Goal: Task Accomplishment & Management: Manage account settings

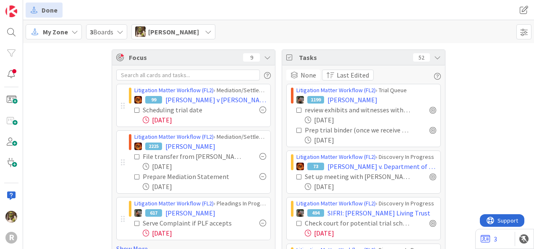
click at [68, 27] on div "My Zone" at bounding box center [54, 31] width 56 height 15
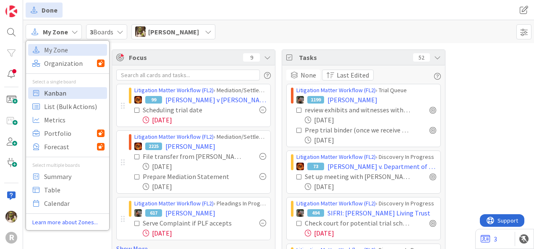
click at [66, 90] on span "Kanban" at bounding box center [74, 93] width 60 height 13
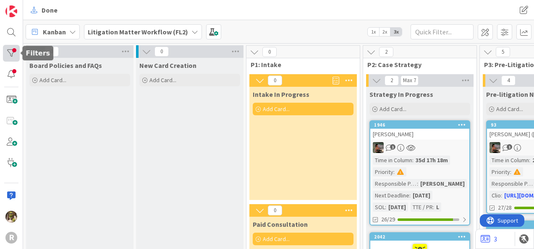
click at [18, 51] on div at bounding box center [11, 53] width 17 height 17
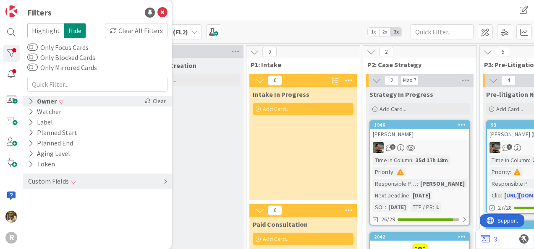
click at [33, 102] on icon at bounding box center [30, 101] width 5 height 7
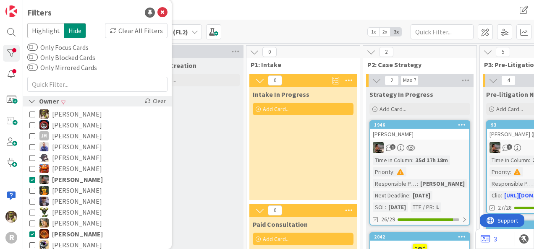
click at [32, 99] on icon at bounding box center [32, 101] width 8 height 7
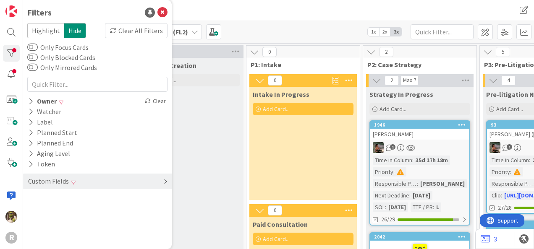
click at [132, 177] on div "Custom Fields" at bounding box center [97, 182] width 148 height 16
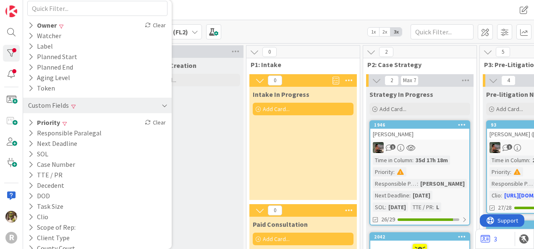
scroll to position [108, 0]
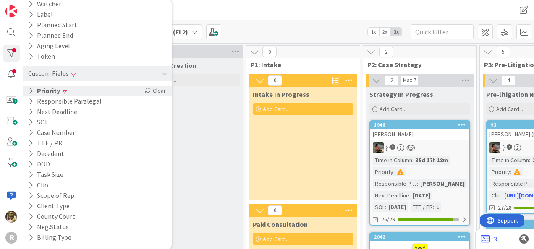
click at [64, 86] on div "Priority Clear" at bounding box center [97, 91] width 148 height 10
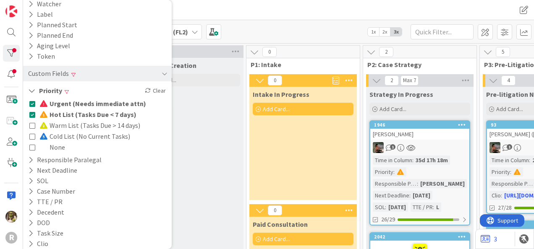
click at [289, 37] on div "Kanban Litigation Matter Workflow (FL2) 1x 2x 3x" at bounding box center [278, 31] width 510 height 23
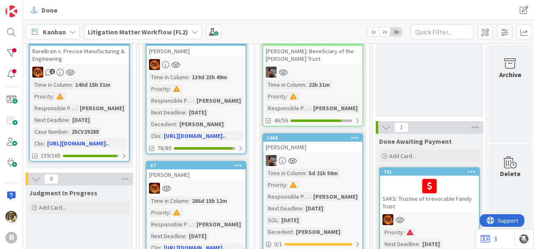
scroll to position [83, 1159]
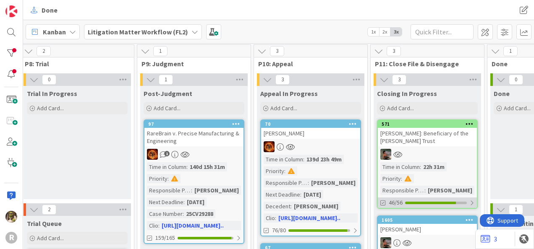
scroll to position [0, 1042]
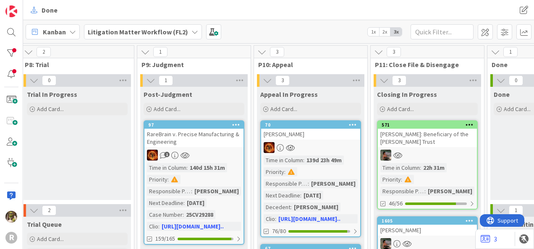
click at [430, 141] on div "[PERSON_NAME]: Beneficiary of the [PERSON_NAME] Trust" at bounding box center [426, 138] width 99 height 18
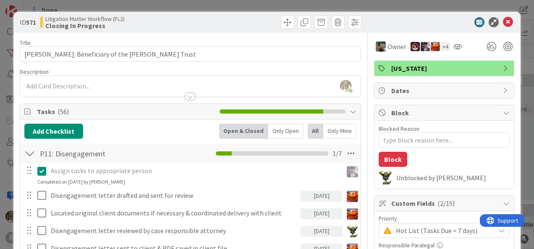
click at [280, 133] on div "Only Open" at bounding box center [285, 131] width 35 height 15
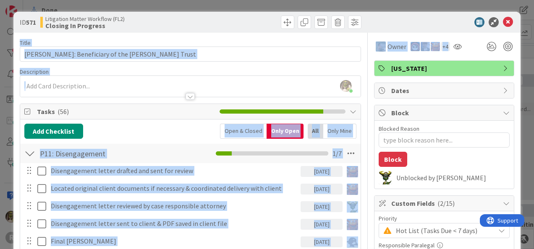
drag, startPoint x: 461, startPoint y: 35, endPoint x: 412, endPoint y: 23, distance: 50.9
click at [412, 23] on div at bounding box center [439, 22] width 148 height 10
click at [502, 18] on icon at bounding box center [507, 22] width 10 height 10
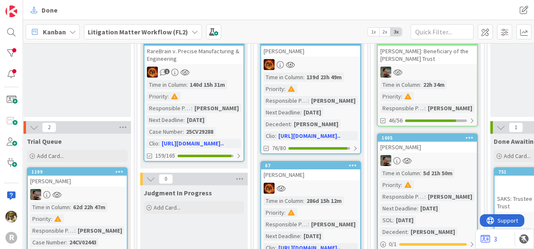
scroll to position [84, 1042]
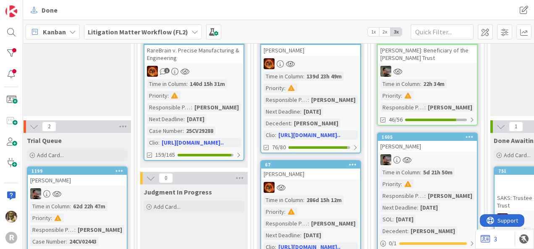
click at [417, 147] on div "[PERSON_NAME]" at bounding box center [426, 146] width 99 height 11
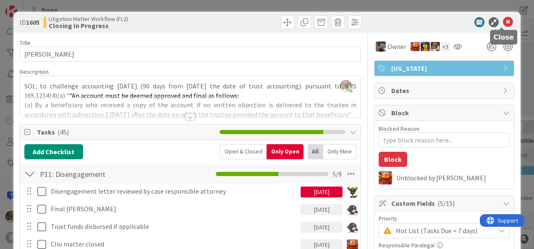
click at [502, 23] on icon at bounding box center [507, 22] width 10 height 10
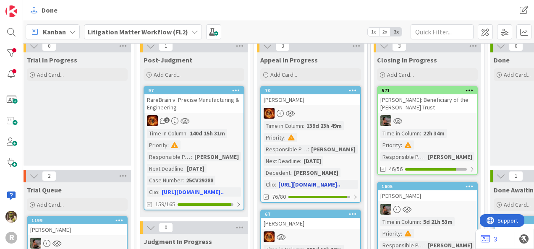
scroll to position [34, 1042]
click at [311, 100] on div "[PERSON_NAME]" at bounding box center [310, 99] width 99 height 11
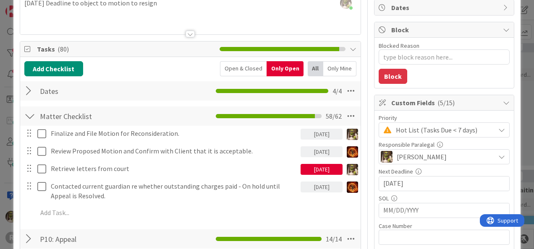
scroll to position [83, 0]
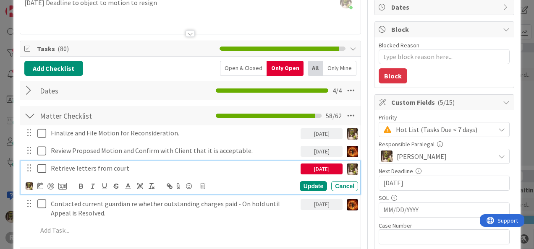
type textarea "x"
click at [145, 166] on p "Retrieve letters from court" at bounding box center [174, 169] width 246 height 10
click at [49, 167] on div "Retrieve letters from court" at bounding box center [173, 168] width 253 height 15
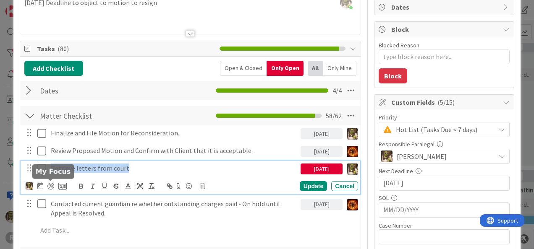
click at [42, 181] on body "R Done Done Kanban Litigation Matter Workflow (FL2) 1x 2x 3x 0 Board Policies a…" at bounding box center [267, 124] width 534 height 249
click at [39, 187] on icon at bounding box center [40, 185] width 6 height 7
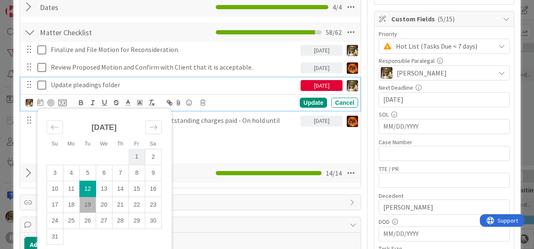
scroll to position [167, 0]
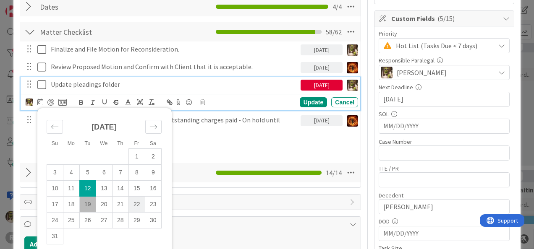
click at [133, 201] on td "22" at bounding box center [136, 204] width 16 height 16
type input "[DATE]"
type textarea "x"
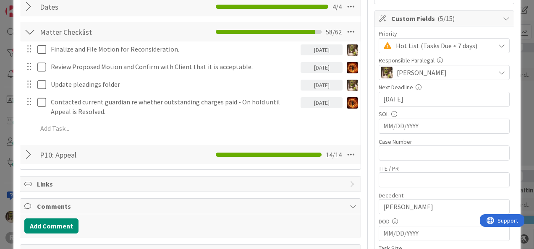
click at [307, 97] on div "Finalize and File Motion for Reconsideration. 08/22/2025 Update Cancel Review P…" at bounding box center [190, 91] width 332 height 98
drag, startPoint x: 169, startPoint y: 157, endPoint x: 159, endPoint y: 173, distance: 19.4
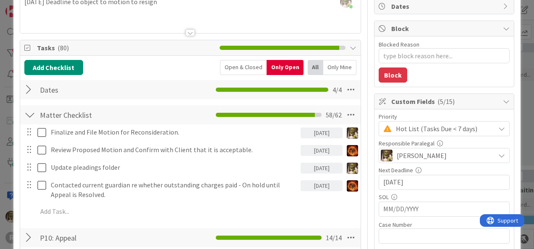
scroll to position [84, 0]
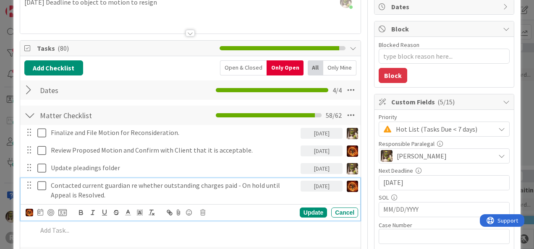
click at [107, 201] on div "Contacted current guardian re whether outstanding charges paid - On hold until …" at bounding box center [173, 190] width 253 height 24
click at [90, 237] on div "Finalize and File Motion for Reconsideration. 08/22/2025 Update Cancel Review P…" at bounding box center [190, 183] width 332 height 116
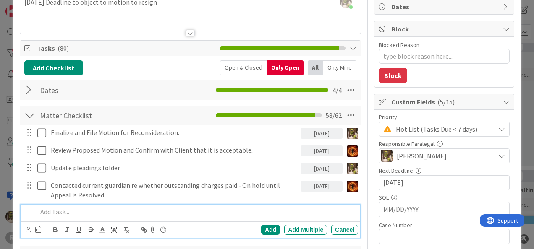
click at [81, 217] on div at bounding box center [196, 212] width 324 height 15
click at [28, 229] on icon at bounding box center [28, 230] width 5 height 6
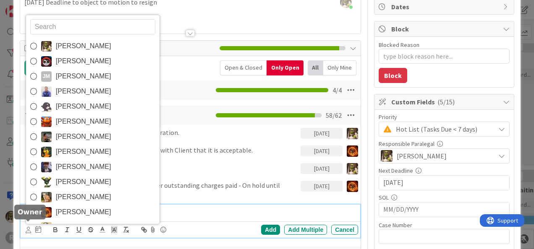
scroll to position [87, 0]
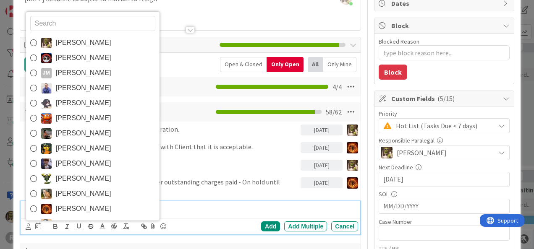
drag, startPoint x: 70, startPoint y: 39, endPoint x: 67, endPoint y: 43, distance: 4.9
click at [70, 39] on span "[PERSON_NAME]" at bounding box center [83, 42] width 55 height 13
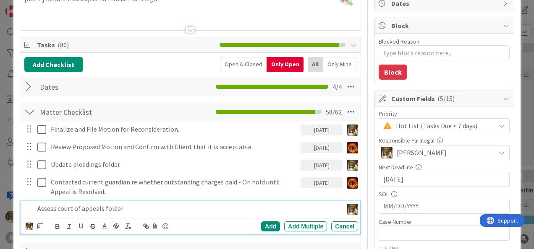
click at [41, 226] on icon at bounding box center [40, 226] width 6 height 7
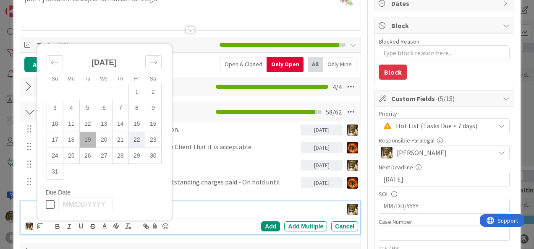
click at [138, 140] on td "22" at bounding box center [136, 140] width 16 height 16
click at [264, 223] on div "Add" at bounding box center [270, 226] width 19 height 10
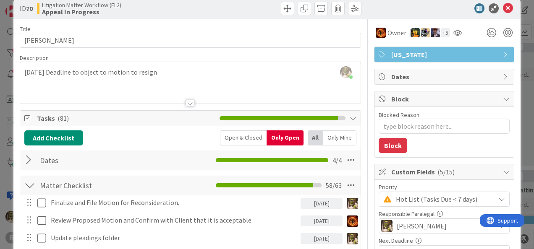
scroll to position [0, 0]
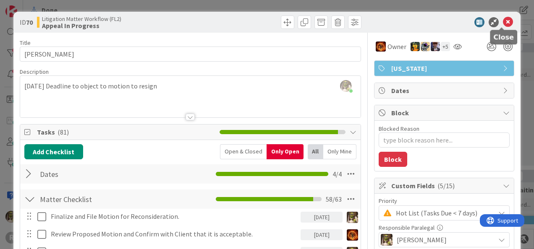
click at [502, 24] on icon at bounding box center [507, 22] width 10 height 10
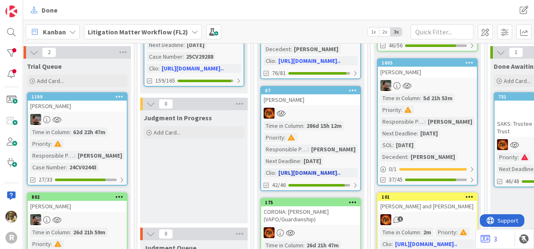
click at [296, 111] on div at bounding box center [310, 113] width 99 height 11
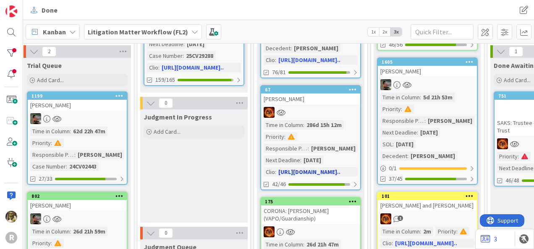
scroll to position [159, 1042]
type textarea "x"
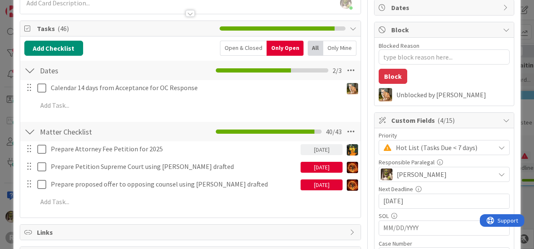
scroll to position [83, 0]
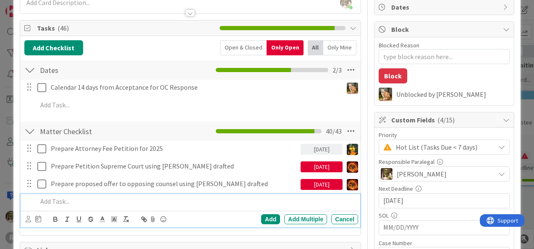
click at [112, 205] on p at bounding box center [195, 202] width 317 height 10
click at [29, 218] on icon at bounding box center [28, 219] width 5 height 6
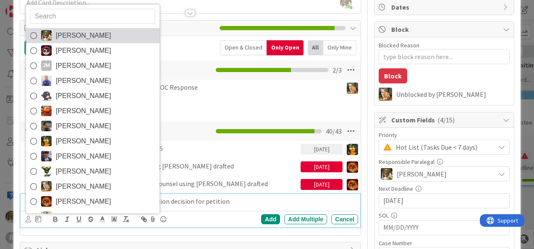
click at [84, 34] on span "[PERSON_NAME]" at bounding box center [83, 35] width 55 height 13
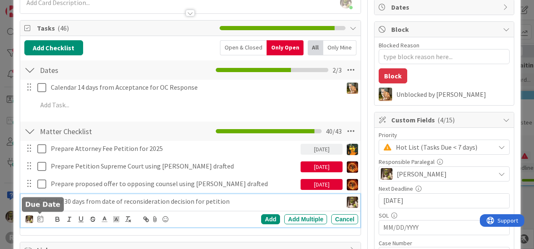
click at [42, 219] on icon at bounding box center [40, 219] width 6 height 7
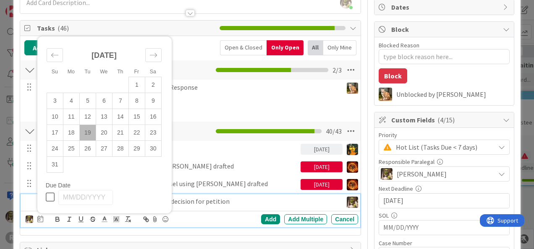
click at [89, 132] on td "19" at bounding box center [87, 133] width 16 height 16
click at [261, 219] on div "Add" at bounding box center [270, 219] width 19 height 10
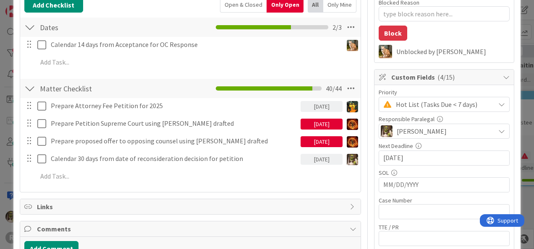
scroll to position [126, 0]
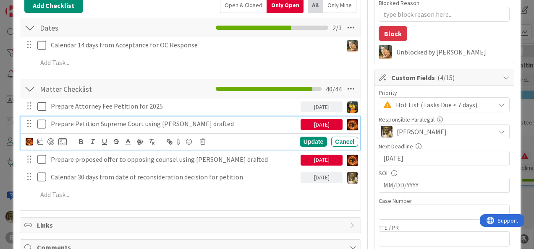
click at [211, 124] on p "Prepare Petition Supreme Court using shell Stacey drafted" at bounding box center [174, 124] width 246 height 10
click at [28, 141] on img at bounding box center [30, 142] width 8 height 8
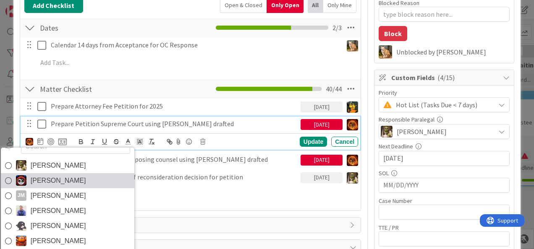
scroll to position [13, 0]
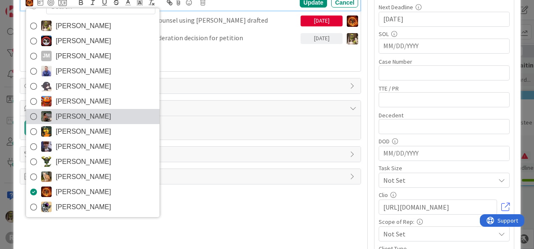
click at [73, 115] on span "[PERSON_NAME]" at bounding box center [83, 116] width 55 height 13
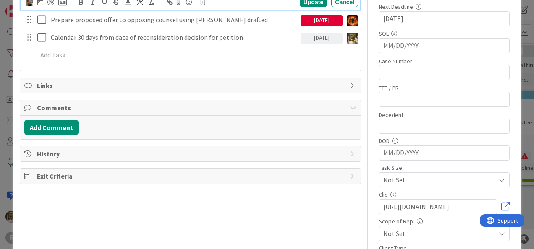
type textarea "x"
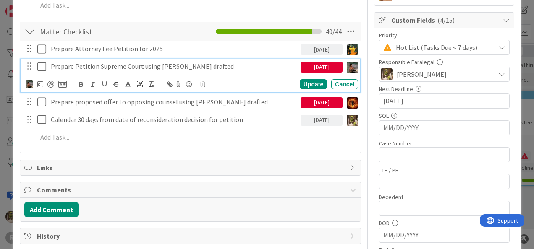
scroll to position [183, 0]
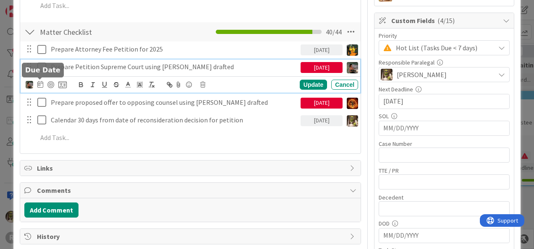
click at [41, 85] on icon at bounding box center [40, 84] width 6 height 7
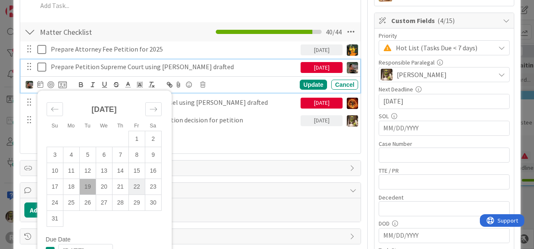
click at [134, 184] on td "22" at bounding box center [136, 187] width 16 height 16
type input "[DATE]"
type textarea "x"
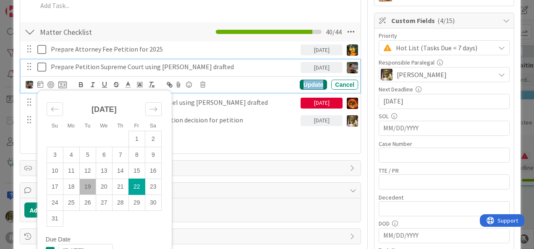
click at [304, 83] on div "Update" at bounding box center [312, 85] width 27 height 10
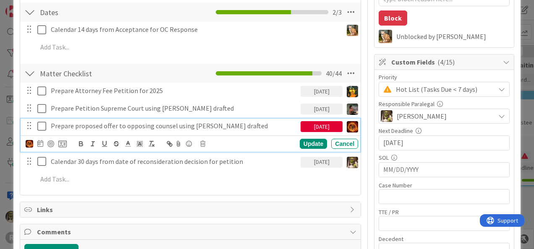
click at [216, 122] on p "Prepare proposed offer to opposing counsel using shell Stacey drafted" at bounding box center [174, 126] width 246 height 10
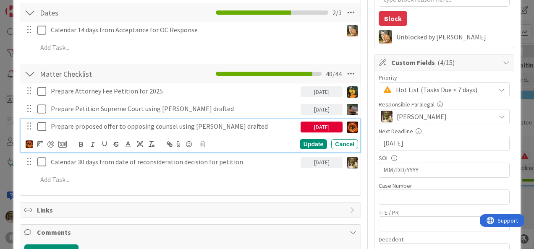
scroll to position [141, 0]
click at [312, 125] on div "07/29/2025" at bounding box center [321, 127] width 42 height 11
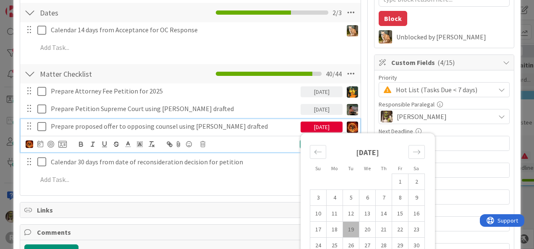
drag, startPoint x: 397, startPoint y: 229, endPoint x: 341, endPoint y: 231, distance: 55.8
click at [397, 229] on td "22" at bounding box center [400, 230] width 16 height 16
type input "[DATE]"
click at [195, 197] on div "Title 16 / 128 ASBRIDGE, Chris Description Devine Gines just joined Owner + 6 O…" at bounding box center [190, 218] width 341 height 653
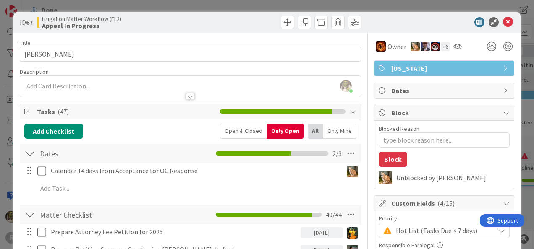
scroll to position [0, 0]
click at [502, 19] on icon at bounding box center [507, 22] width 10 height 10
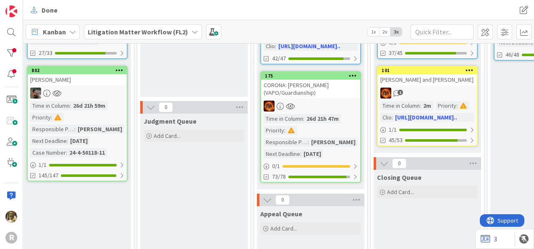
click at [320, 93] on div "CORONA: [PERSON_NAME] (VAPO/Guardianship)" at bounding box center [310, 89] width 99 height 18
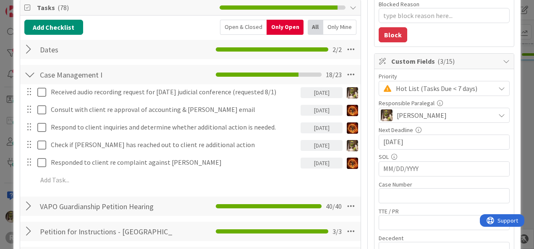
scroll to position [125, 0]
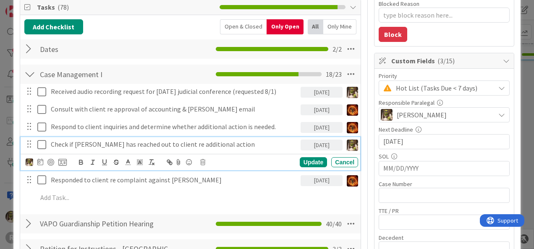
click at [219, 144] on p "Check if Ted has reached out to client re additional action" at bounding box center [174, 145] width 246 height 10
click at [43, 144] on icon at bounding box center [43, 145] width 13 height 10
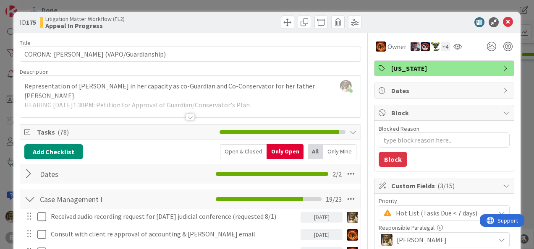
scroll to position [0, 0]
click at [502, 21] on icon at bounding box center [507, 22] width 10 height 10
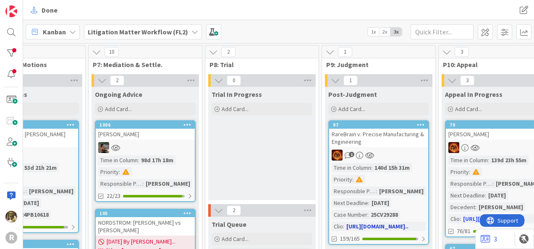
scroll to position [0, 860]
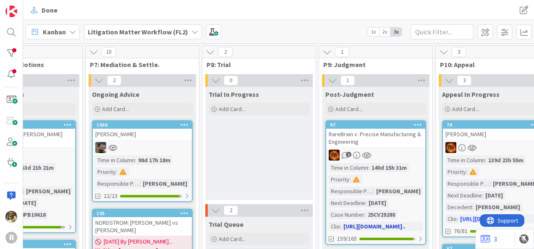
click at [382, 150] on div "1" at bounding box center [375, 155] width 99 height 11
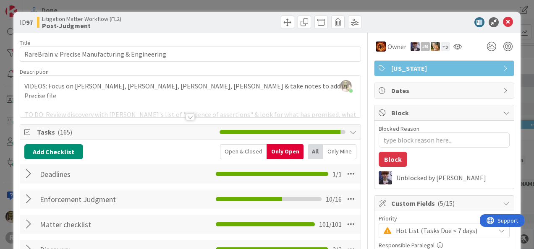
click at [187, 117] on div at bounding box center [189, 117] width 9 height 7
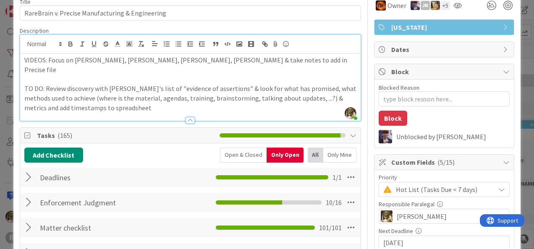
scroll to position [41, 0]
click at [25, 195] on div at bounding box center [29, 202] width 11 height 15
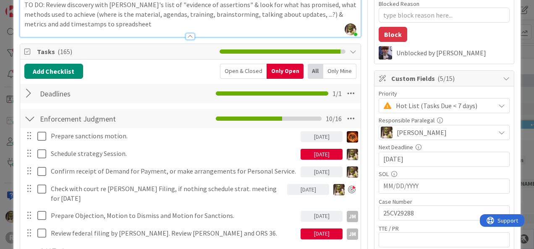
scroll to position [125, 0]
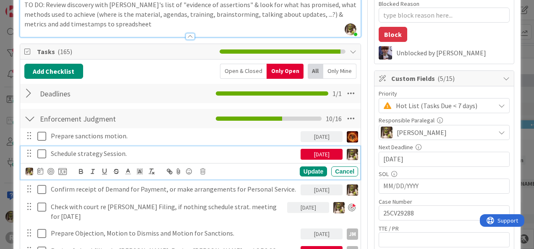
click at [44, 149] on icon at bounding box center [43, 154] width 13 height 10
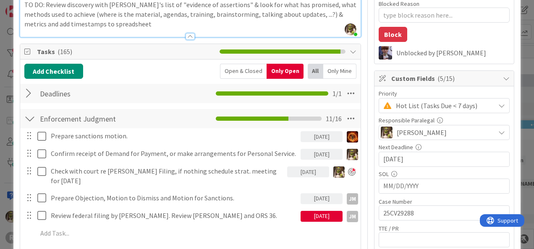
type textarea "x"
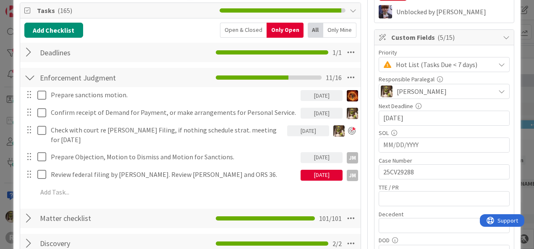
scroll to position [167, 0]
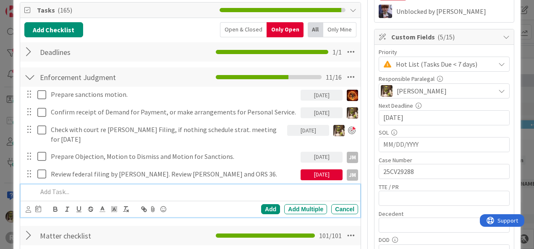
click at [70, 187] on p at bounding box center [195, 192] width 317 height 10
drag, startPoint x: 117, startPoint y: 169, endPoint x: 110, endPoint y: 174, distance: 8.8
click at [30, 206] on icon at bounding box center [28, 209] width 5 height 6
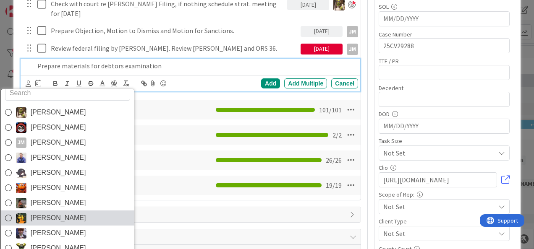
scroll to position [13, 0]
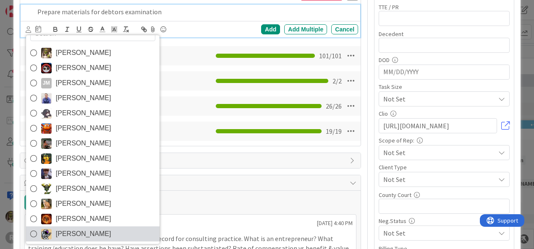
click at [65, 228] on span "[PERSON_NAME]" at bounding box center [83, 234] width 55 height 13
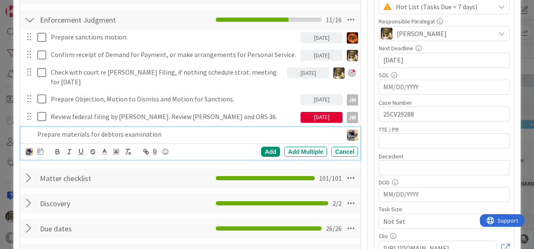
scroll to position [224, 0]
click at [39, 148] on icon at bounding box center [40, 151] width 6 height 7
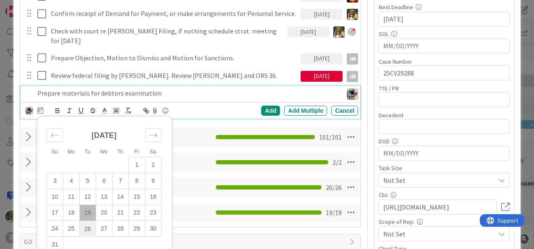
scroll to position [265, 0]
click at [137, 221] on td "29" at bounding box center [136, 229] width 16 height 16
click at [267, 106] on div "Add" at bounding box center [270, 111] width 19 height 10
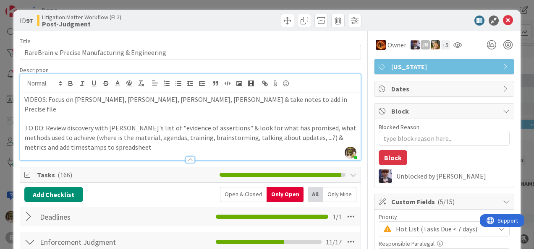
scroll to position [0, 0]
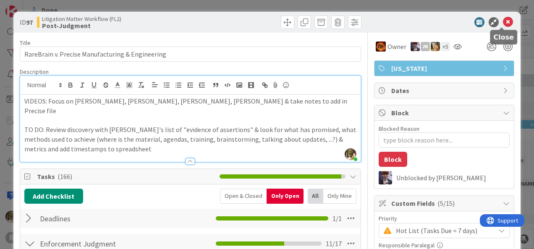
click at [502, 23] on icon at bounding box center [507, 22] width 10 height 10
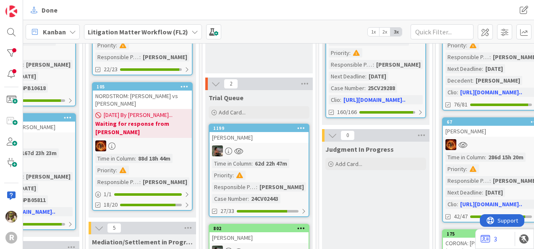
click at [252, 147] on div at bounding box center [258, 151] width 99 height 11
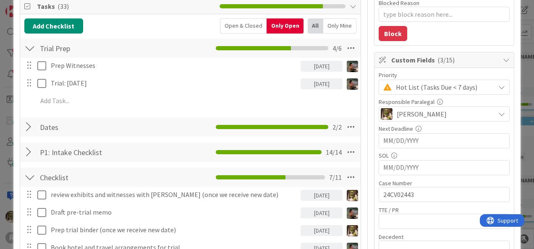
scroll to position [125, 0]
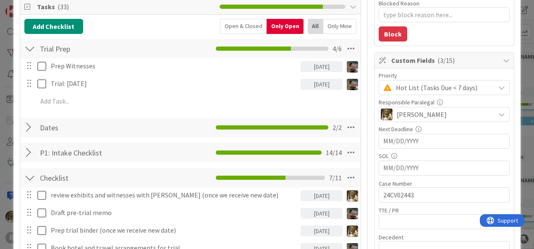
click at [498, 88] on icon at bounding box center [501, 87] width 7 height 7
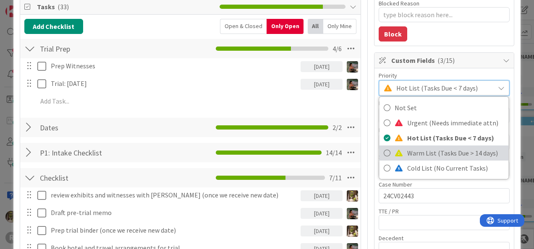
click at [383, 152] on icon at bounding box center [386, 153] width 7 height 13
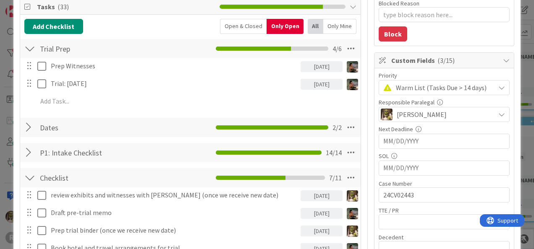
type textarea "x"
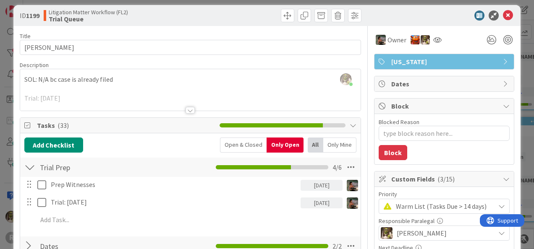
scroll to position [0, 0]
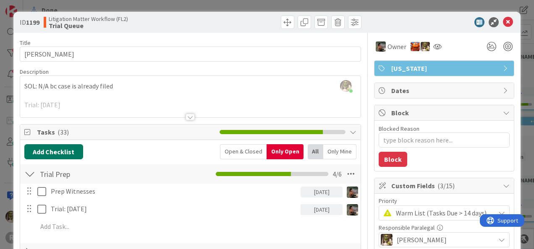
drag, startPoint x: 43, startPoint y: 152, endPoint x: 46, endPoint y: 148, distance: 4.5
click at [44, 149] on button "Add Checklist" at bounding box center [53, 151] width 59 height 15
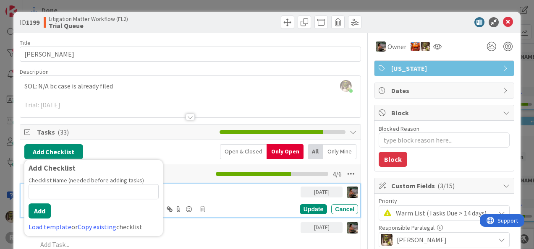
click at [209, 194] on p "Prep Witnesses" at bounding box center [174, 192] width 246 height 10
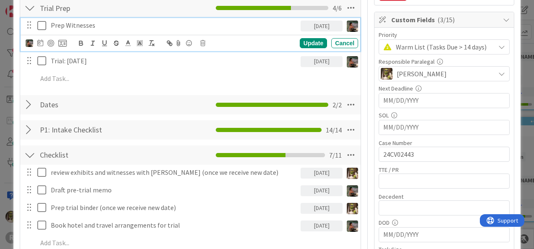
scroll to position [167, 0]
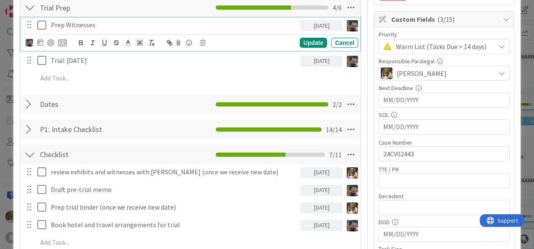
click at [26, 102] on div at bounding box center [29, 104] width 11 height 15
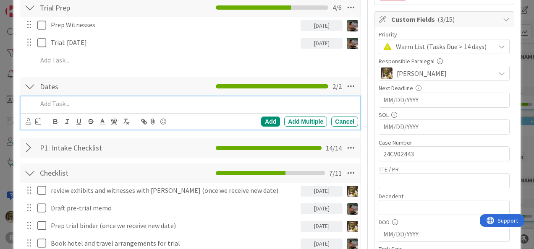
click at [91, 104] on p at bounding box center [195, 104] width 317 height 10
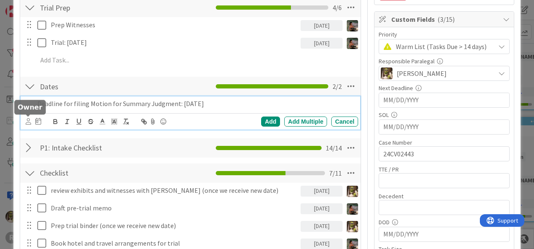
click at [26, 118] on icon at bounding box center [28, 121] width 5 height 6
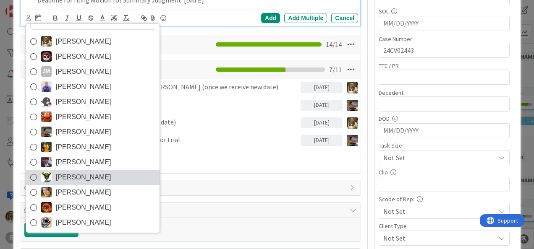
scroll to position [271, 0]
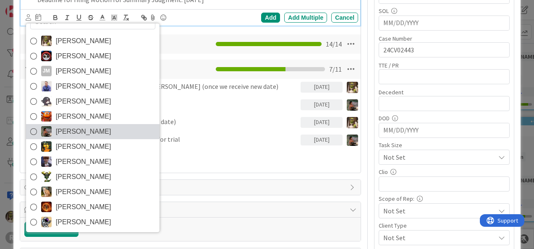
click at [31, 130] on icon at bounding box center [33, 131] width 7 height 13
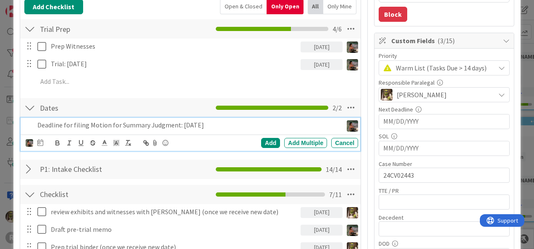
scroll to position [145, 0]
drag, startPoint x: 41, startPoint y: 142, endPoint x: 100, endPoint y: 147, distance: 58.9
click at [42, 142] on icon at bounding box center [40, 142] width 6 height 7
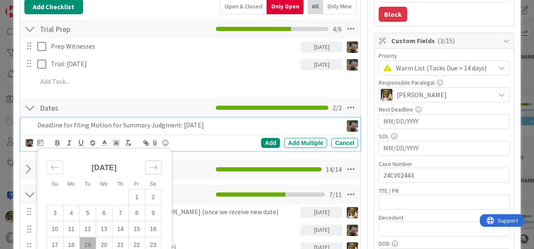
click at [149, 166] on icon "Move forward to switch to the next month." at bounding box center [153, 168] width 8 height 8
click at [150, 164] on icon "Move forward to switch to the next month." at bounding box center [153, 168] width 8 height 8
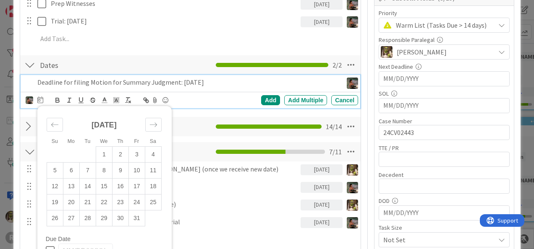
scroll to position [187, 0]
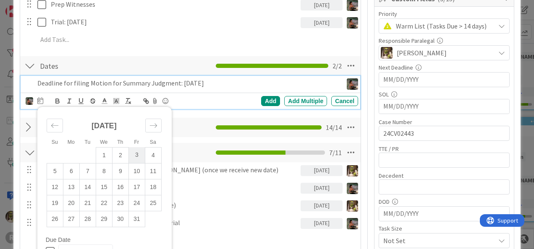
click at [137, 157] on td "3" at bounding box center [136, 155] width 16 height 16
click at [213, 83] on p "Deadline for filing Motion for Summary Judgment: October 4" at bounding box center [167, 83] width 260 height 10
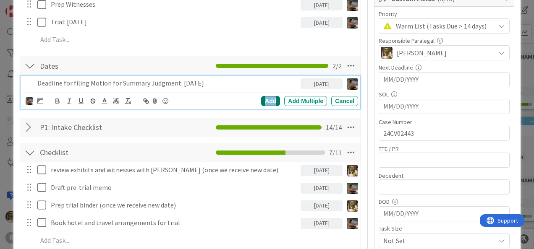
click at [270, 102] on div "Add" at bounding box center [270, 101] width 19 height 10
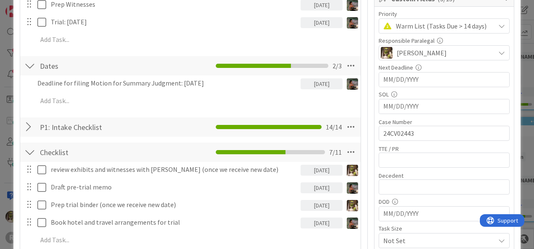
type textarea "x"
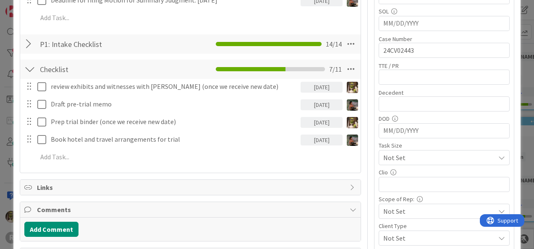
scroll to position [271, 0]
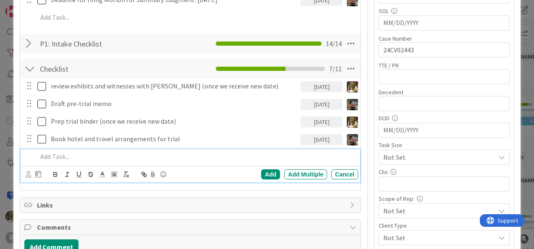
click at [67, 153] on p at bounding box center [195, 157] width 317 height 10
click at [29, 175] on icon at bounding box center [28, 174] width 5 height 6
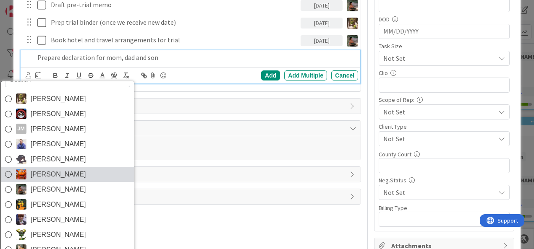
scroll to position [370, 0]
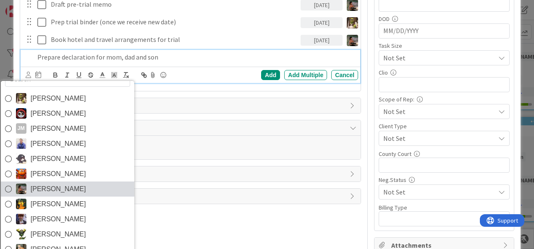
click at [53, 189] on span "[PERSON_NAME]" at bounding box center [57, 189] width 55 height 13
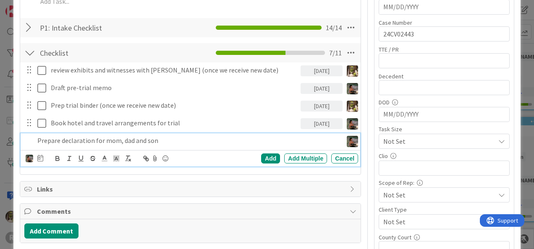
scroll to position [286, 0]
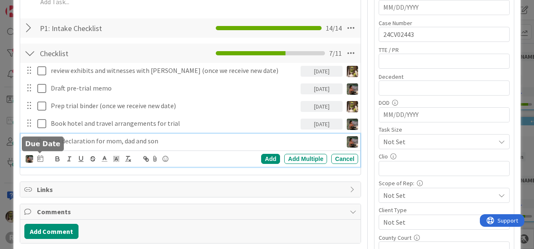
click at [39, 158] on icon at bounding box center [40, 158] width 6 height 7
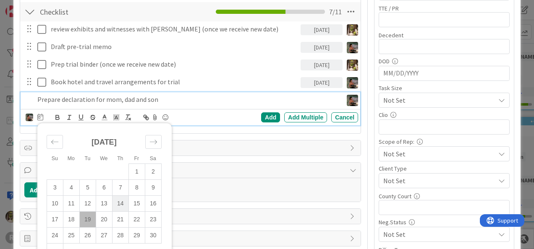
scroll to position [328, 0]
click at [148, 142] on div "Move forward to switch to the next month." at bounding box center [153, 142] width 16 height 14
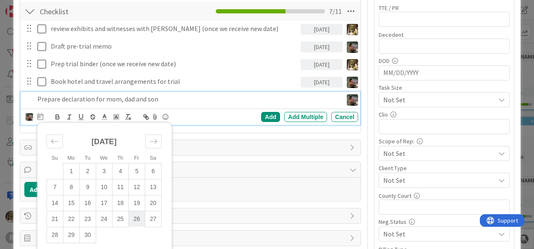
click at [139, 217] on td "26" at bounding box center [136, 219] width 16 height 16
click at [266, 115] on div "Add" at bounding box center [270, 117] width 19 height 10
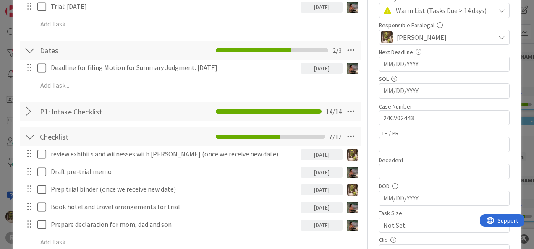
scroll to position [202, 0]
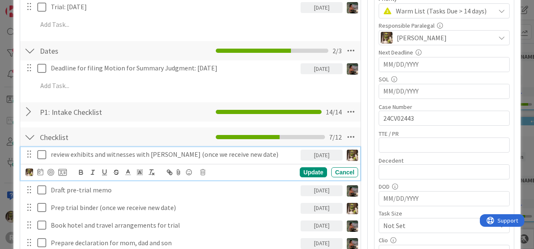
click at [245, 154] on p "review exhibits and witnesses with Max (once we receive new date)" at bounding box center [174, 155] width 246 height 10
drag, startPoint x: 242, startPoint y: 154, endPoint x: 162, endPoint y: 155, distance: 80.1
click at [162, 155] on p "review exhibits and witnesses with Max (once we receive new date)" at bounding box center [174, 155] width 246 height 10
click at [312, 172] on div "Update" at bounding box center [312, 172] width 27 height 10
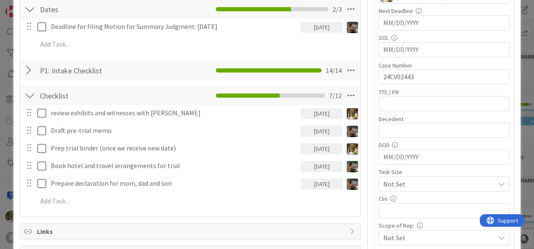
scroll to position [244, 0]
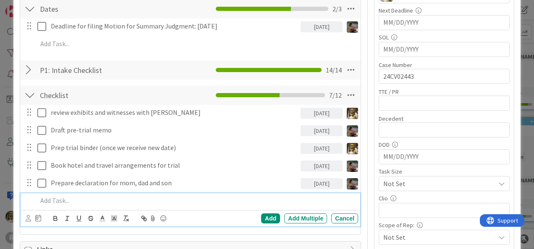
click at [81, 198] on p at bounding box center [195, 201] width 317 height 10
click at [25, 216] on div "Devine Gines Jasmin Sanchez JM Jeff Myers John Grant Kelly Nguyen Kiara Adams M…" at bounding box center [190, 218] width 339 height 16
click at [28, 219] on icon at bounding box center [28, 218] width 5 height 6
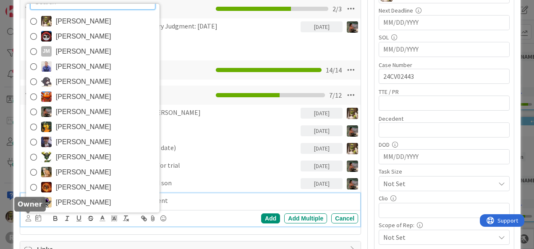
scroll to position [4, 0]
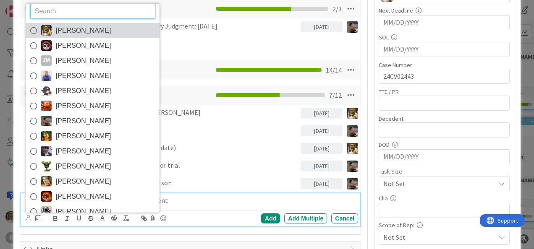
click at [67, 30] on span "[PERSON_NAME]" at bounding box center [83, 30] width 55 height 13
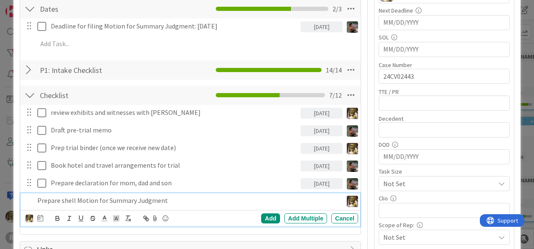
click at [41, 216] on icon at bounding box center [40, 218] width 6 height 7
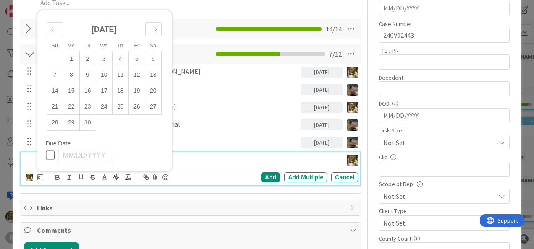
scroll to position [285, 0]
click at [74, 89] on td "15" at bounding box center [71, 91] width 16 height 16
click at [261, 176] on div "Add" at bounding box center [270, 177] width 19 height 10
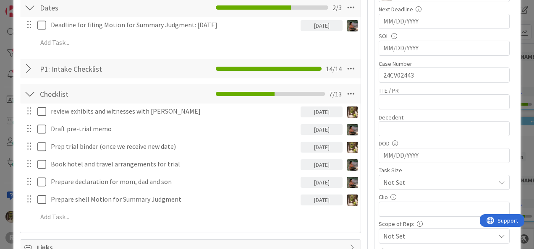
scroll to position [244, 0]
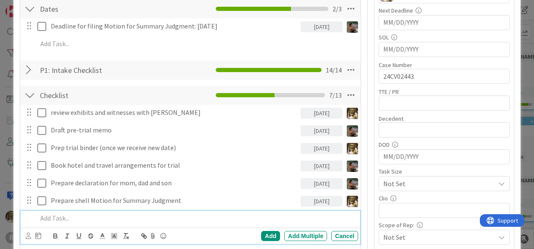
click at [61, 214] on p at bounding box center [195, 218] width 317 height 10
click at [31, 231] on div "Devine Gines Jasmin Sanchez JM Jeff Myers John Grant Kelly Nguyen Kiara Adams M…" at bounding box center [34, 236] width 16 height 10
click at [27, 237] on icon at bounding box center [28, 236] width 5 height 6
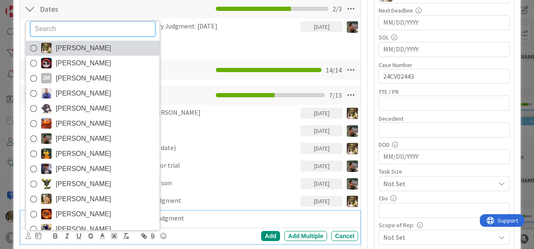
click at [74, 47] on span "[PERSON_NAME]" at bounding box center [83, 48] width 55 height 13
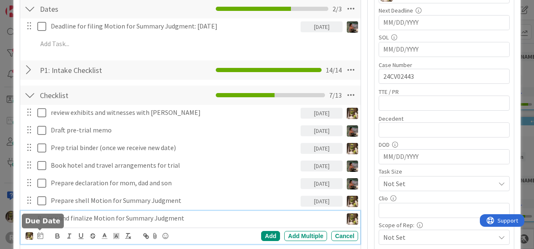
click at [40, 232] on icon at bounding box center [40, 235] width 6 height 7
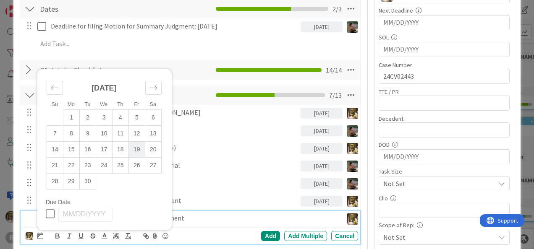
click at [137, 146] on td "19" at bounding box center [136, 149] width 16 height 16
click at [269, 235] on div "Add" at bounding box center [270, 236] width 19 height 10
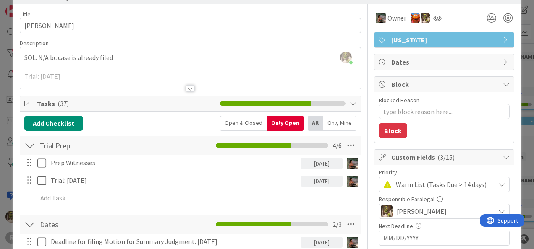
scroll to position [0, 0]
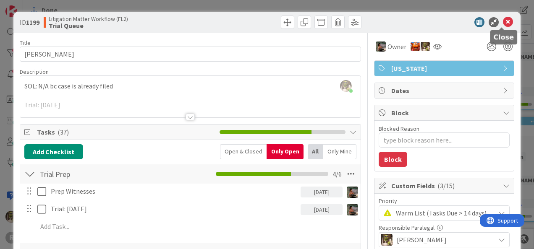
click at [503, 23] on icon at bounding box center [507, 22] width 10 height 10
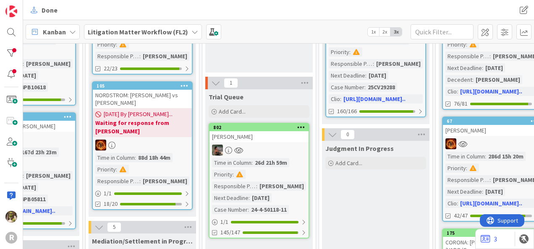
scroll to position [127, 860]
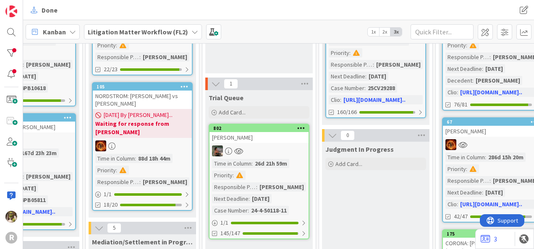
click at [279, 148] on div at bounding box center [258, 151] width 99 height 11
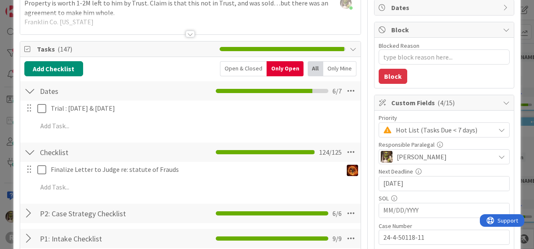
scroll to position [83, 0]
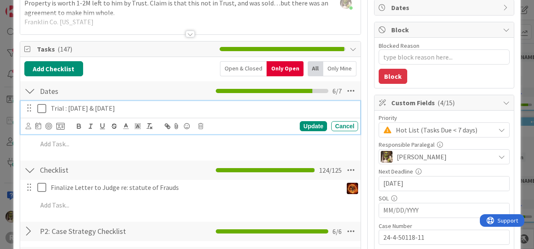
click at [39, 107] on icon at bounding box center [43, 109] width 13 height 10
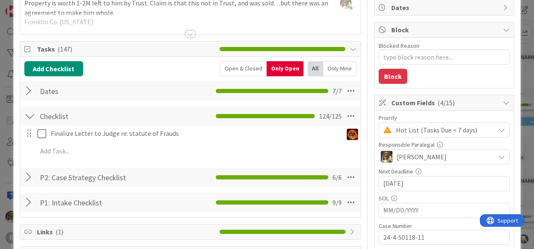
click at [461, 125] on span "Hot List (Tasks Due < 7 days)" at bounding box center [443, 130] width 95 height 12
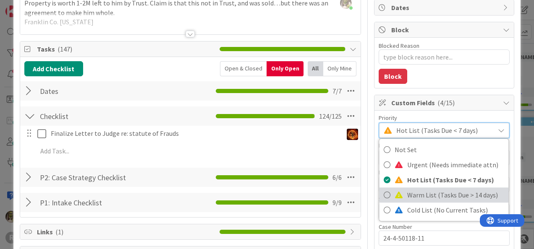
click at [396, 192] on link "Warm List (Tasks Due > 14 days)" at bounding box center [443, 194] width 129 height 15
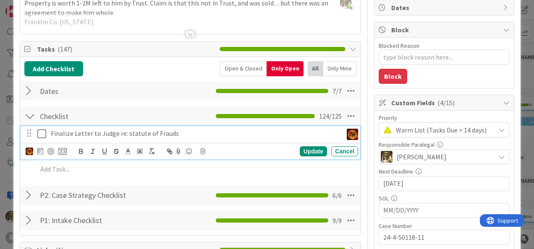
click at [69, 132] on p "Finalize Letter to Judge re: statute of Frauds" at bounding box center [195, 134] width 288 height 10
drag, startPoint x: 204, startPoint y: 151, endPoint x: 217, endPoint y: 143, distance: 15.0
click at [204, 151] on icon at bounding box center [202, 151] width 5 height 6
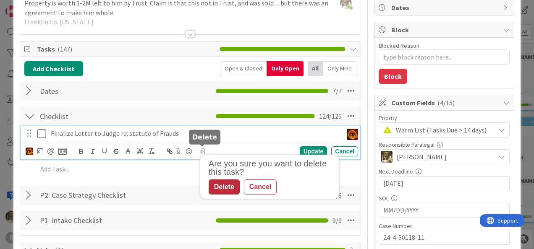
click at [226, 180] on div "Delete" at bounding box center [223, 187] width 31 height 15
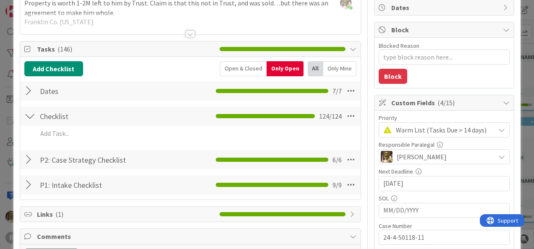
type textarea "x"
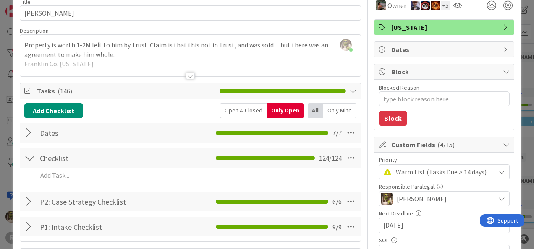
scroll to position [42, 0]
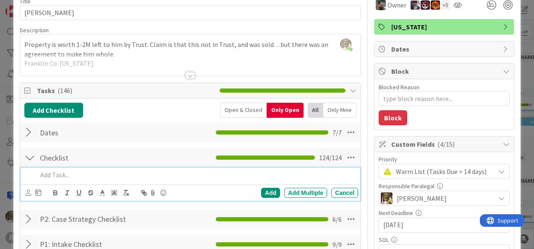
click at [81, 176] on p at bounding box center [195, 175] width 317 height 10
click at [29, 194] on icon at bounding box center [28, 193] width 5 height 6
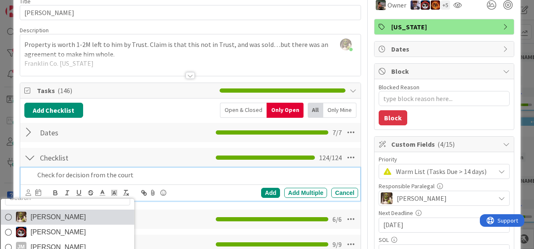
scroll to position [13, 0]
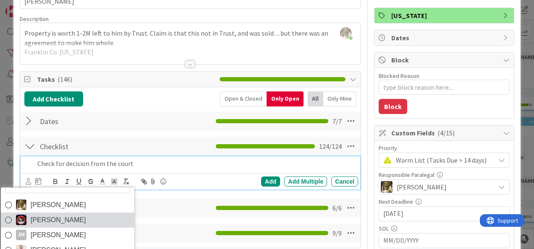
click at [37, 215] on span "[PERSON_NAME]" at bounding box center [57, 220] width 55 height 13
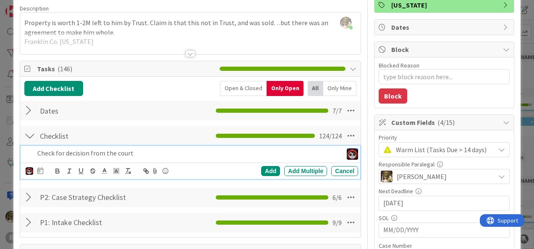
scroll to position [64, 0]
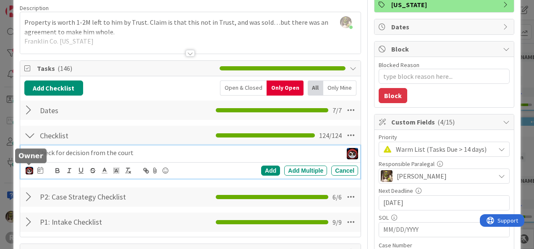
click at [29, 167] on img at bounding box center [30, 171] width 8 height 8
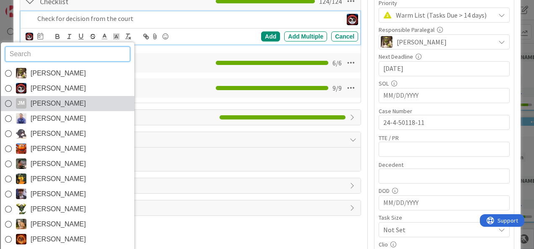
scroll to position [198, 0]
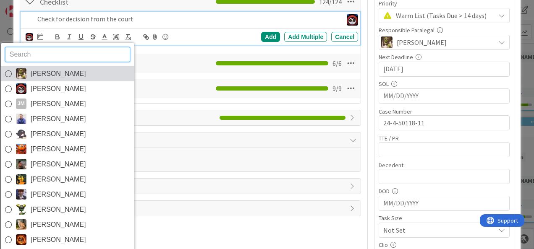
click at [51, 71] on span "[PERSON_NAME]" at bounding box center [58, 74] width 55 height 13
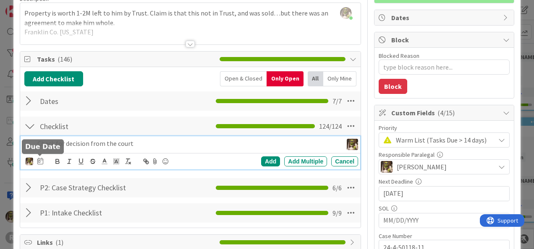
click at [40, 161] on icon at bounding box center [40, 161] width 6 height 7
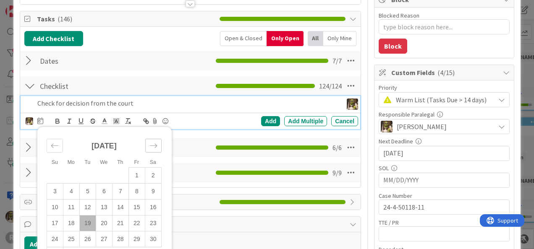
scroll to position [113, 0]
click at [158, 146] on div "Move forward to switch to the next month." at bounding box center [153, 146] width 16 height 14
drag, startPoint x: 54, startPoint y: 143, endPoint x: 65, endPoint y: 153, distance: 15.4
click at [55, 142] on icon "Move backward to switch to the previous month." at bounding box center [55, 146] width 8 height 8
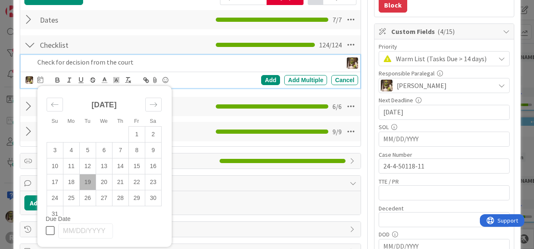
scroll to position [155, 0]
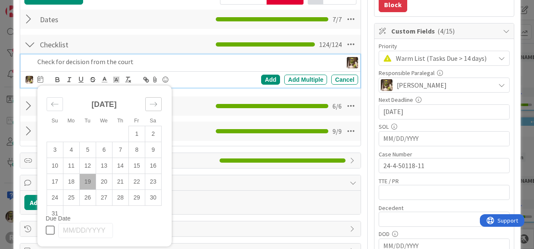
click at [151, 104] on icon "Move forward to switch to the next month." at bounding box center [153, 104] width 8 height 8
click at [89, 133] on td "2" at bounding box center [87, 134] width 16 height 16
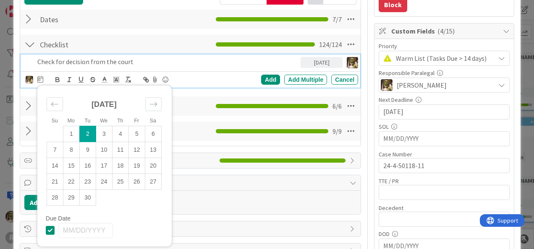
click at [196, 90] on div "Checklist Checklist Name 9 / 64 Checklist 124 / 124 Check for decision from the…" at bounding box center [190, 62] width 340 height 57
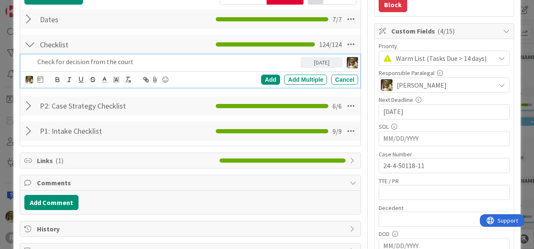
click at [191, 57] on p "Check for decision from the court" at bounding box center [167, 62] width 260 height 10
click at [268, 78] on div "Add" at bounding box center [270, 80] width 19 height 10
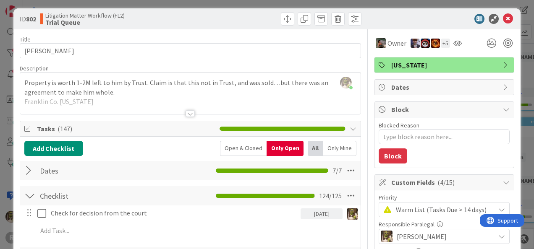
scroll to position [0, 0]
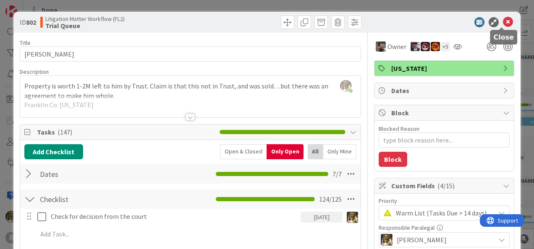
click at [502, 23] on icon at bounding box center [507, 22] width 10 height 10
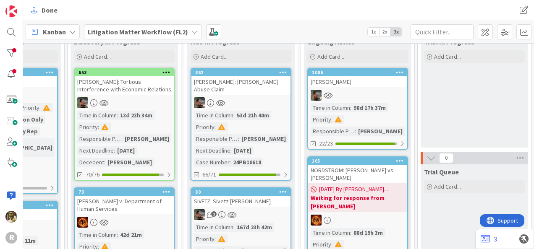
scroll to position [52, 642]
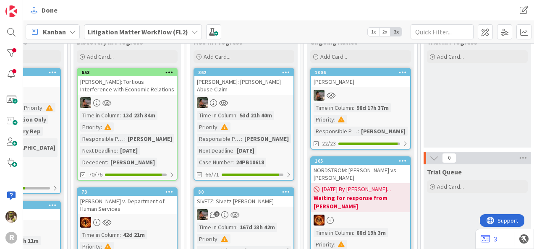
click at [354, 86] on div "[PERSON_NAME]" at bounding box center [360, 81] width 99 height 11
type textarea "x"
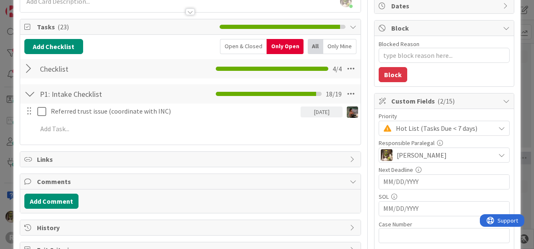
scroll to position [84, 0]
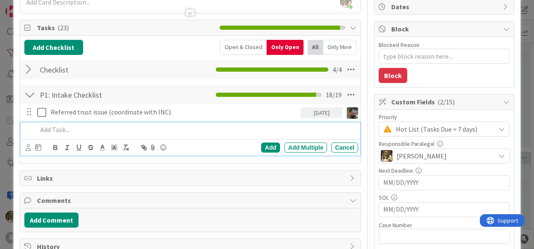
click at [76, 133] on p at bounding box center [195, 130] width 317 height 10
click at [27, 147] on icon at bounding box center [28, 147] width 5 height 6
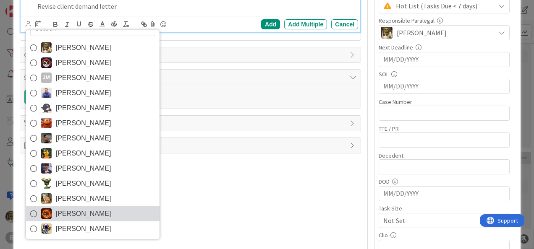
scroll to position [208, 0]
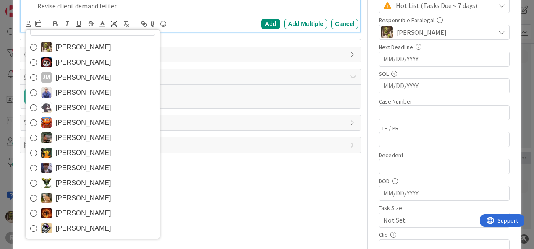
click at [62, 140] on span "[PERSON_NAME]" at bounding box center [83, 138] width 55 height 13
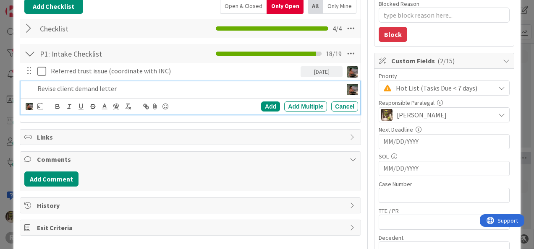
scroll to position [124, 0]
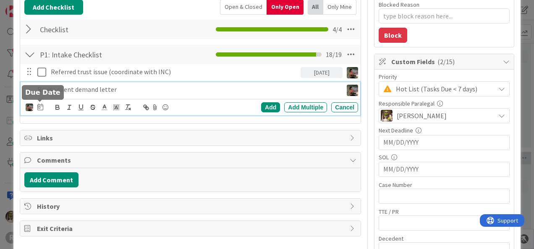
click at [39, 106] on icon at bounding box center [40, 107] width 6 height 7
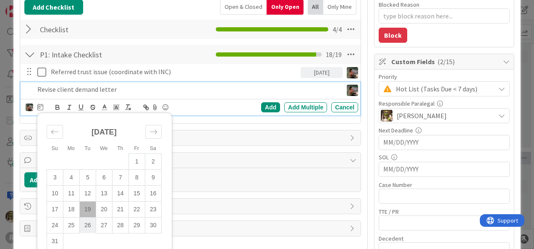
click at [83, 228] on td "26" at bounding box center [87, 225] width 16 height 16
click at [268, 108] on div "Add" at bounding box center [270, 107] width 19 height 10
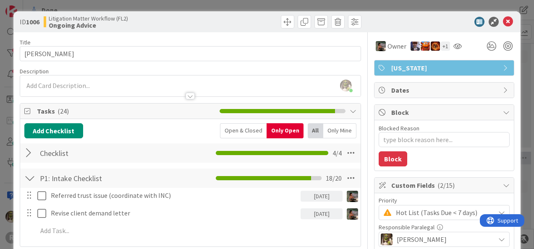
scroll to position [0, 0]
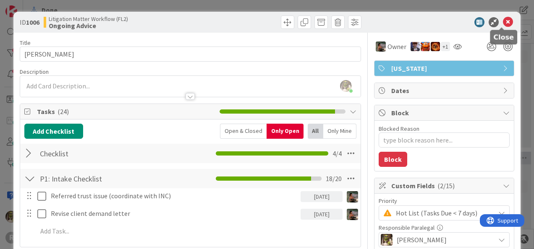
click at [502, 23] on icon at bounding box center [507, 22] width 10 height 10
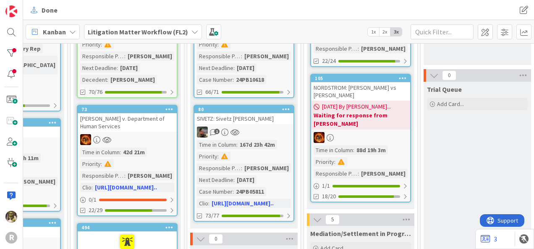
scroll to position [135, 642]
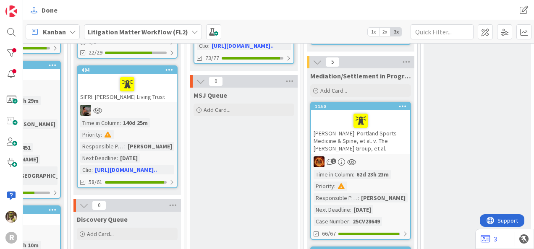
click at [381, 118] on div at bounding box center [360, 121] width 94 height 18
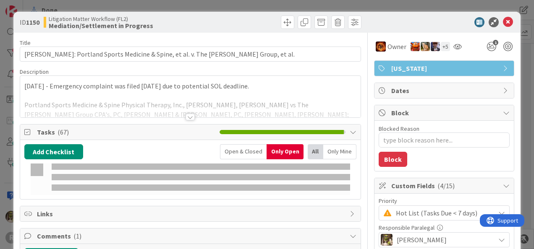
type textarea "x"
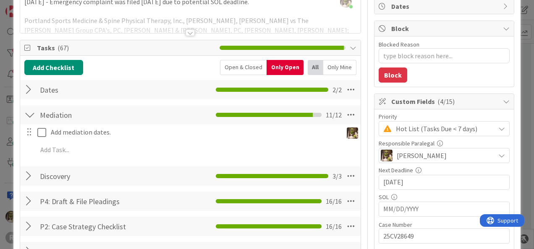
scroll to position [85, 0]
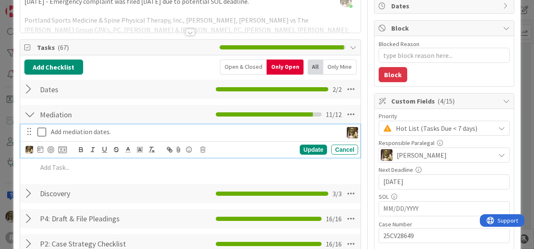
click at [123, 133] on p "Add mediation dates." at bounding box center [195, 132] width 288 height 10
click at [40, 148] on icon at bounding box center [40, 149] width 6 height 7
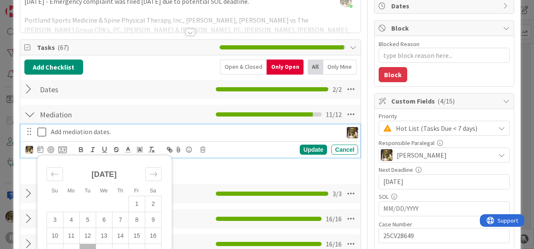
click at [86, 247] on td "19" at bounding box center [87, 252] width 16 height 16
type input "[DATE]"
type textarea "x"
click at [309, 147] on div "Update" at bounding box center [312, 150] width 27 height 10
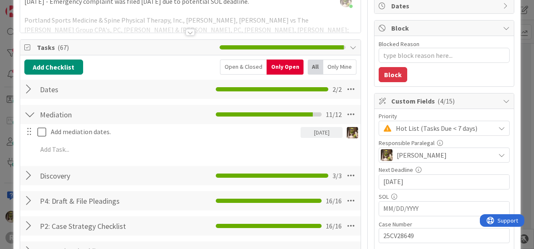
click at [105, 161] on div "Add Checklist Open & Closed Only Open All Only Mine Dates Checklist Name 5 / 64…" at bounding box center [190, 161] width 332 height 202
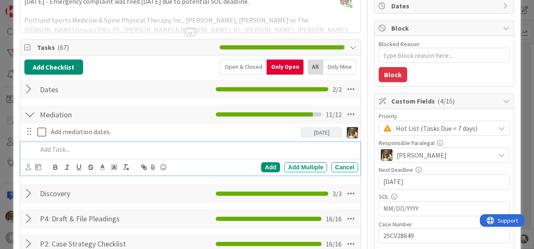
click at [104, 150] on p at bounding box center [195, 150] width 317 height 10
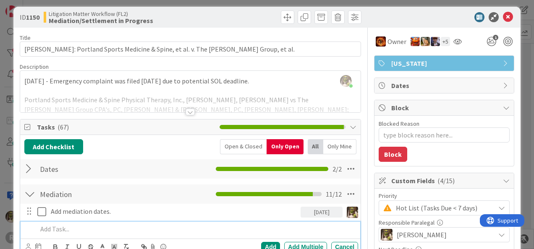
scroll to position [0, 0]
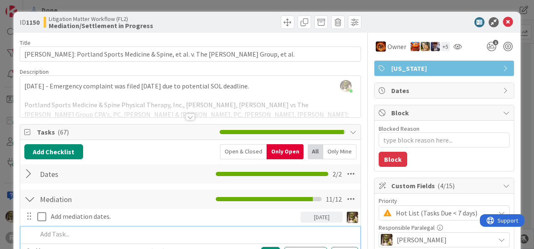
click at [185, 118] on div at bounding box center [189, 117] width 9 height 7
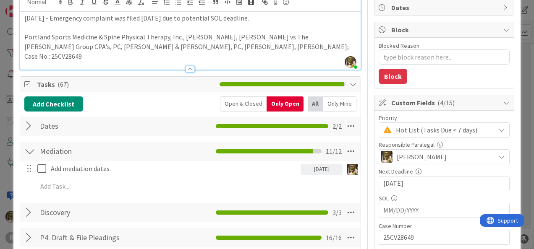
scroll to position [83, 0]
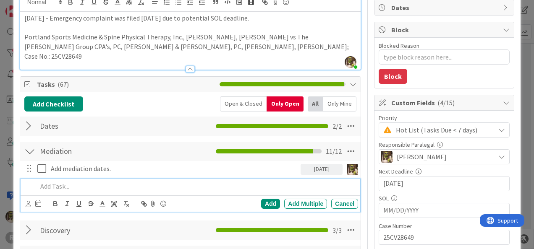
click at [80, 182] on p at bounding box center [195, 187] width 317 height 10
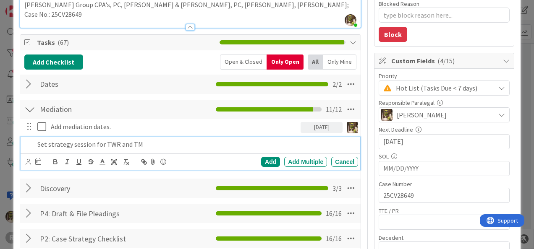
scroll to position [125, 0]
click at [29, 159] on icon at bounding box center [28, 162] width 5 height 6
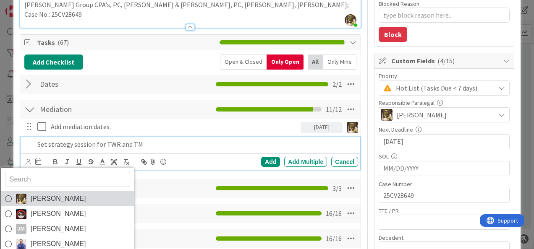
click at [66, 193] on span "[PERSON_NAME]" at bounding box center [57, 199] width 55 height 13
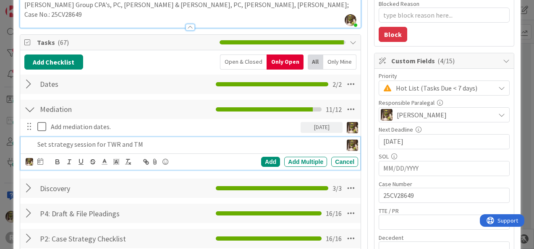
click at [38, 157] on div at bounding box center [40, 162] width 6 height 10
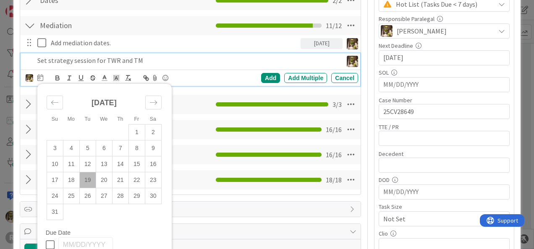
scroll to position [209, 0]
click at [86, 172] on td "19" at bounding box center [87, 180] width 16 height 16
click at [267, 73] on div "Add" at bounding box center [270, 78] width 19 height 10
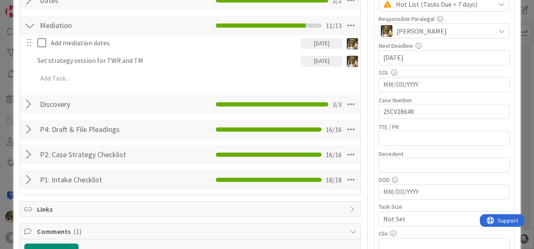
type textarea "x"
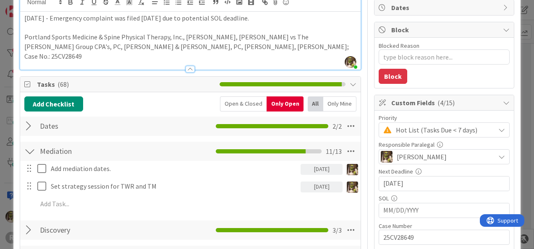
scroll to position [83, 0]
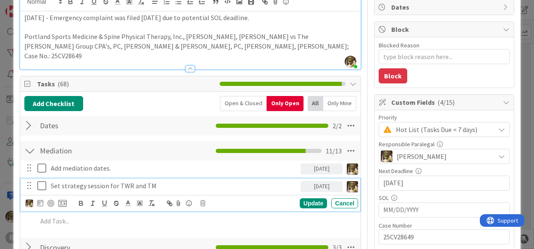
click at [185, 181] on p "Set strategy session for TWR and TM" at bounding box center [174, 186] width 246 height 10
click at [316, 198] on div "Update" at bounding box center [312, 203] width 27 height 10
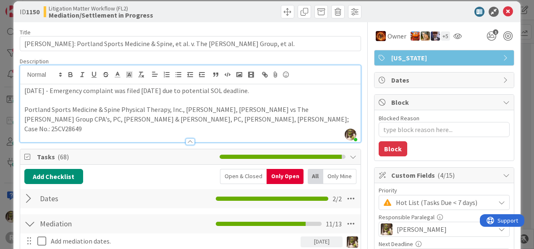
scroll to position [0, 0]
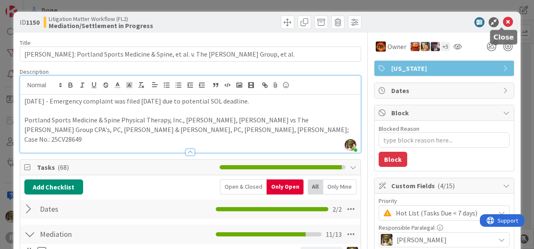
click at [502, 23] on icon at bounding box center [507, 22] width 10 height 10
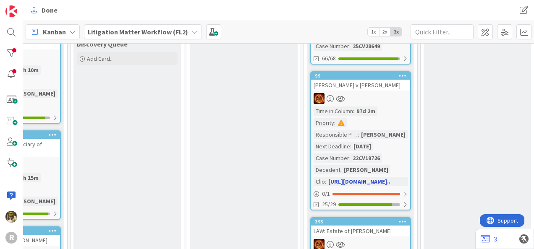
scroll to position [469, 642]
click at [382, 93] on div at bounding box center [360, 98] width 99 height 11
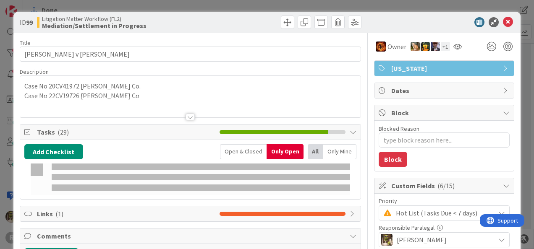
type textarea "x"
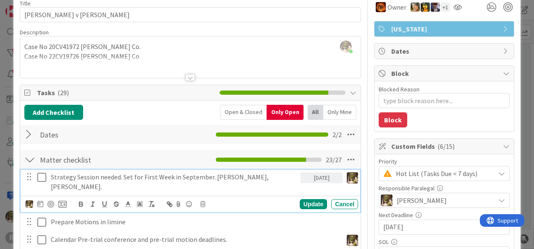
click at [113, 180] on p "Strategy Session needed. Set for First Week in September. Ted, Micheal, Devine." at bounding box center [174, 181] width 246 height 19
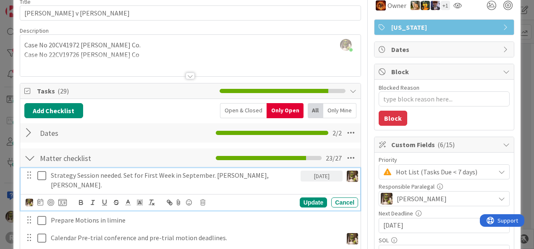
scroll to position [42, 0]
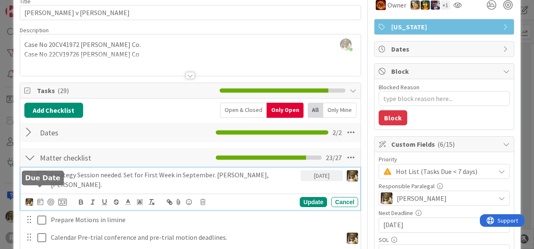
click at [42, 198] on icon at bounding box center [40, 201] width 6 height 7
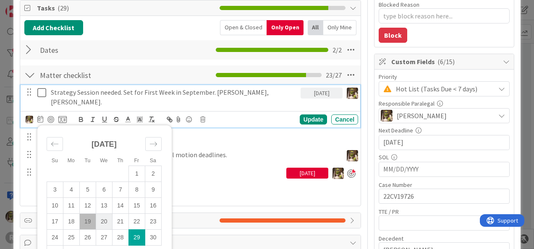
scroll to position [125, 0]
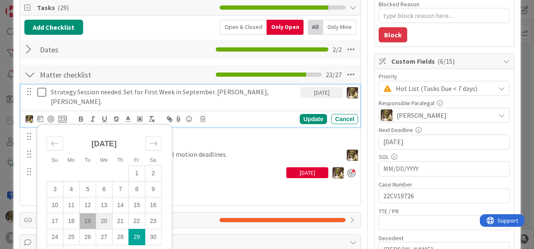
click at [102, 216] on td "20" at bounding box center [104, 221] width 16 height 16
type input "[DATE]"
type textarea "x"
click at [309, 114] on div "Update" at bounding box center [312, 119] width 27 height 10
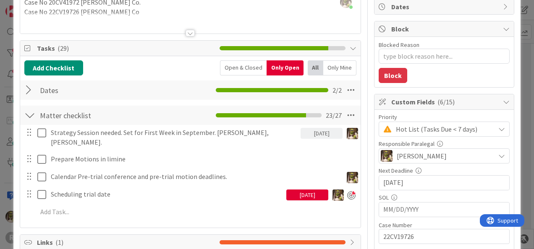
scroll to position [83, 0]
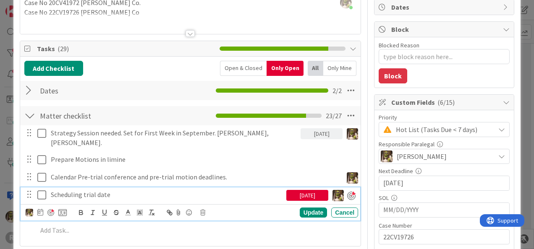
click at [112, 190] on p "Scheduling trial date" at bounding box center [167, 195] width 232 height 10
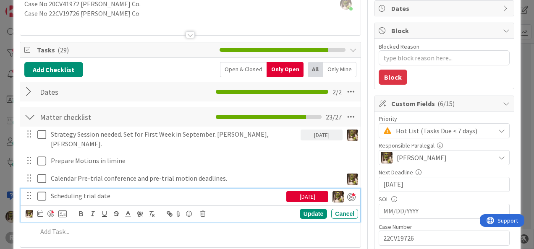
scroll to position [83, 0]
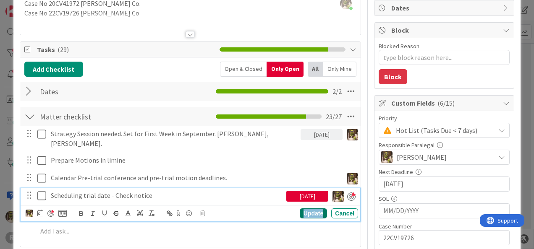
click at [301, 208] on div "Update" at bounding box center [312, 213] width 27 height 10
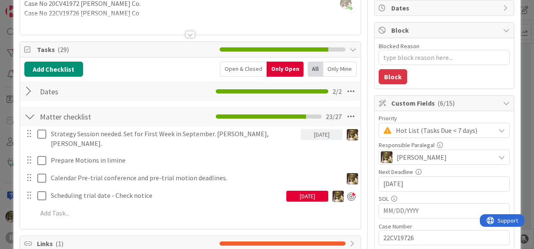
type textarea "x"
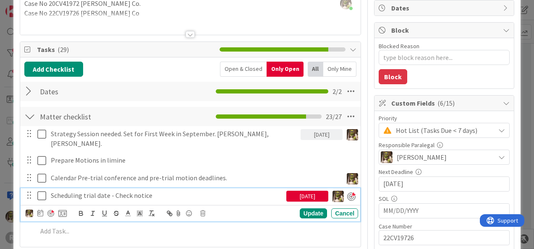
click at [168, 191] on p "Scheduling trial date - Check notice" at bounding box center [167, 196] width 232 height 10
click at [39, 210] on icon at bounding box center [40, 213] width 6 height 7
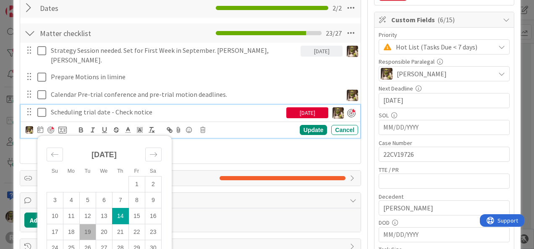
scroll to position [167, 0]
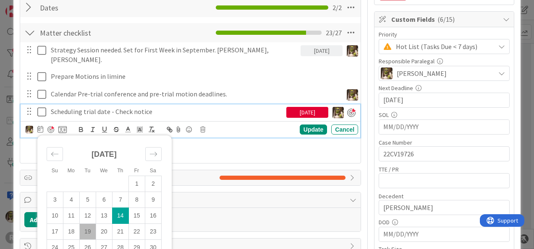
click at [86, 224] on td "19" at bounding box center [87, 232] width 16 height 16
type input "[DATE]"
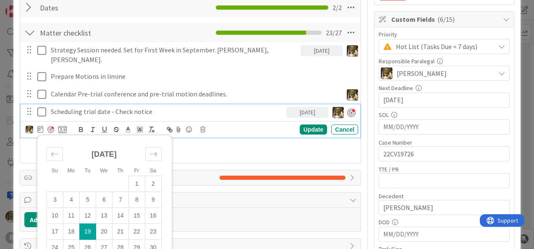
type textarea "x"
click at [306, 121] on div "Su Mo Tu We Th Fr Sa July 2025 1 2 3 4 5 6 7 8 9 10 11 12 13 14 15 16 17 18 19 …" at bounding box center [190, 129] width 339 height 16
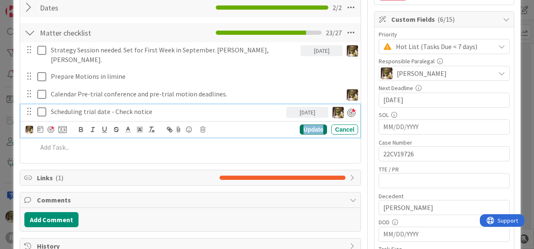
click at [306, 125] on div "Update" at bounding box center [312, 130] width 27 height 10
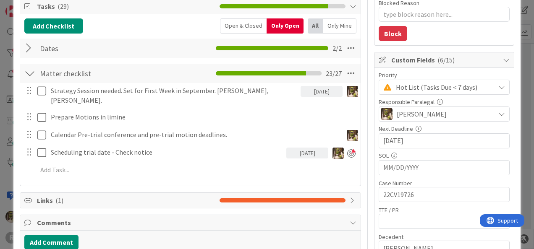
scroll to position [125, 0]
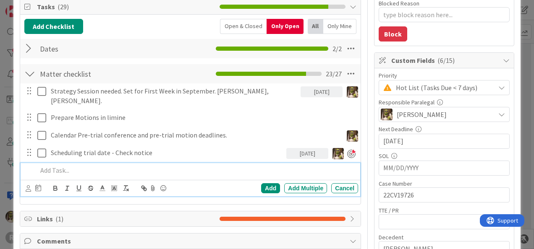
click at [60, 166] on p at bounding box center [195, 171] width 317 height 10
click at [29, 185] on icon at bounding box center [28, 188] width 5 height 6
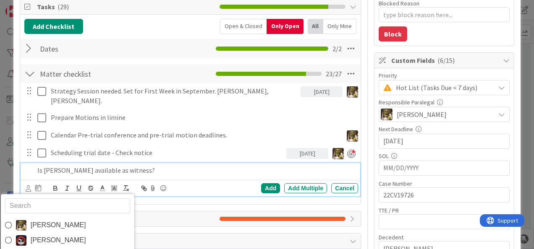
click at [47, 219] on span "[PERSON_NAME]" at bounding box center [57, 225] width 55 height 13
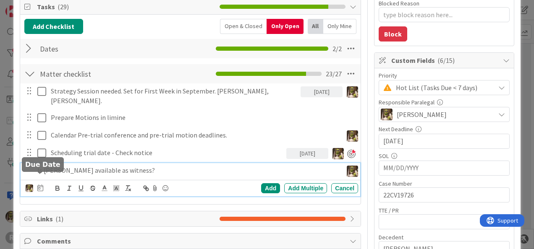
click at [39, 185] on icon at bounding box center [40, 188] width 6 height 7
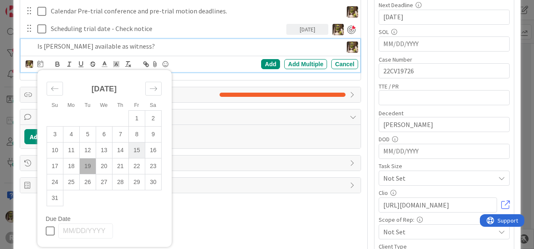
scroll to position [250, 0]
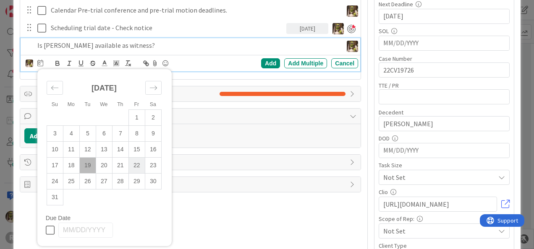
drag, startPoint x: 136, startPoint y: 154, endPoint x: 190, endPoint y: 113, distance: 67.9
click at [136, 158] on td "22" at bounding box center [136, 166] width 16 height 16
click at [265, 58] on div "Add" at bounding box center [270, 63] width 19 height 10
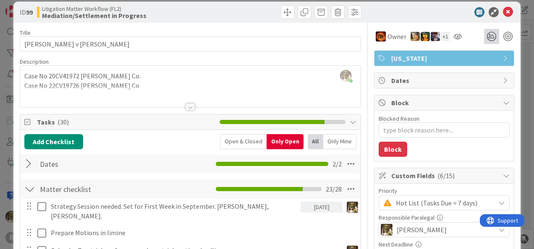
scroll to position [0, 0]
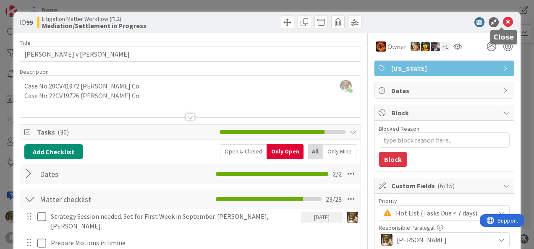
click at [504, 20] on icon at bounding box center [507, 22] width 10 height 10
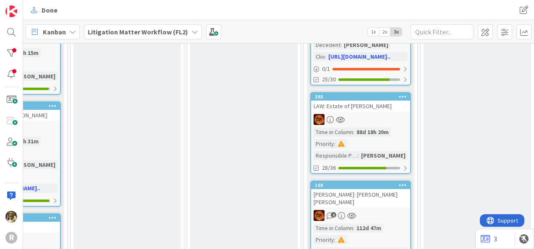
scroll to position [593, 642]
click at [384, 114] on div at bounding box center [360, 119] width 99 height 11
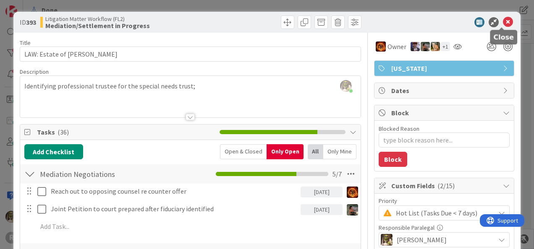
click at [503, 23] on icon at bounding box center [507, 22] width 10 height 10
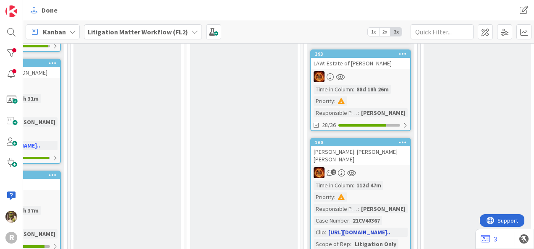
click at [364, 148] on div "[PERSON_NAME]: [PERSON_NAME] [PERSON_NAME]" at bounding box center [360, 155] width 99 height 18
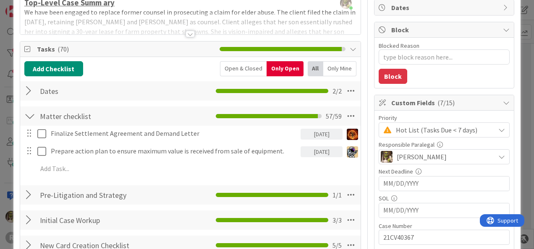
scroll to position [83, 0]
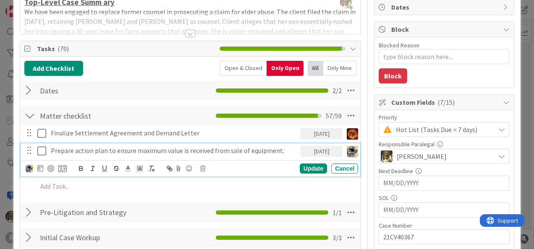
click at [39, 151] on icon at bounding box center [43, 151] width 13 height 10
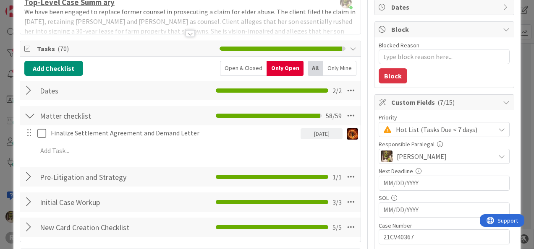
type textarea "x"
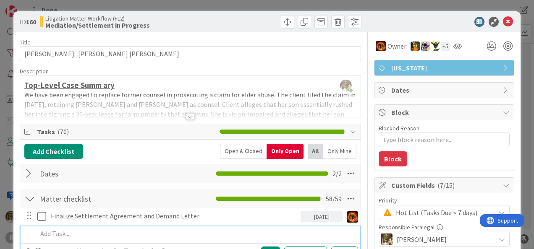
scroll to position [0, 0]
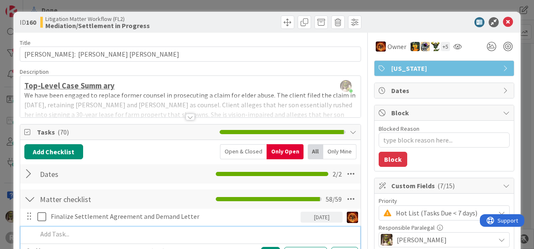
click at [62, 235] on p at bounding box center [195, 234] width 317 height 10
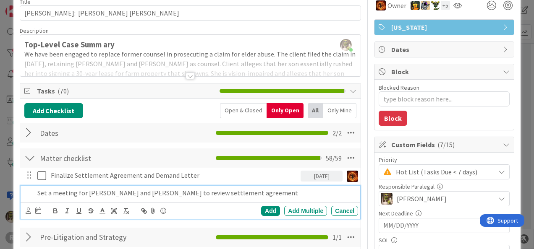
scroll to position [42, 0]
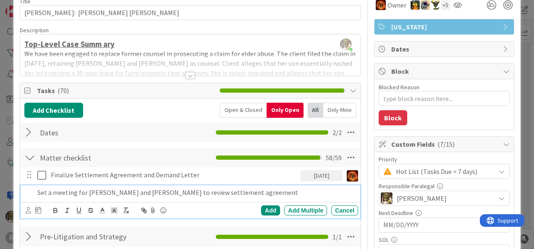
click at [26, 210] on div "Add Add Multiple Cancel" at bounding box center [190, 210] width 339 height 16
click at [29, 209] on icon at bounding box center [28, 210] width 5 height 6
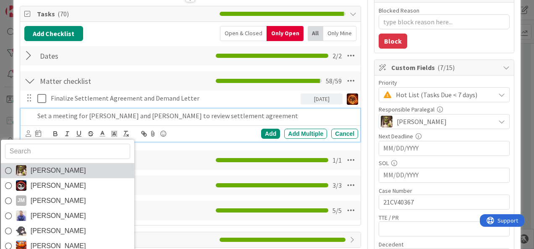
click at [48, 171] on span "[PERSON_NAME]" at bounding box center [57, 170] width 55 height 13
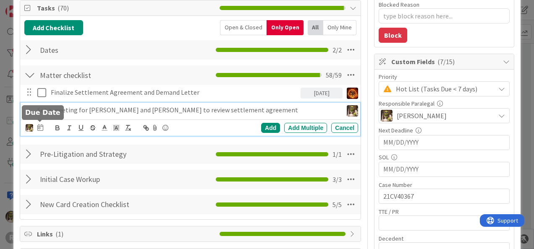
click at [41, 127] on icon at bounding box center [40, 127] width 6 height 7
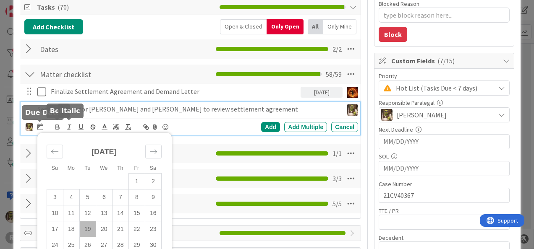
scroll to position [125, 0]
click at [92, 225] on td "19" at bounding box center [87, 229] width 16 height 16
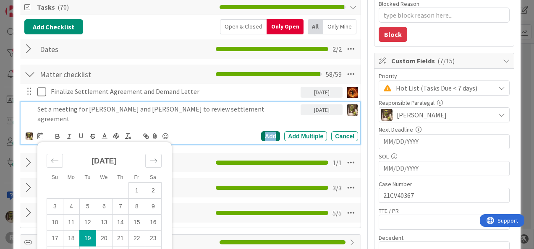
click at [266, 131] on div "Add" at bounding box center [270, 136] width 19 height 10
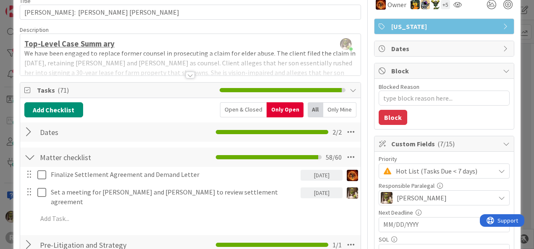
scroll to position [42, 0]
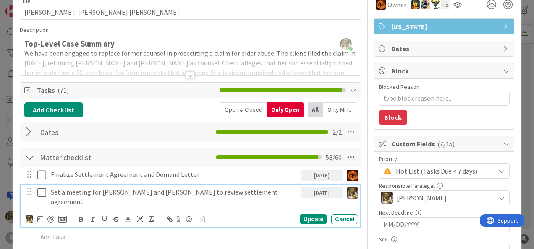
click at [127, 187] on p "Set a meeting for Tyler and Ted to review settlement agreement" at bounding box center [174, 196] width 246 height 19
click at [54, 216] on div at bounding box center [50, 219] width 7 height 7
click at [308, 214] on div "Update" at bounding box center [312, 219] width 27 height 10
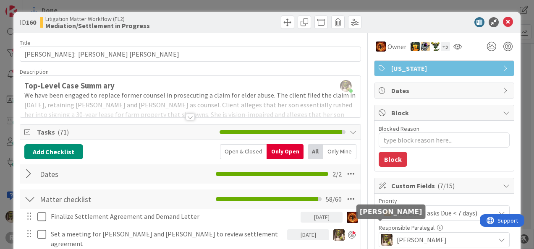
scroll to position [0, 0]
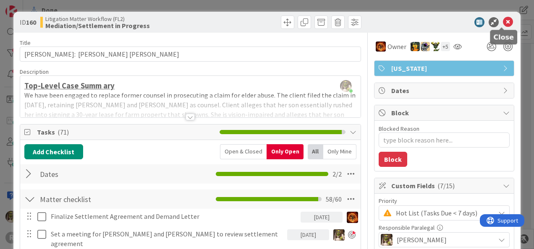
click at [502, 23] on icon at bounding box center [507, 22] width 10 height 10
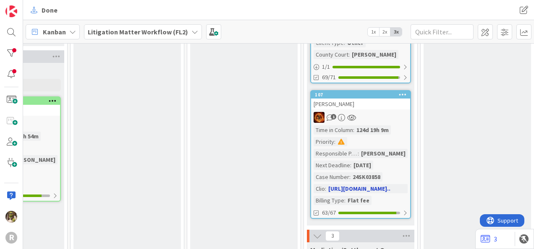
click at [376, 99] on div "[PERSON_NAME]" at bounding box center [360, 104] width 99 height 11
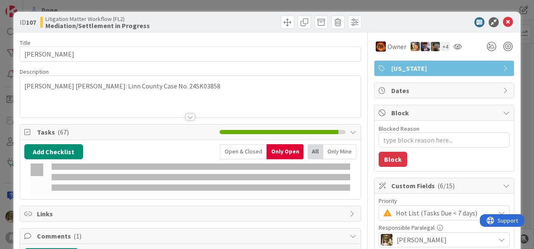
type textarea "x"
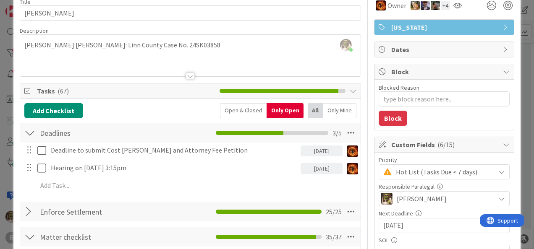
scroll to position [41, 0]
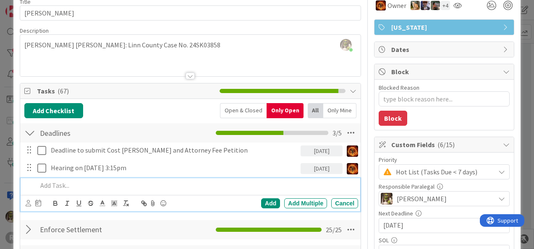
click at [107, 183] on p at bounding box center [195, 186] width 317 height 10
click at [28, 200] on icon at bounding box center [28, 203] width 5 height 6
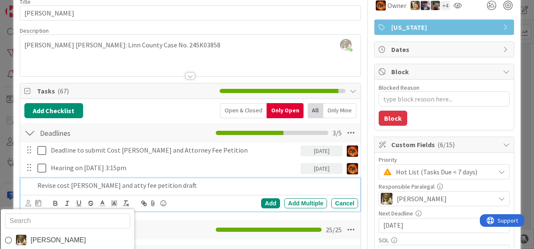
click at [40, 238] on span "[PERSON_NAME]" at bounding box center [57, 240] width 55 height 13
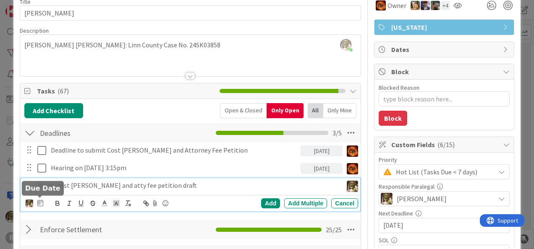
click at [37, 202] on icon at bounding box center [40, 203] width 6 height 7
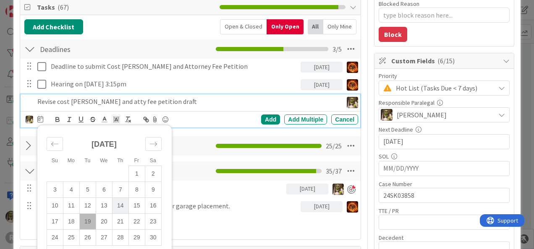
drag, startPoint x: 90, startPoint y: 221, endPoint x: 128, endPoint y: 200, distance: 42.8
click at [90, 221] on td "19" at bounding box center [87, 221] width 16 height 16
click at [263, 120] on div "Add" at bounding box center [270, 120] width 19 height 10
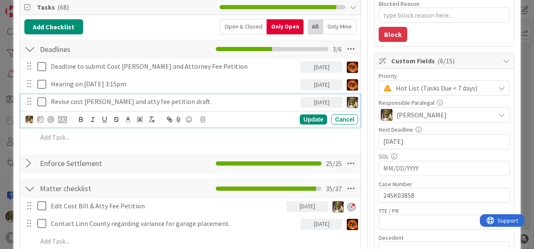
click at [107, 100] on p "Revise cost bill and atty fee petition draft" at bounding box center [174, 102] width 246 height 10
click at [53, 119] on div at bounding box center [50, 119] width 7 height 7
click at [310, 119] on div "Update" at bounding box center [312, 120] width 27 height 10
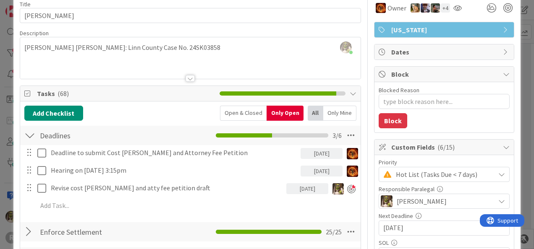
scroll to position [0, 0]
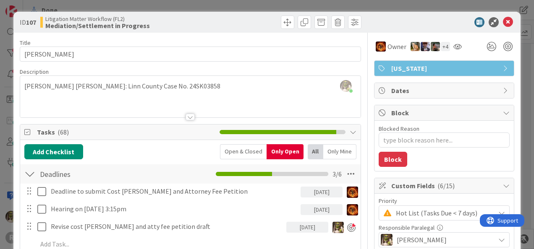
drag, startPoint x: 503, startPoint y: 14, endPoint x: 504, endPoint y: 18, distance: 4.7
drag, startPoint x: 504, startPoint y: 18, endPoint x: 219, endPoint y: 8, distance: 285.0
click at [219, 8] on div "ID 107 Litigation Matter Workflow (FL2) Mediation/Settlement in Progress Title …" at bounding box center [267, 124] width 534 height 249
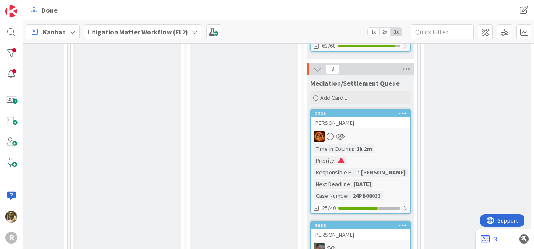
scroll to position [1016, 642]
click at [375, 131] on div at bounding box center [360, 136] width 99 height 11
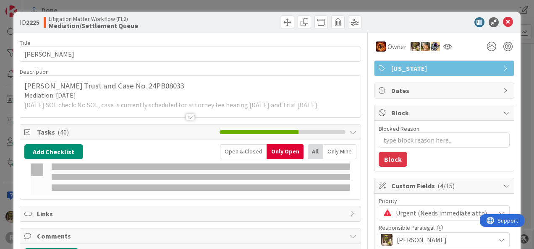
type textarea "x"
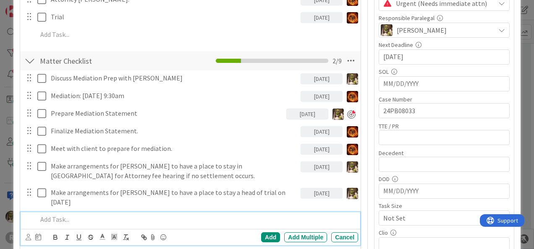
scroll to position [209, 0]
click at [87, 215] on p at bounding box center [195, 220] width 317 height 10
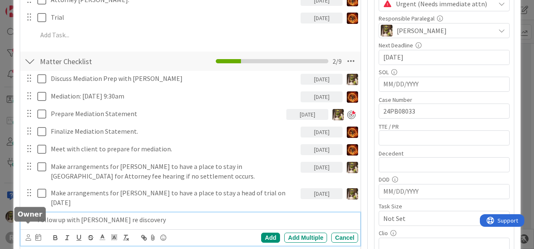
click at [29, 234] on icon at bounding box center [28, 237] width 5 height 6
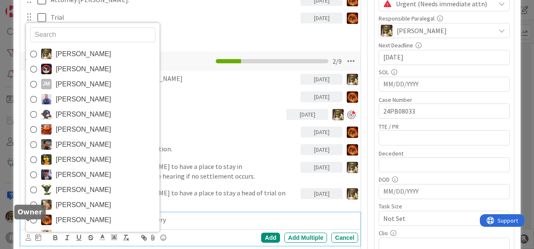
scroll to position [211, 0]
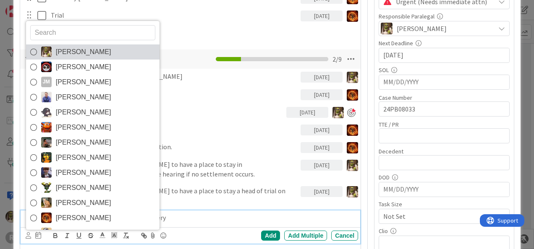
click at [72, 46] on span "[PERSON_NAME]" at bounding box center [83, 52] width 55 height 13
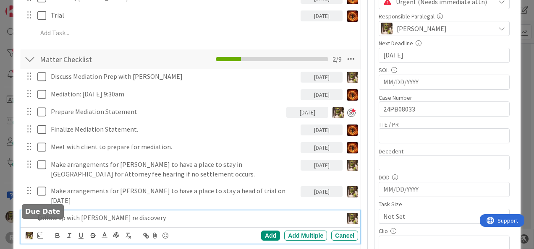
click at [42, 232] on icon at bounding box center [40, 235] width 6 height 7
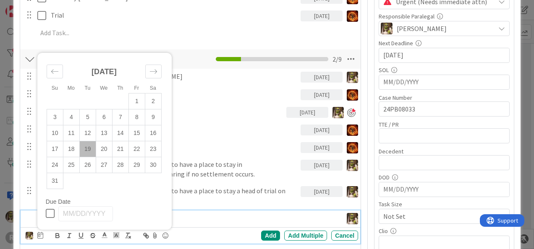
click at [88, 141] on td "19" at bounding box center [87, 149] width 16 height 16
click at [263, 231] on div "Add" at bounding box center [270, 236] width 19 height 10
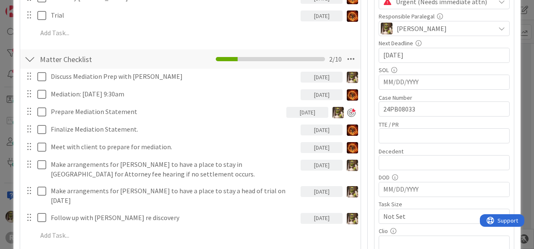
click at [82, 200] on div "Discuss Mediation Prep with Ted 08/21/2025 Update Cancel Mediation: September 2…" at bounding box center [190, 157] width 332 height 177
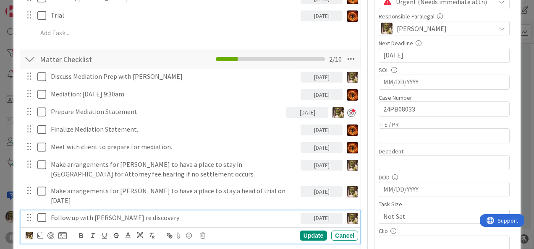
click at [80, 213] on p "Follow up with Jeanne re discovery" at bounding box center [174, 218] width 246 height 10
click at [52, 232] on div at bounding box center [50, 235] width 7 height 7
click at [305, 231] on div "Update" at bounding box center [312, 236] width 27 height 10
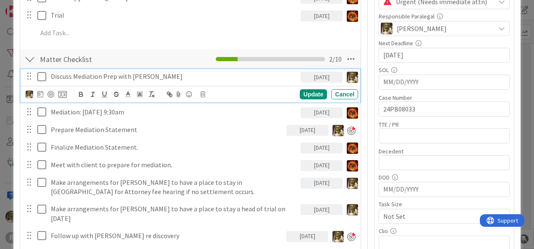
click at [124, 77] on p "Discuss Mediation Prep with Ted" at bounding box center [174, 77] width 246 height 10
click at [51, 93] on div at bounding box center [50, 94] width 7 height 7
click at [309, 90] on div "Update" at bounding box center [312, 94] width 27 height 10
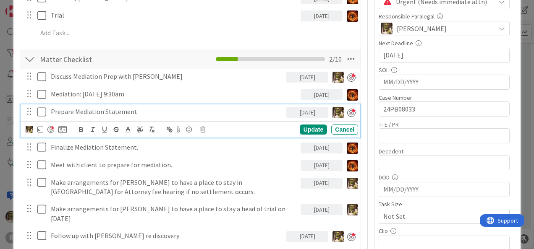
click at [152, 107] on p "Prepare Mediation Statement" at bounding box center [167, 112] width 232 height 10
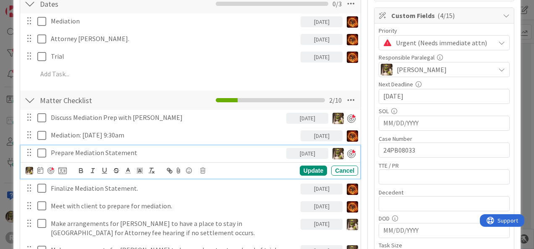
scroll to position [170, 0]
click at [139, 91] on div "Matter Checklist Checklist Name 16 / 64 Matter Checklist 2 / 10" at bounding box center [190, 100] width 340 height 19
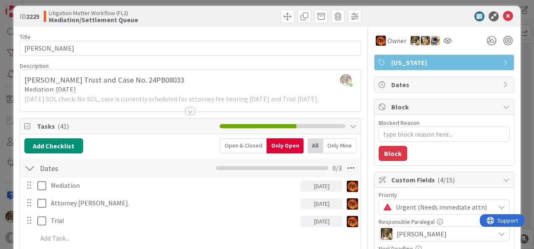
scroll to position [0, 0]
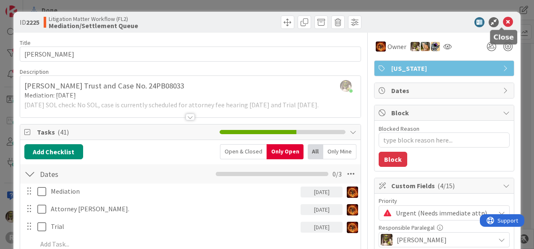
click at [504, 22] on icon at bounding box center [507, 22] width 10 height 10
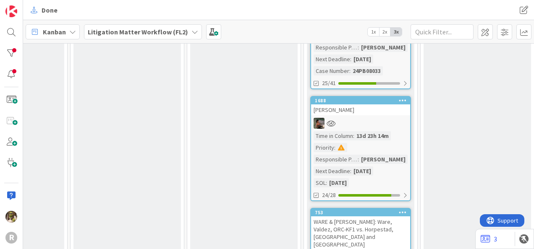
scroll to position [1141, 642]
click at [368, 105] on div "[PERSON_NAME]" at bounding box center [360, 109] width 99 height 11
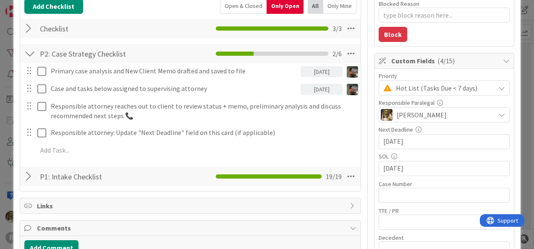
scroll to position [125, 0]
click at [430, 143] on input "[DATE]" at bounding box center [444, 142] width 122 height 14
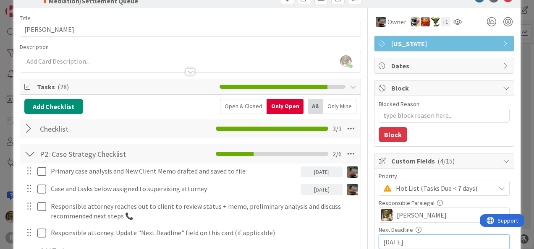
scroll to position [0, 0]
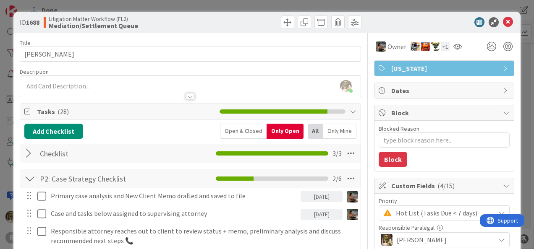
click at [188, 98] on div at bounding box center [189, 96] width 9 height 7
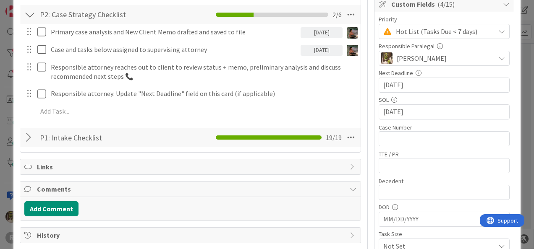
click at [28, 135] on div at bounding box center [29, 137] width 11 height 15
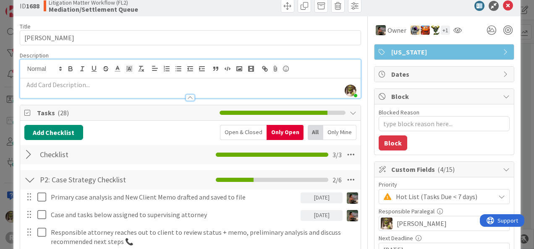
click at [242, 118] on div "Tasks ( 28 )" at bounding box center [190, 113] width 340 height 16
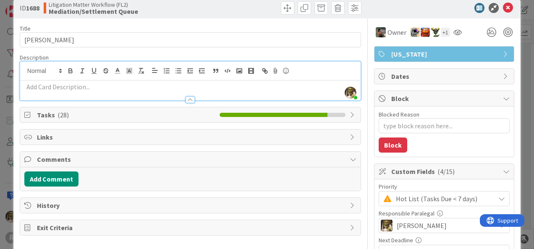
scroll to position [14, 0]
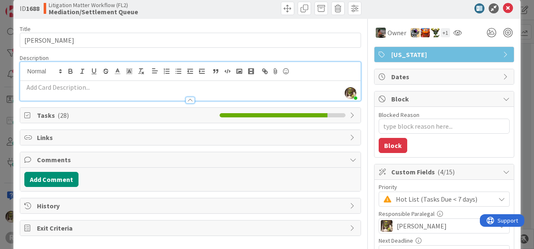
click at [237, 116] on li at bounding box center [239, 115] width 5 height 4
type textarea "x"
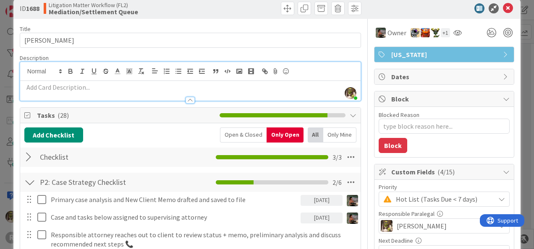
click at [240, 140] on div "Open & Closed" at bounding box center [243, 135] width 47 height 15
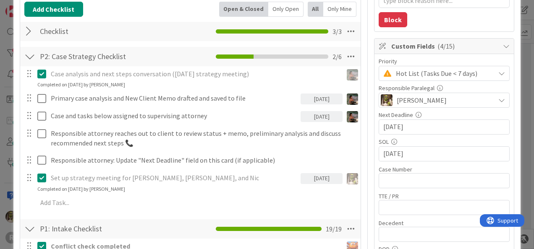
scroll to position [139, 0]
click at [275, 12] on div "Only Open" at bounding box center [285, 9] width 35 height 15
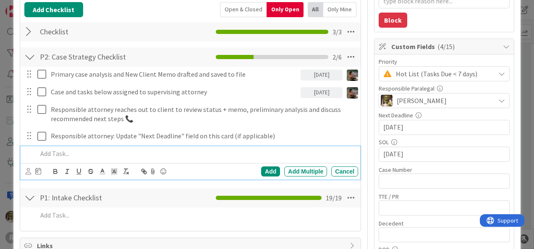
click at [96, 147] on div at bounding box center [196, 153] width 324 height 15
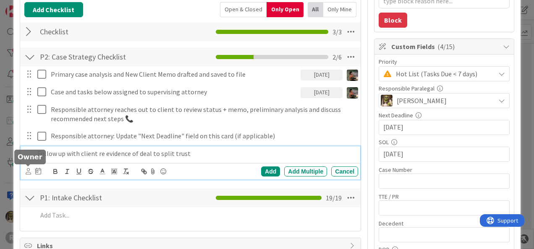
click at [26, 172] on icon at bounding box center [28, 171] width 5 height 6
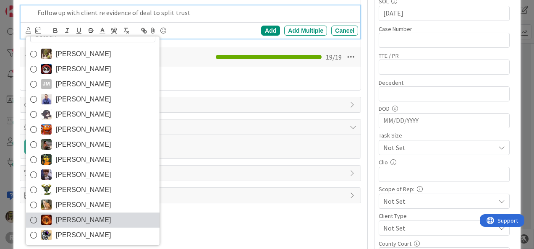
scroll to position [280, 0]
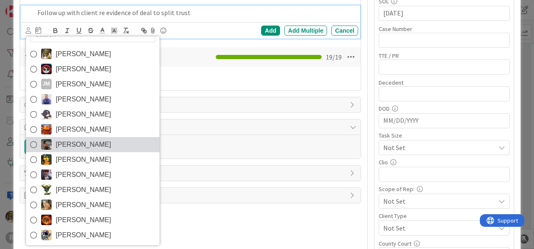
click at [78, 146] on span "[PERSON_NAME]" at bounding box center [83, 144] width 55 height 13
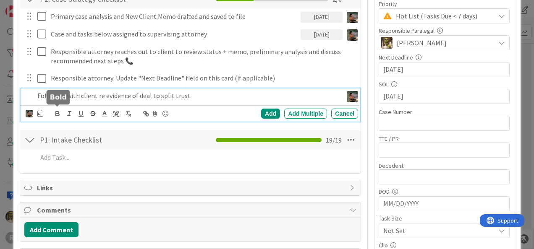
scroll to position [197, 0]
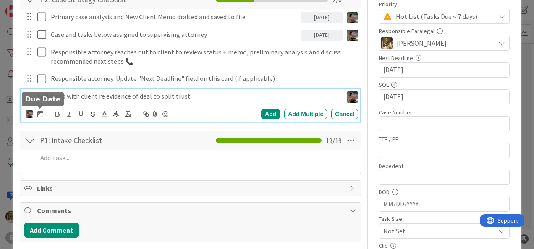
click at [40, 112] on icon at bounding box center [40, 113] width 6 height 7
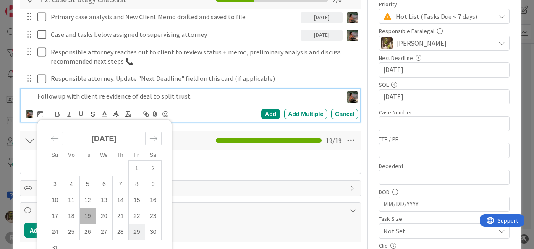
click at [135, 233] on td "29" at bounding box center [136, 232] width 16 height 16
click at [267, 111] on div "Add" at bounding box center [270, 114] width 19 height 10
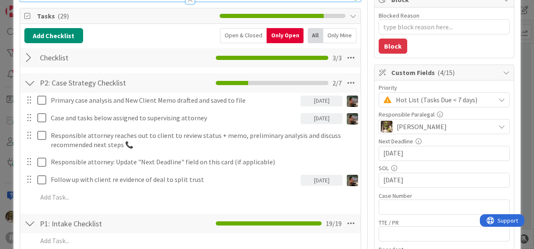
scroll to position [113, 0]
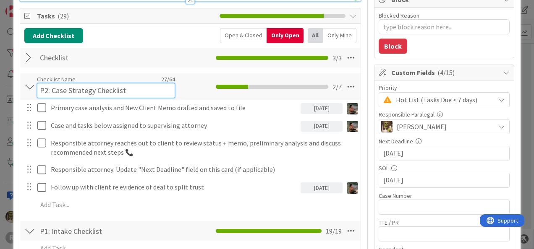
drag, startPoint x: 174, startPoint y: 3, endPoint x: 161, endPoint y: 89, distance: 87.4
click at [161, 89] on input "P2: Case Strategy Checklist" at bounding box center [106, 90] width 138 height 15
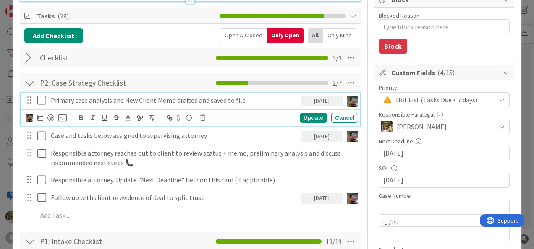
click at [255, 105] on div "Primary case analysis and New Client Memo drafted and saved to file" at bounding box center [173, 100] width 253 height 15
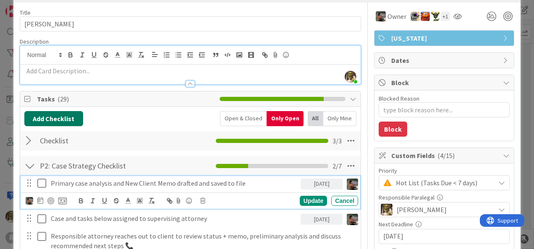
scroll to position [29, 0]
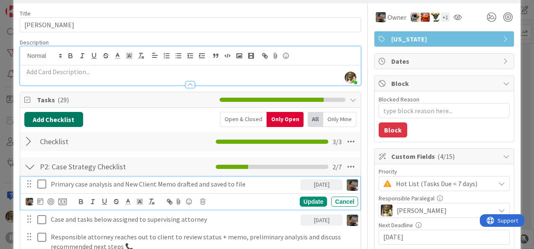
drag, startPoint x: 62, startPoint y: 117, endPoint x: 195, endPoint y: 108, distance: 133.2
click at [181, 109] on div "Add Checklist Open & Closed Only Open All Only Mine Checklist Checklist Name 9 …" at bounding box center [190, 233] width 340 height 251
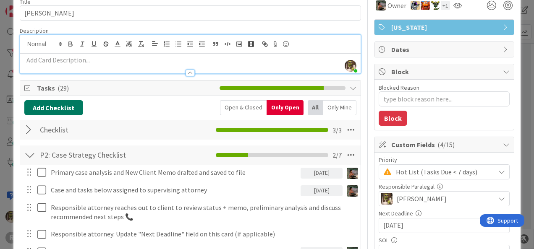
scroll to position [42, 0]
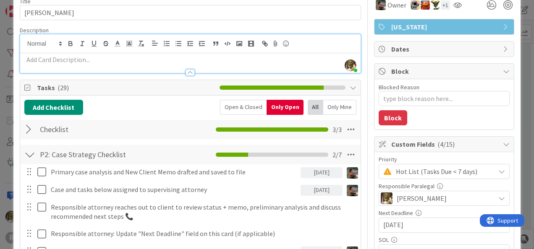
click at [29, 124] on div at bounding box center [29, 129] width 11 height 15
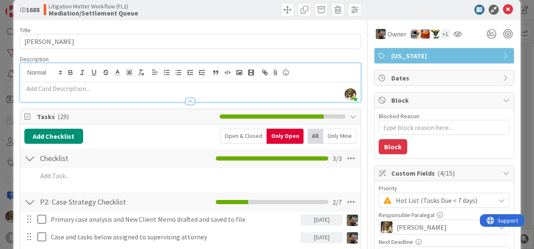
scroll to position [0, 0]
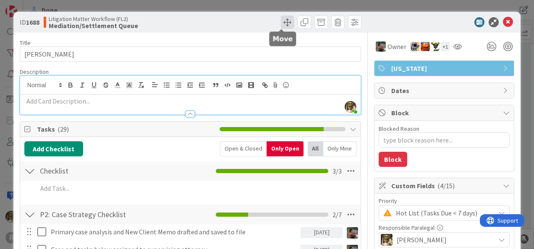
click at [281, 23] on span at bounding box center [287, 22] width 13 height 13
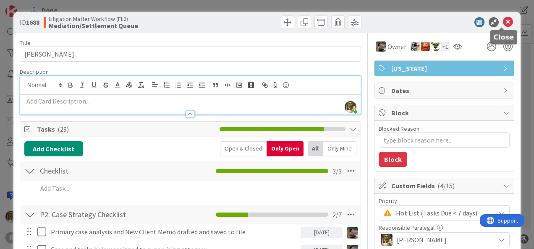
drag, startPoint x: 503, startPoint y: 23, endPoint x: 487, endPoint y: 40, distance: 24.3
click at [503, 22] on icon at bounding box center [507, 22] width 10 height 10
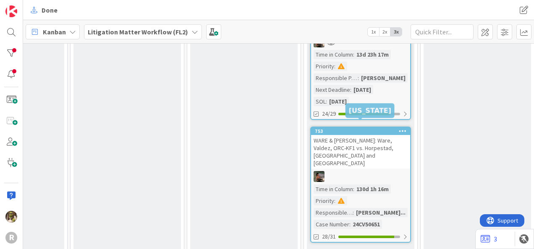
click at [358, 136] on div "WARE & [PERSON_NAME]: Ware, Valdez, ORC-KF1 vs. Horpestad, [GEOGRAPHIC_DATA] an…" at bounding box center [360, 152] width 99 height 34
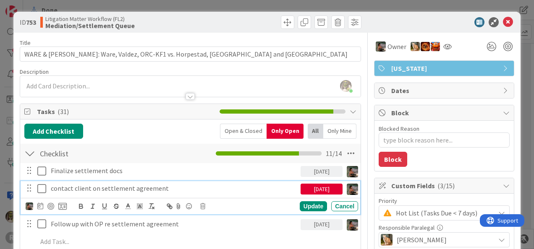
click at [43, 186] on icon at bounding box center [43, 189] width 13 height 10
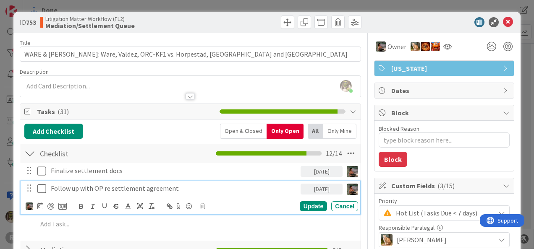
click at [41, 186] on icon at bounding box center [43, 189] width 13 height 10
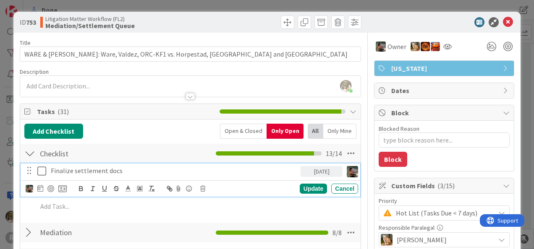
drag, startPoint x: 42, startPoint y: 171, endPoint x: 95, endPoint y: 166, distance: 52.7
click at [45, 171] on icon at bounding box center [43, 171] width 13 height 10
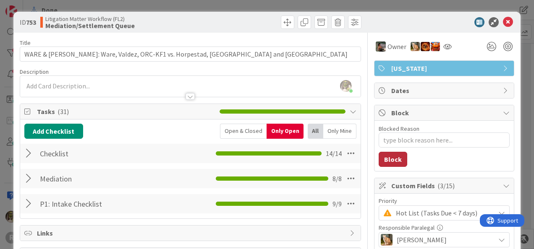
click at [382, 160] on button "Block" at bounding box center [392, 159] width 29 height 15
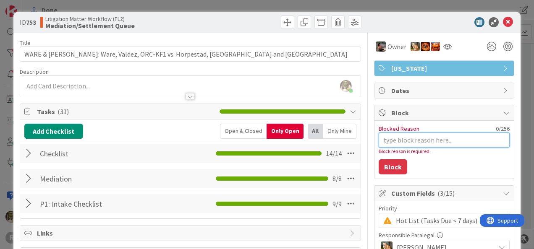
click at [398, 143] on textarea "Blocked Reason" at bounding box center [443, 140] width 131 height 15
type textarea "x"
type textarea "W"
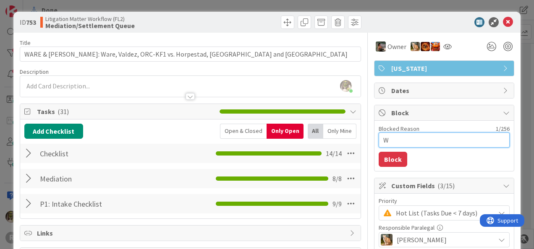
type textarea "x"
type textarea "Wa"
type textarea "x"
type textarea "Wai"
type textarea "x"
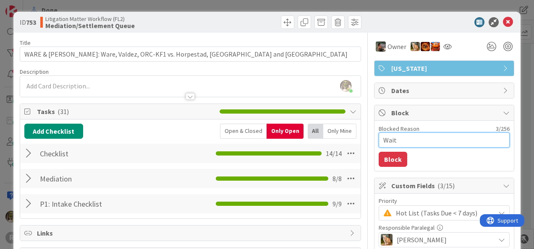
type textarea "Waiti"
type textarea "x"
type textarea "Waitin"
type textarea "x"
type textarea "Waiting"
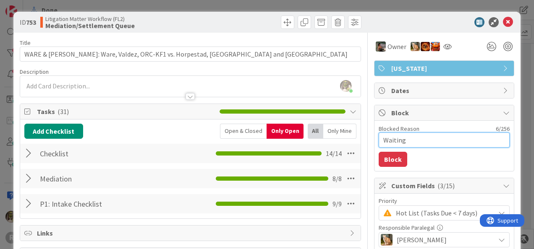
type textarea "x"
type textarea "Waiting"
type textarea "x"
type textarea "Waiting f"
type textarea "x"
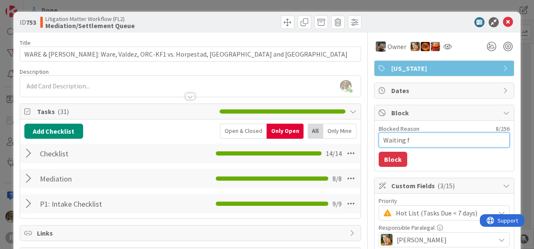
type textarea "Waiting fo"
type textarea "x"
type textarea "Waiting for"
type textarea "x"
type textarea "Waiting for"
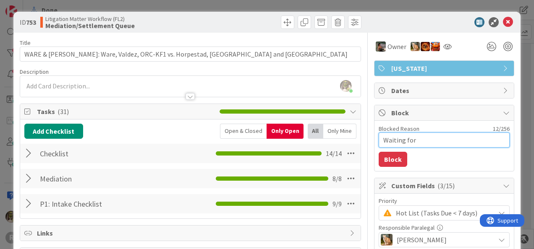
type textarea "x"
type textarea "Waiting for O"
type textarea "x"
type textarea "Waiting for OC"
type textarea "x"
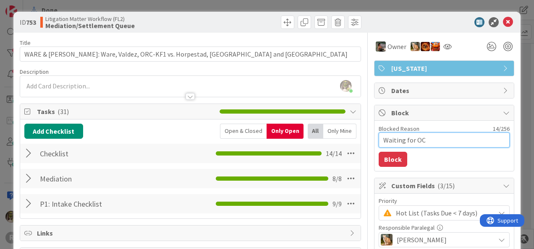
type textarea "Waiting for OC"
type textarea "x"
type textarea "Waiting for OC R"
type textarea "x"
type textarea "Waiting for OC Re"
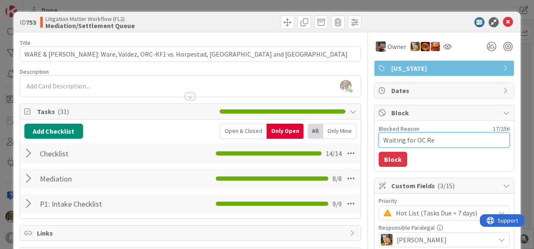
type textarea "x"
type textarea "Waiting for OC Res"
type textarea "x"
type textarea "Waiting for OC Resp"
type textarea "x"
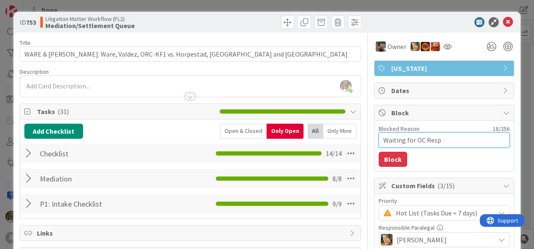
type textarea "Waiting for OC Respo"
type textarea "x"
type textarea "Waiting for OC Respon"
type textarea "x"
type textarea "Waiting for OC Respons"
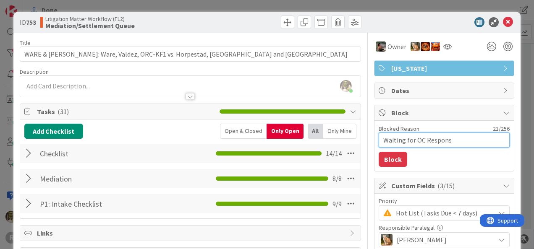
type textarea "x"
type textarea "Waiting for OC Response"
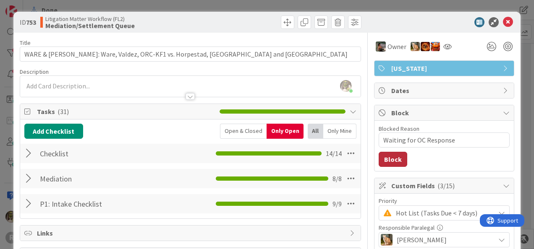
click at [384, 156] on button "Block" at bounding box center [392, 159] width 29 height 15
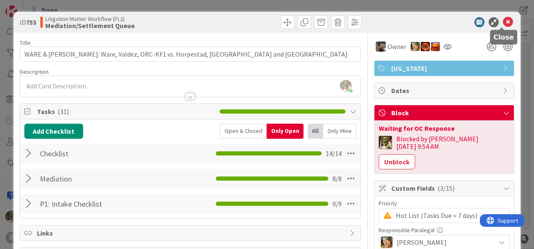
click at [503, 26] on icon at bounding box center [507, 22] width 10 height 10
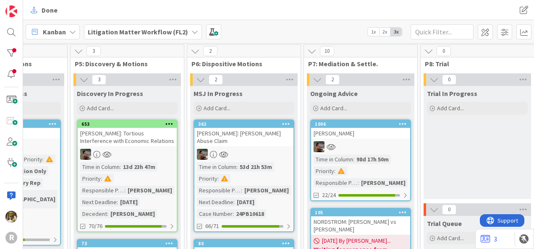
scroll to position [0, 642]
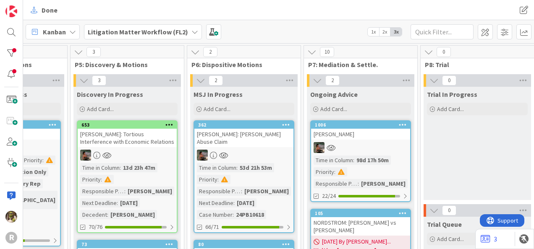
click at [247, 140] on link "362 ANDERSON: Elder Abuse Claim Time in Column : 53d 21h 53m Priority : Respons…" at bounding box center [243, 176] width 101 height 113
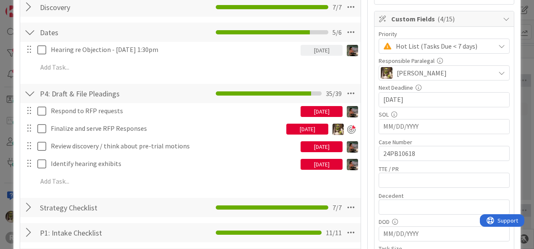
scroll to position [167, 0]
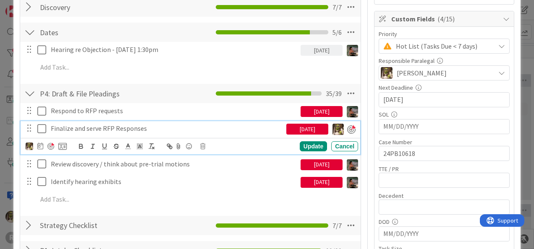
click at [41, 126] on icon at bounding box center [43, 129] width 13 height 10
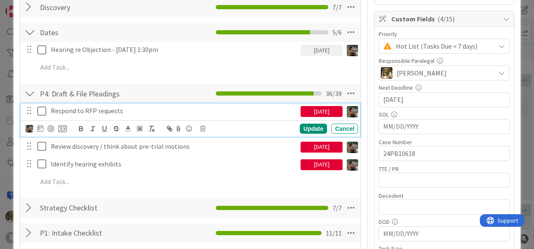
click at [40, 108] on icon at bounding box center [43, 111] width 13 height 10
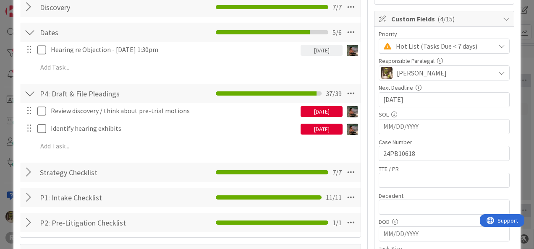
type textarea "x"
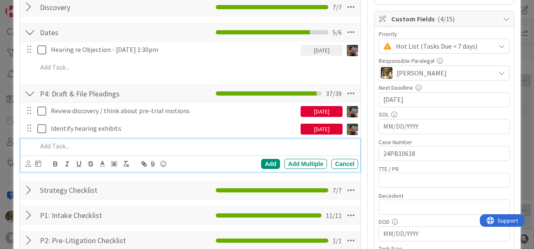
click at [96, 146] on p at bounding box center [195, 146] width 317 height 10
click at [29, 164] on icon at bounding box center [28, 164] width 5 height 6
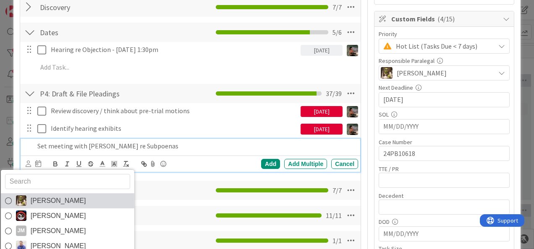
click at [50, 199] on span "[PERSON_NAME]" at bounding box center [57, 201] width 55 height 13
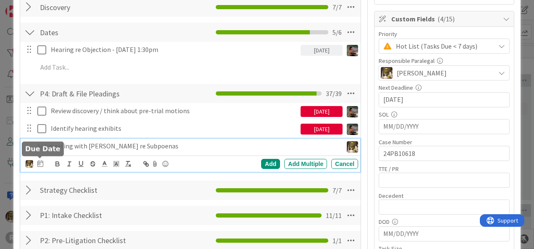
click at [40, 162] on icon at bounding box center [40, 163] width 6 height 7
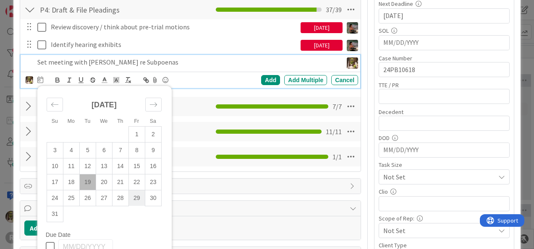
scroll to position [251, 0]
click at [135, 181] on td "22" at bounding box center [136, 182] width 16 height 16
click at [268, 82] on div "Add" at bounding box center [270, 80] width 19 height 10
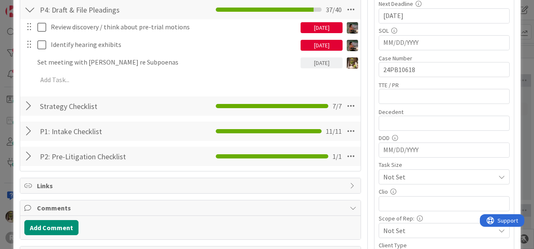
type textarea "x"
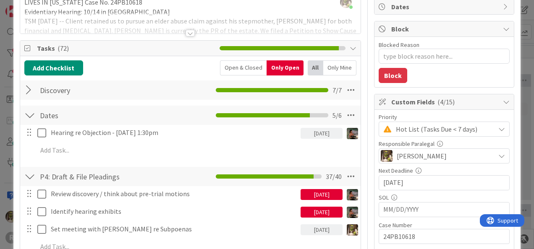
scroll to position [84, 0]
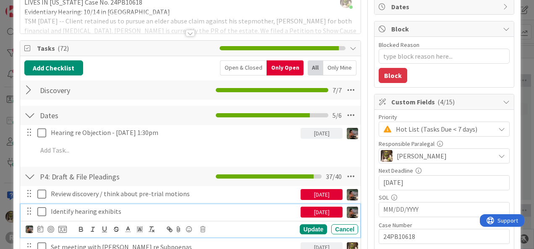
click at [139, 208] on p "Identify hearing exhibits" at bounding box center [174, 212] width 246 height 10
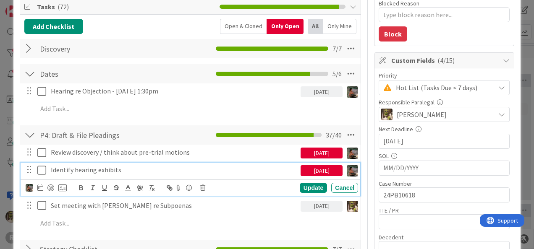
click at [321, 168] on div "07/29/2025" at bounding box center [321, 170] width 42 height 11
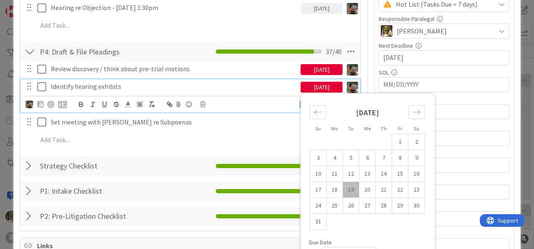
scroll to position [209, 0]
click at [412, 109] on icon "Move forward to switch to the next month." at bounding box center [416, 112] width 8 height 8
click at [393, 159] on td "12" at bounding box center [400, 158] width 16 height 16
type input "09/12/2025"
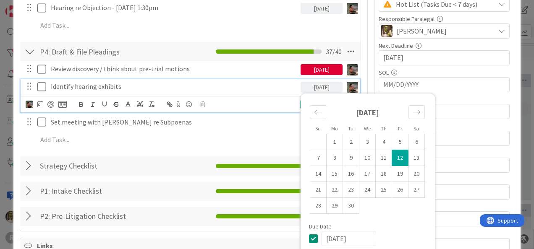
type textarea "x"
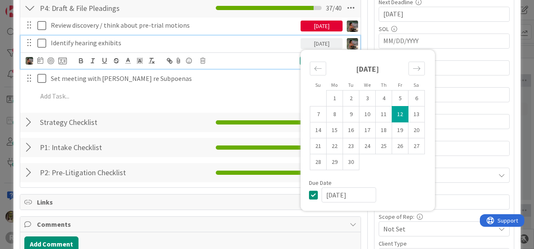
scroll to position [253, 0]
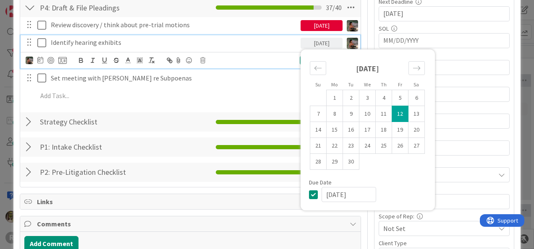
click at [324, 22] on div "07/29/2025" at bounding box center [321, 25] width 42 height 11
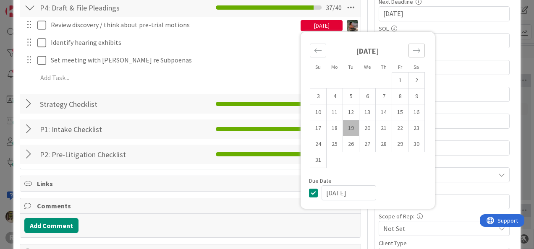
click at [413, 54] on div "Move forward to switch to the next month." at bounding box center [416, 51] width 16 height 14
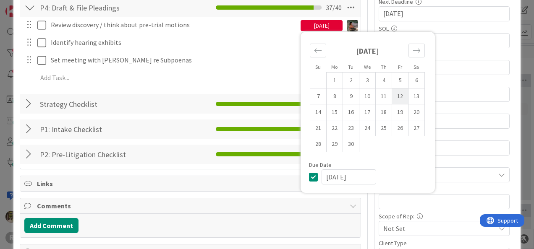
click at [397, 94] on td "12" at bounding box center [400, 97] width 16 height 16
type input "09/12/2025"
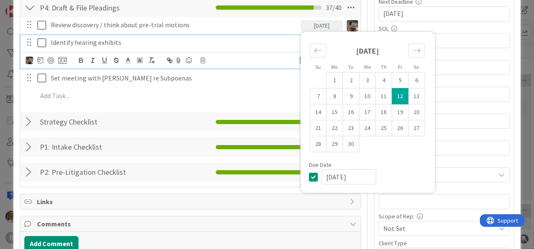
click at [238, 47] on div "Identify hearing exhibits" at bounding box center [173, 42] width 253 height 15
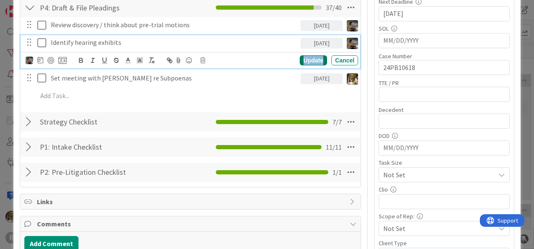
click at [305, 57] on div "Update" at bounding box center [312, 60] width 27 height 10
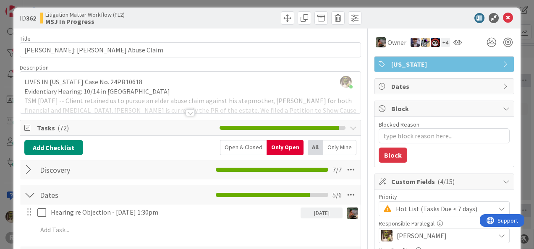
scroll to position [0, 0]
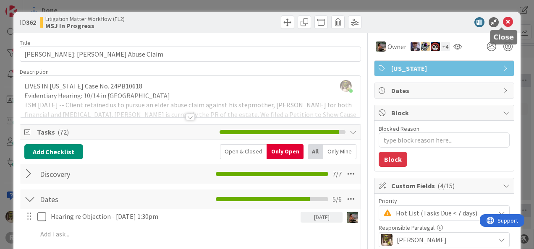
click at [502, 20] on icon at bounding box center [507, 22] width 10 height 10
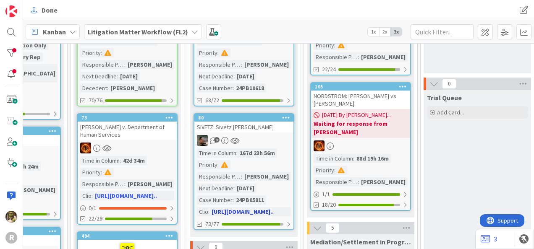
click at [257, 123] on div "SIVETZ: Sivetz [PERSON_NAME]" at bounding box center [243, 127] width 99 height 11
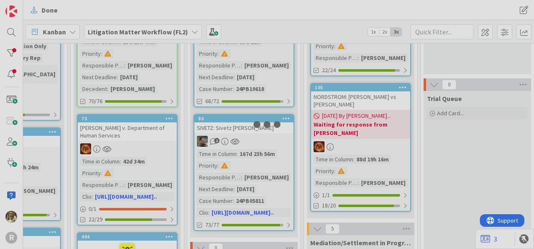
scroll to position [126, 642]
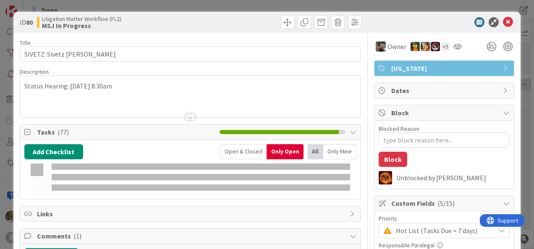
type textarea "x"
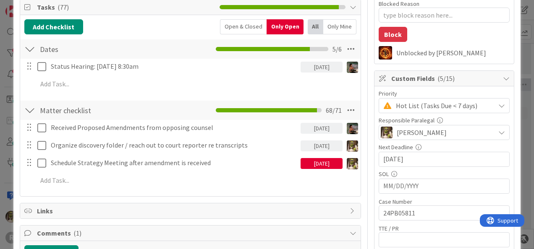
scroll to position [125, 0]
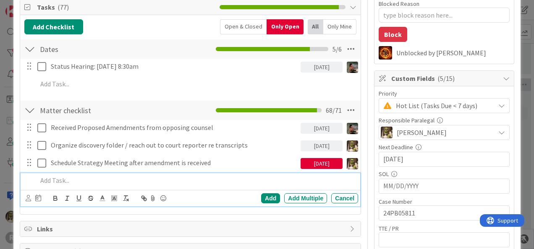
click at [136, 180] on p at bounding box center [195, 181] width 317 height 10
click at [30, 196] on icon at bounding box center [28, 198] width 5 height 6
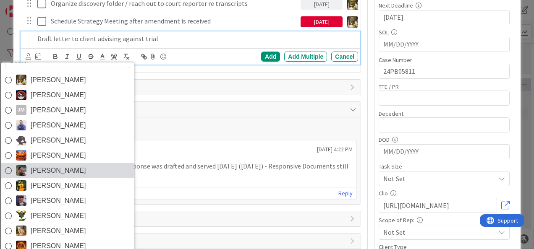
scroll to position [267, 0]
click at [51, 164] on span "[PERSON_NAME]" at bounding box center [57, 170] width 55 height 13
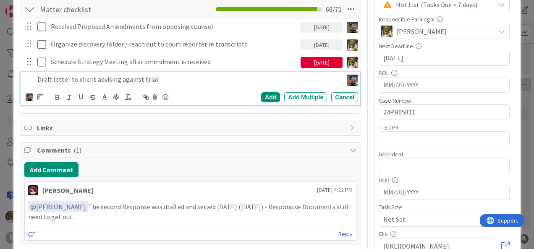
scroll to position [226, 0]
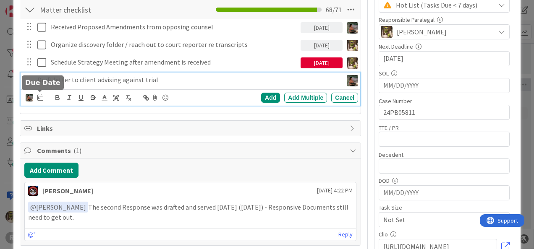
click at [42, 96] on icon at bounding box center [40, 97] width 6 height 7
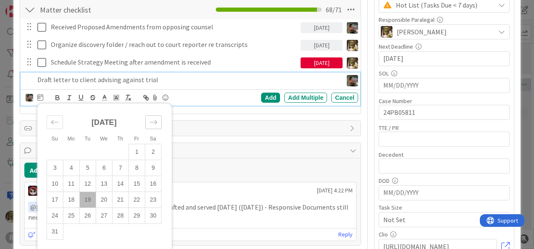
click at [151, 121] on icon "Move forward to switch to the next month." at bounding box center [153, 122] width 8 height 8
click at [134, 150] on td "5" at bounding box center [136, 152] width 16 height 16
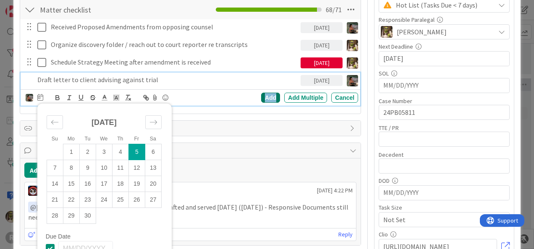
click at [269, 95] on div "Add" at bounding box center [270, 98] width 19 height 10
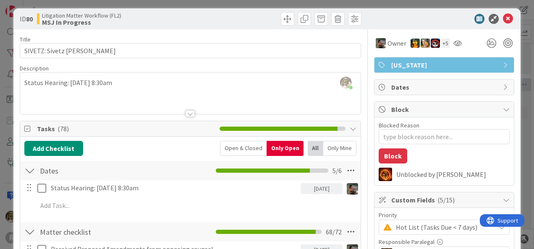
scroll to position [0, 0]
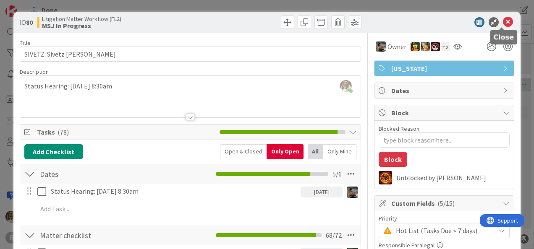
click at [505, 21] on icon at bounding box center [507, 22] width 10 height 10
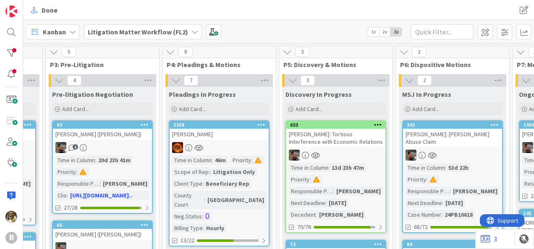
scroll to position [0, 430]
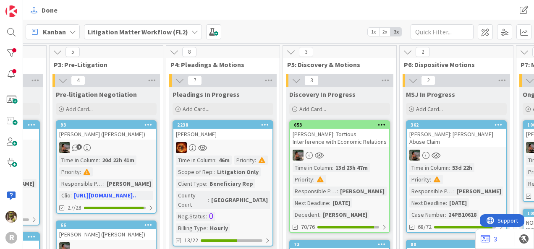
click at [354, 138] on div "[PERSON_NAME]: Tortious Interference with Economic Relations" at bounding box center [339, 138] width 99 height 18
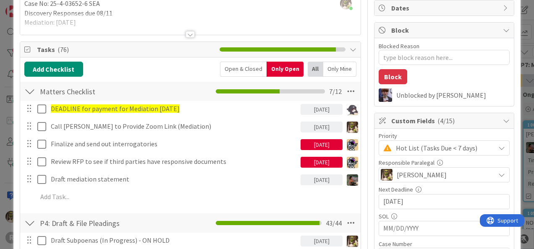
scroll to position [83, 0]
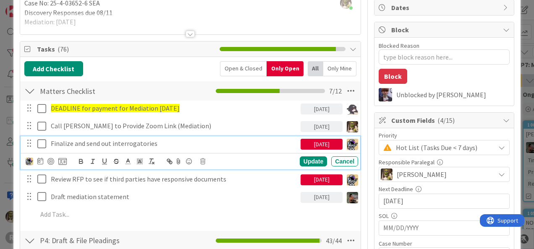
click at [42, 143] on icon at bounding box center [43, 144] width 13 height 10
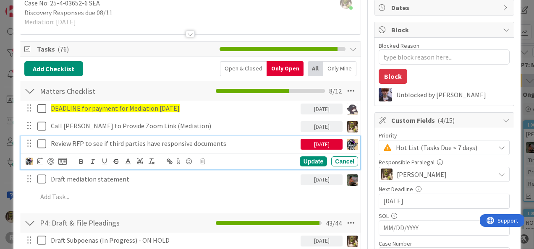
click at [40, 141] on icon at bounding box center [43, 144] width 13 height 10
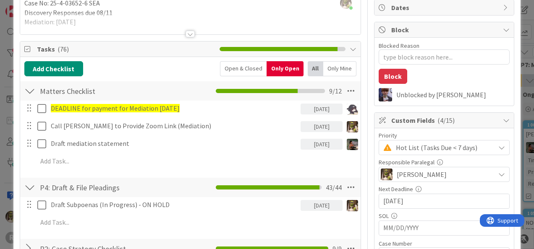
type textarea "x"
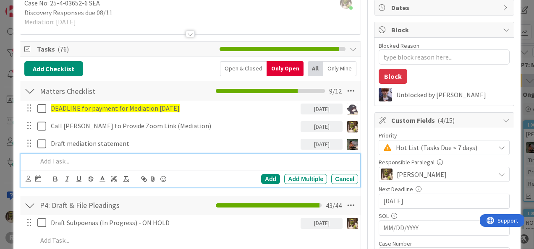
click at [95, 161] on p at bounding box center [195, 161] width 317 height 10
click at [27, 177] on icon at bounding box center [28, 179] width 5 height 6
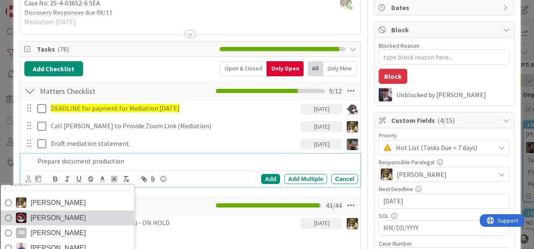
scroll to position [13, 0]
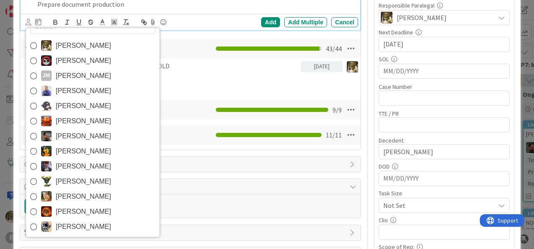
drag, startPoint x: 62, startPoint y: 225, endPoint x: 69, endPoint y: 225, distance: 6.7
click at [62, 225] on span "[PERSON_NAME]" at bounding box center [83, 227] width 55 height 13
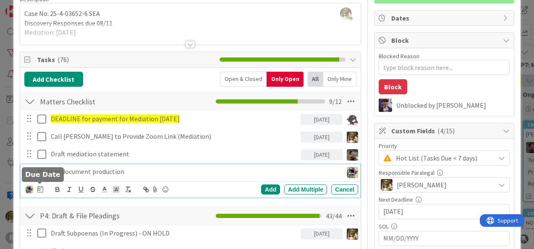
click at [39, 187] on icon at bounding box center [40, 189] width 6 height 7
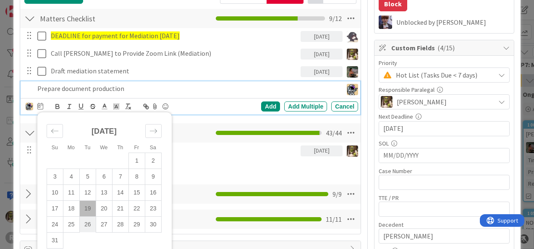
scroll to position [156, 0]
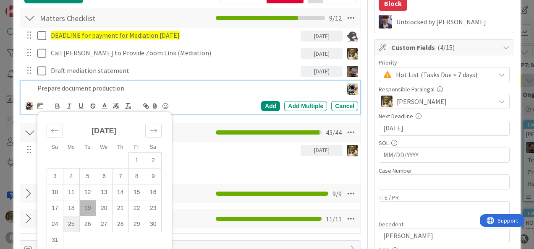
click at [71, 226] on td "25" at bounding box center [71, 224] width 16 height 16
click at [266, 104] on div "Add" at bounding box center [270, 106] width 19 height 10
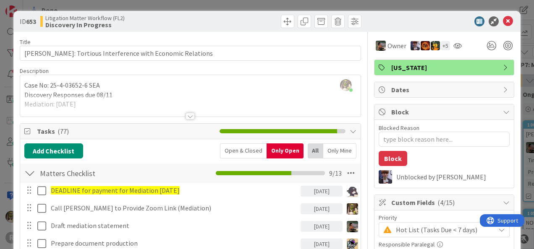
scroll to position [0, 0]
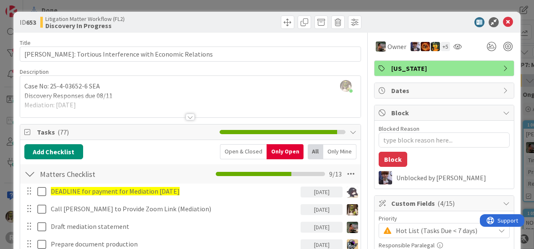
click at [504, 19] on icon at bounding box center [507, 22] width 10 height 10
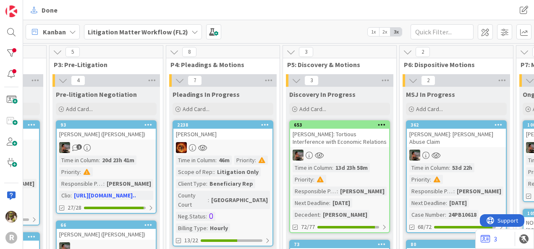
click at [349, 148] on link "653 SMITH: Tortious Interference with Economic Relations Time in Column : 13d 2…" at bounding box center [339, 176] width 101 height 113
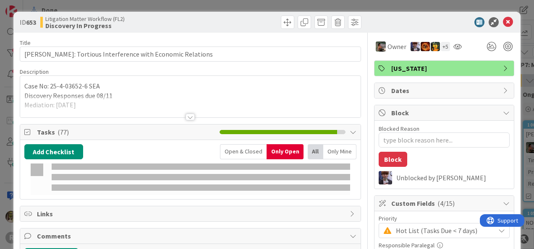
type textarea "x"
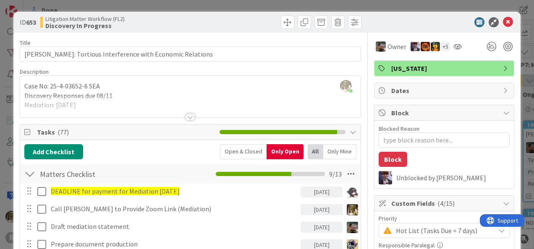
click at [107, 96] on div at bounding box center [190, 106] width 340 height 21
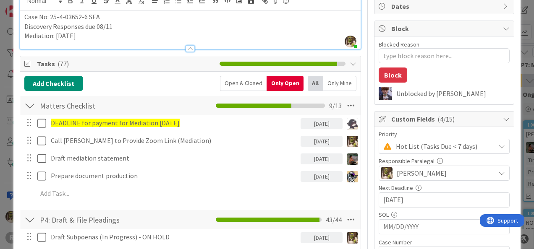
scroll to position [84, 0]
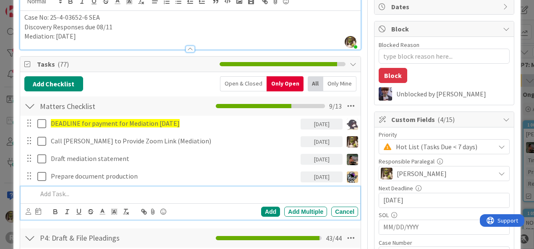
click at [62, 190] on p at bounding box center [195, 194] width 317 height 10
click at [25, 212] on div "Add Add Multiple Cancel" at bounding box center [190, 211] width 339 height 16
click at [29, 211] on icon at bounding box center [28, 211] width 5 height 6
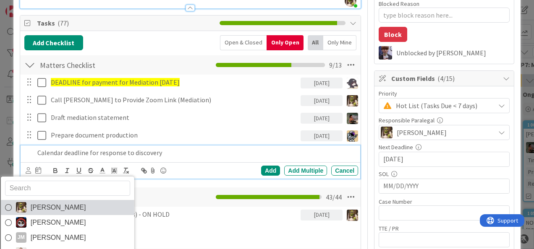
scroll to position [125, 0]
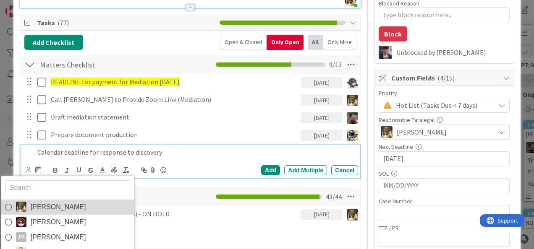
click at [39, 207] on span "[PERSON_NAME]" at bounding box center [57, 207] width 55 height 13
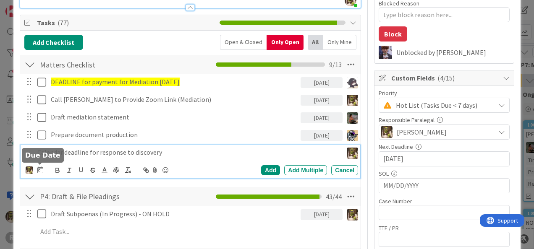
click at [40, 168] on icon at bounding box center [40, 170] width 6 height 7
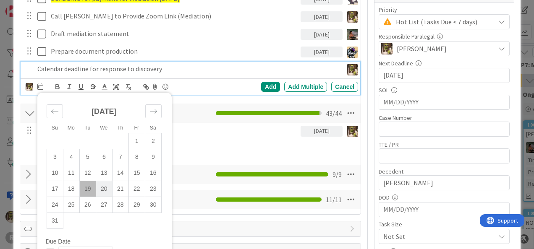
scroll to position [209, 0]
click at [89, 187] on td "19" at bounding box center [87, 189] width 16 height 16
click at [263, 82] on div "Add" at bounding box center [270, 87] width 19 height 10
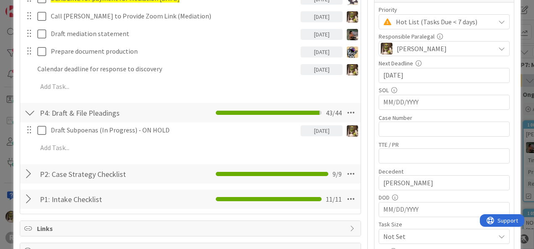
type textarea "x"
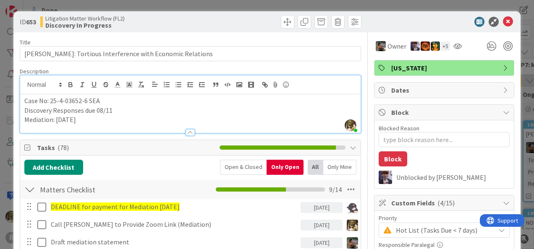
scroll to position [0, 0]
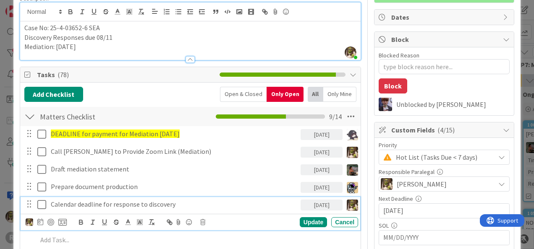
click at [193, 200] on p "Calendar deadline for response to discovery" at bounding box center [174, 205] width 246 height 10
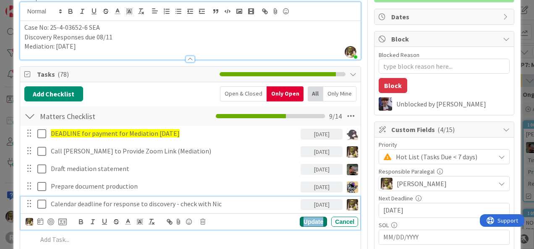
click at [307, 221] on div "Update" at bounding box center [312, 222] width 27 height 10
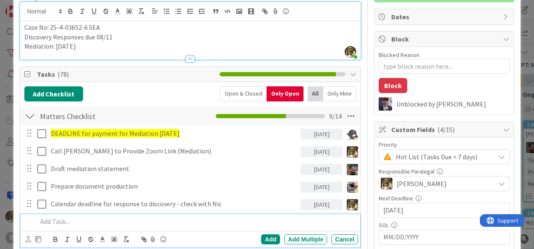
click at [82, 220] on p at bounding box center [195, 222] width 317 height 10
click at [27, 238] on icon at bounding box center [28, 239] width 5 height 6
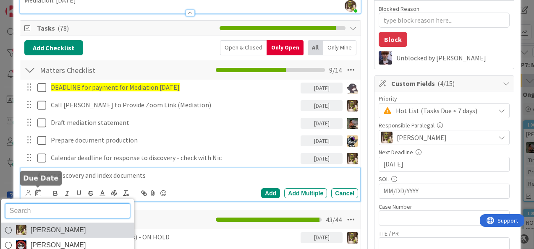
scroll to position [120, 0]
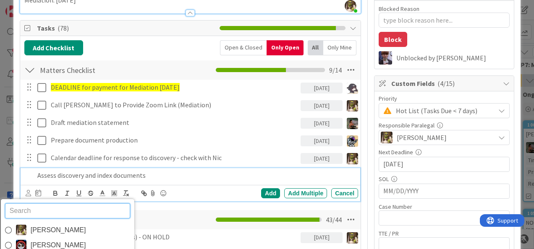
click at [36, 230] on span "[PERSON_NAME]" at bounding box center [57, 230] width 55 height 13
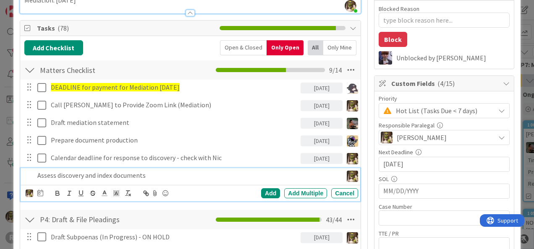
click at [42, 195] on icon at bounding box center [40, 193] width 6 height 7
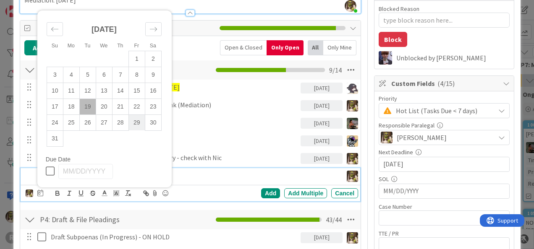
click at [136, 125] on td "29" at bounding box center [136, 123] width 16 height 16
click at [269, 193] on div "Add" at bounding box center [270, 193] width 19 height 10
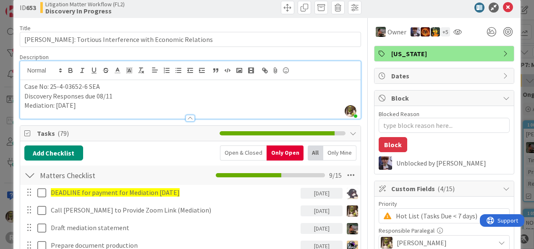
scroll to position [0, 0]
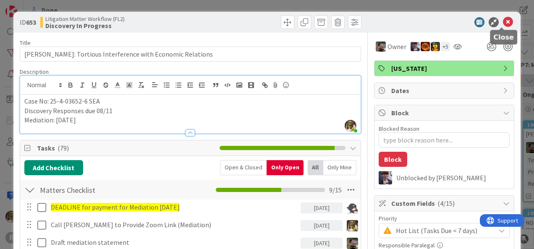
click at [502, 23] on icon at bounding box center [507, 22] width 10 height 10
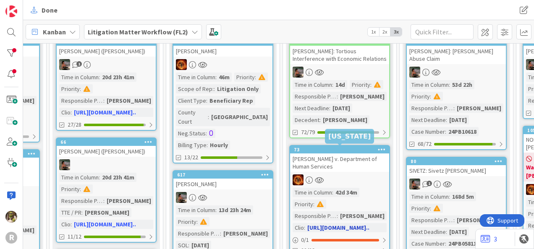
scroll to position [83, 430]
click at [340, 165] on div "[PERSON_NAME] v. Department of Human Services" at bounding box center [339, 163] width 99 height 18
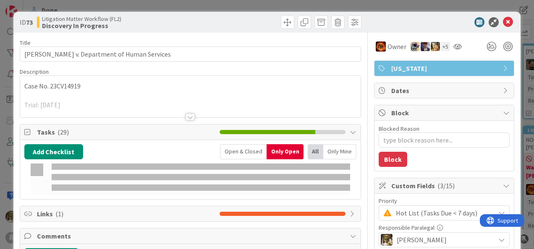
type textarea "x"
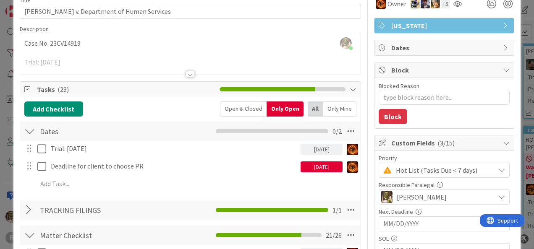
scroll to position [43, 0]
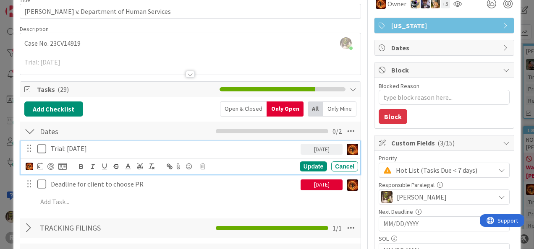
click at [144, 145] on p "Trial: September 8, 2025" at bounding box center [174, 149] width 246 height 10
click at [203, 166] on icon at bounding box center [202, 167] width 5 height 6
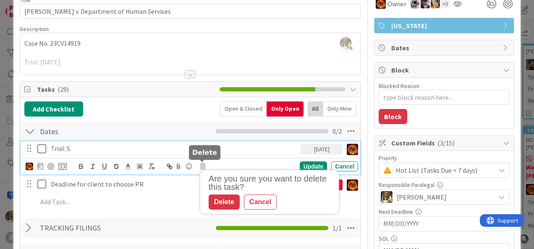
click at [228, 197] on div "Delete" at bounding box center [223, 202] width 31 height 15
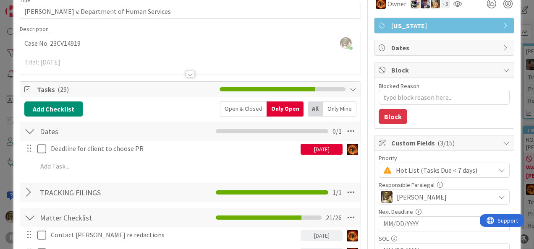
type textarea "x"
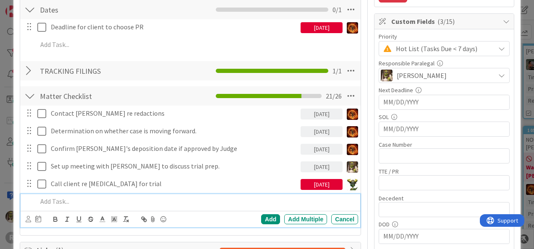
scroll to position [164, 0]
click at [56, 197] on p at bounding box center [195, 202] width 317 height 10
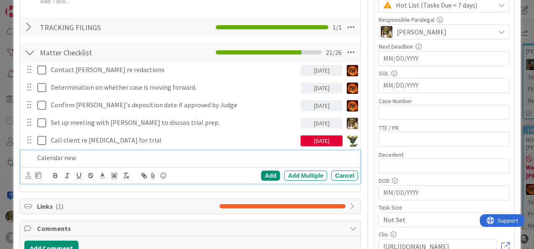
scroll to position [208, 0]
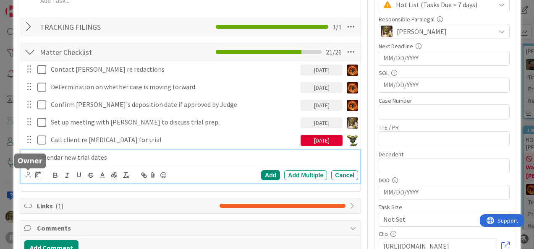
click at [27, 172] on icon at bounding box center [28, 175] width 5 height 6
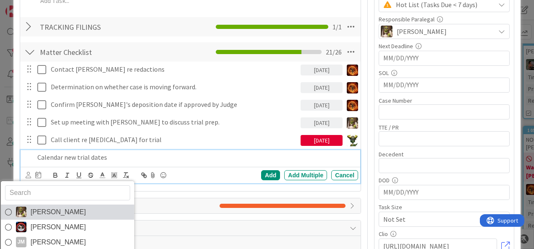
click at [41, 206] on span "[PERSON_NAME]" at bounding box center [57, 212] width 55 height 13
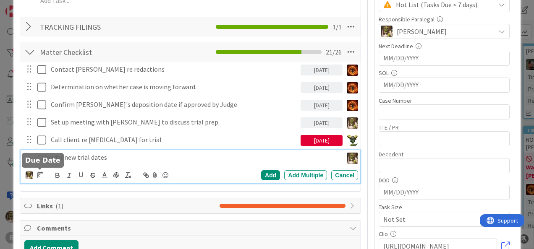
click at [40, 170] on div at bounding box center [39, 169] width 5 height 3
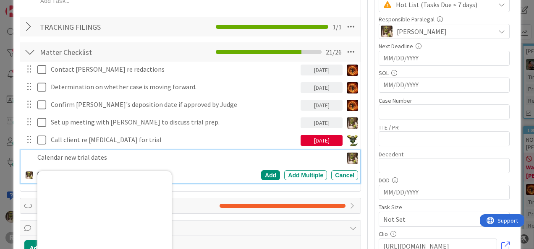
click at [60, 155] on p "Calendar new trial dates" at bounding box center [188, 158] width 302 height 10
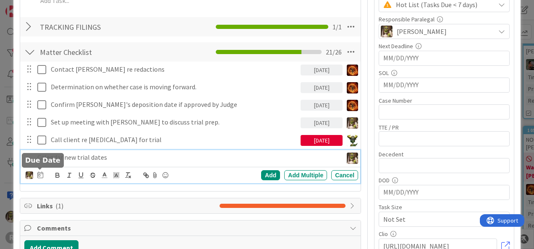
click at [40, 172] on icon at bounding box center [40, 175] width 6 height 7
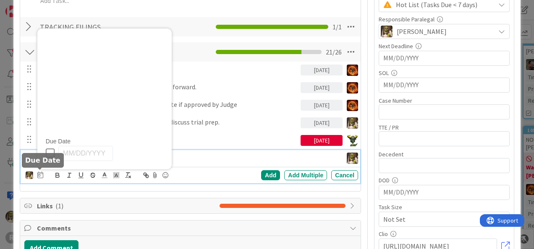
click at [39, 175] on icon at bounding box center [40, 175] width 6 height 7
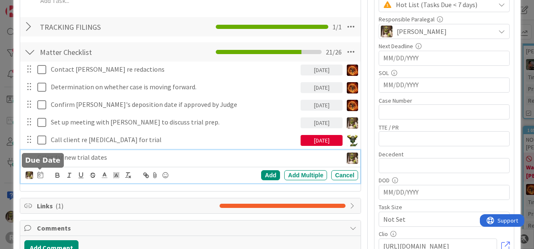
click at [39, 175] on icon at bounding box center [40, 175] width 6 height 7
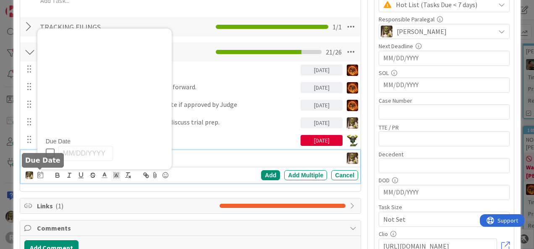
click at [39, 175] on icon at bounding box center [40, 175] width 6 height 7
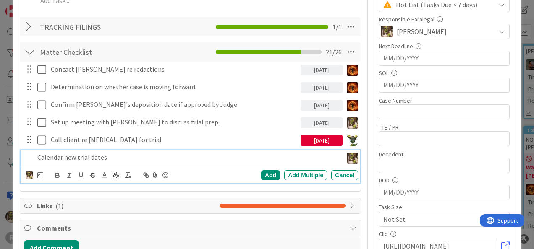
click at [206, 169] on div "Devine Gines Jasmin Sanchez JM Jeff Myers John Grant Kelly Nguyen Kiara Adams M…" at bounding box center [192, 175] width 332 height 12
click at [262, 176] on div "Add" at bounding box center [270, 175] width 19 height 10
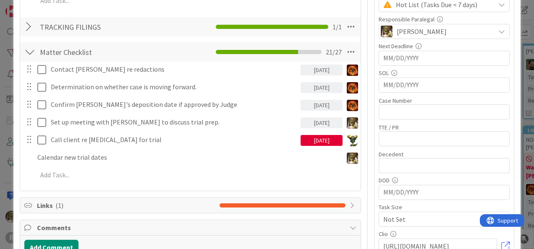
type textarea "x"
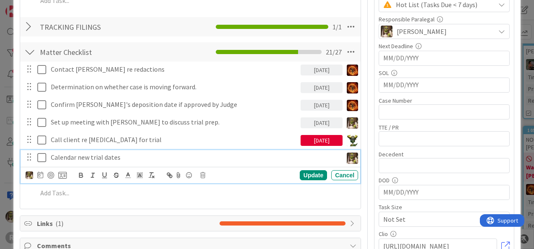
click at [121, 160] on p "Calendar new trial dates" at bounding box center [195, 158] width 288 height 10
click at [40, 174] on icon at bounding box center [40, 175] width 6 height 7
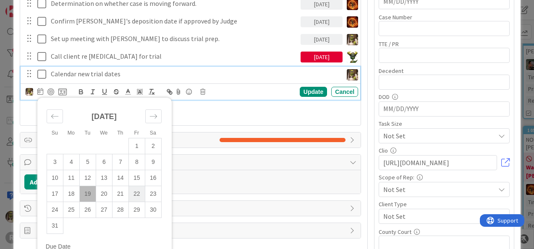
scroll to position [292, 0]
click at [136, 192] on td "22" at bounding box center [136, 194] width 16 height 16
type input "[DATE]"
click at [302, 93] on div "Update" at bounding box center [312, 92] width 27 height 10
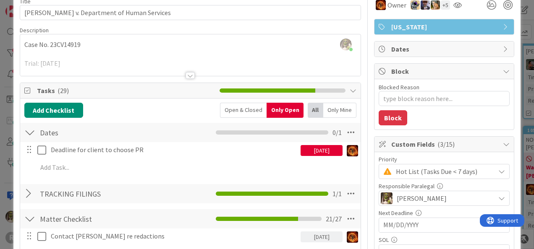
scroll to position [41, 0]
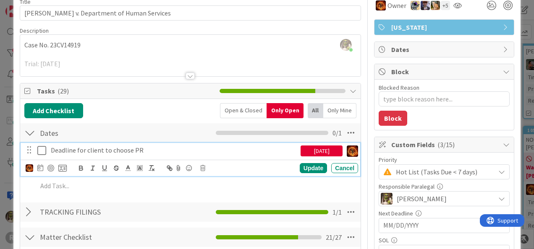
click at [71, 151] on p "Deadline for client to choose PR" at bounding box center [174, 151] width 246 height 10
drag, startPoint x: 164, startPoint y: 150, endPoint x: 36, endPoint y: 150, distance: 127.9
click at [35, 151] on div "Deadline for client to choose PR 08/15/2025" at bounding box center [191, 150] width 334 height 15
copy p "Deadline for client to choose PR"
click at [233, 157] on div "Deadline for client to choose PR 08/15/2025 Update Cancel" at bounding box center [190, 159] width 339 height 33
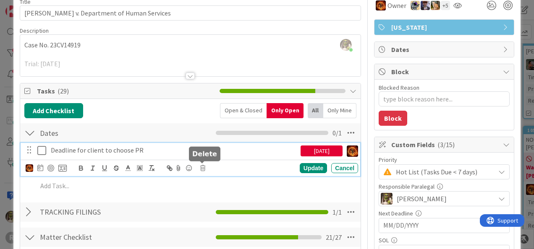
click at [203, 165] on icon at bounding box center [202, 168] width 5 height 6
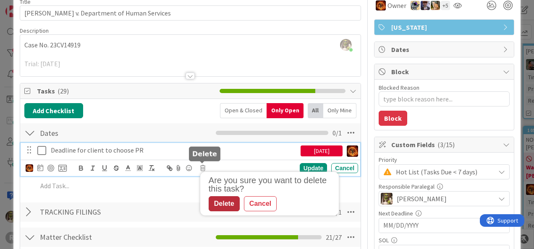
click at [223, 200] on div "Delete" at bounding box center [223, 203] width 31 height 15
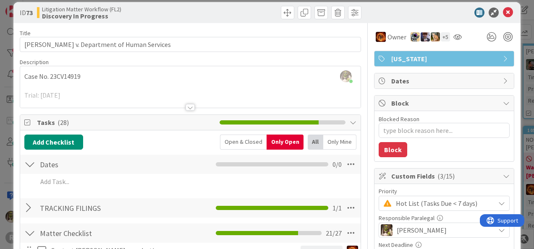
scroll to position [0, 0]
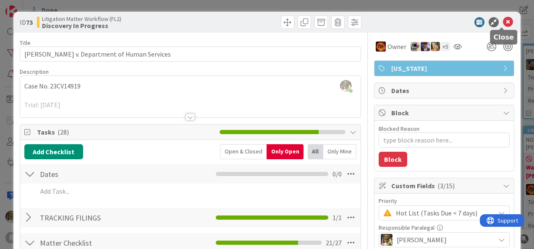
click at [502, 21] on icon at bounding box center [507, 22] width 10 height 10
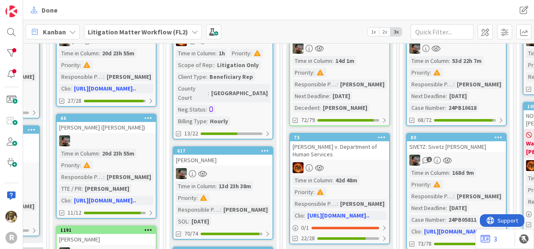
scroll to position [107, 430]
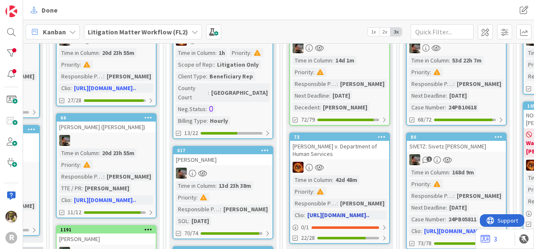
click at [343, 155] on div "[PERSON_NAME] v. Department of Human Services" at bounding box center [339, 150] width 99 height 18
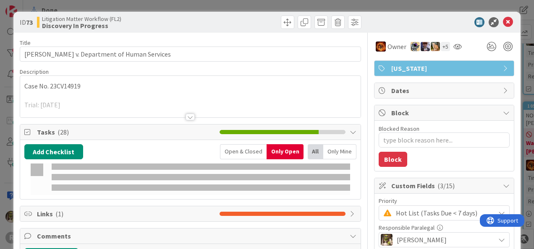
type textarea "x"
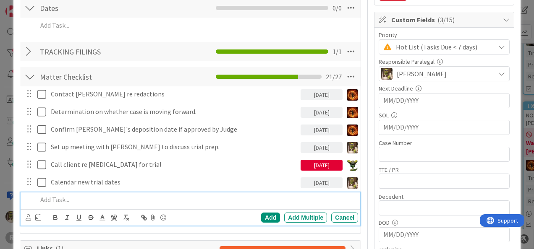
click at [86, 198] on p at bounding box center [195, 200] width 317 height 10
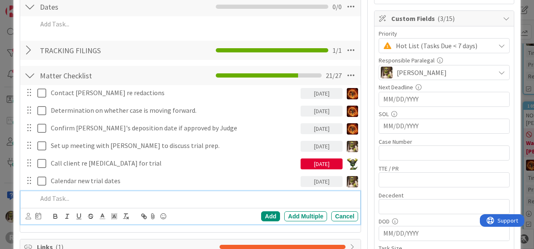
scroll to position [168, 0]
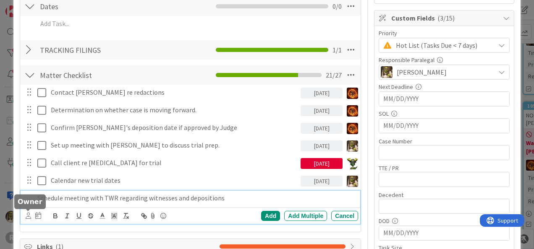
click at [27, 213] on icon at bounding box center [28, 216] width 5 height 6
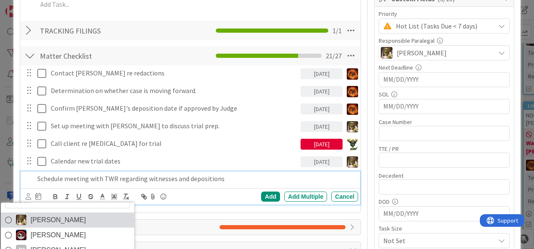
scroll to position [187, 0]
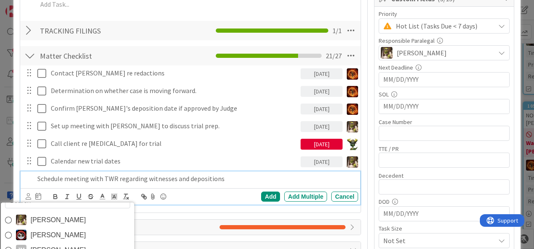
click at [55, 221] on span "[PERSON_NAME]" at bounding box center [57, 220] width 55 height 13
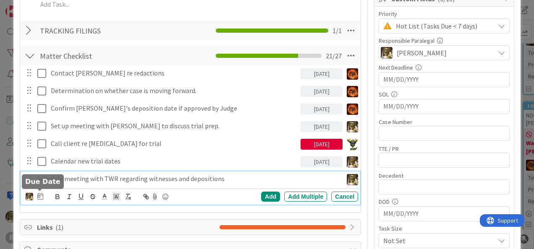
click at [39, 198] on icon at bounding box center [40, 196] width 6 height 7
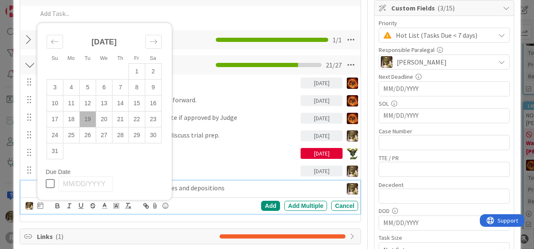
click at [255, 181] on div "Schedule meeting with TWR regarding witnesses and depositions" at bounding box center [188, 188] width 308 height 15
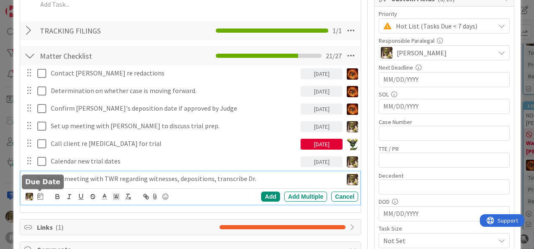
click at [41, 194] on icon at bounding box center [40, 196] width 6 height 7
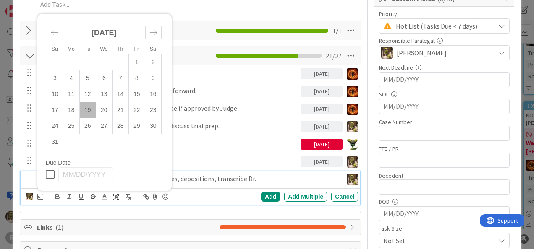
click at [259, 176] on p "Schedule meeting with TWR regarding witnesses, depositions, transcribe Dr." at bounding box center [188, 179] width 302 height 10
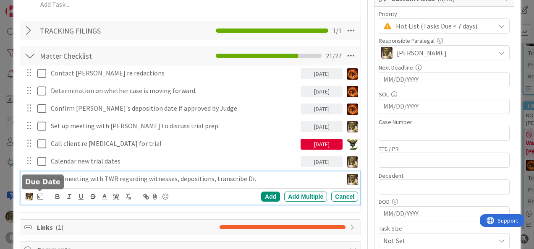
click at [39, 198] on icon at bounding box center [40, 196] width 6 height 7
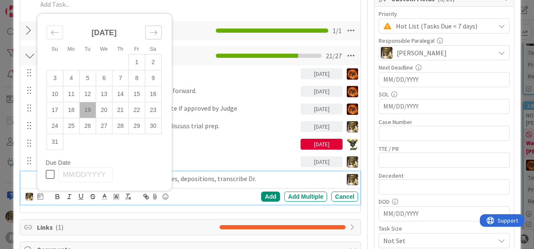
click at [154, 34] on icon "Move forward to switch to the next month." at bounding box center [153, 33] width 8 height 8
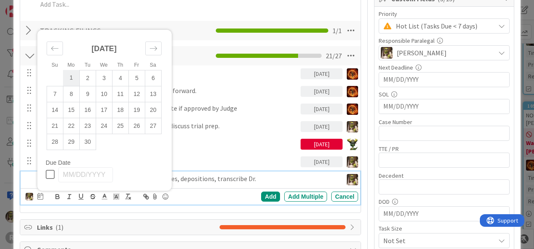
click at [77, 78] on td "1" at bounding box center [71, 78] width 16 height 16
click at [266, 192] on div "Add" at bounding box center [270, 197] width 19 height 10
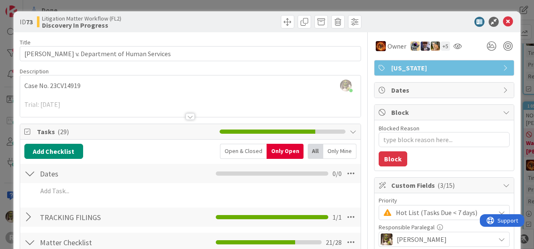
scroll to position [0, 0]
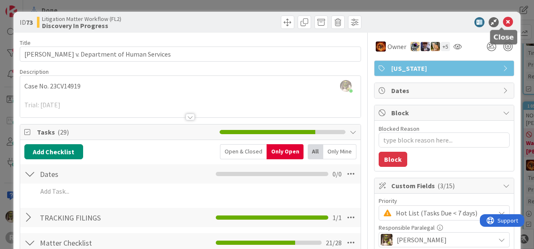
click at [502, 23] on icon at bounding box center [507, 22] width 10 height 10
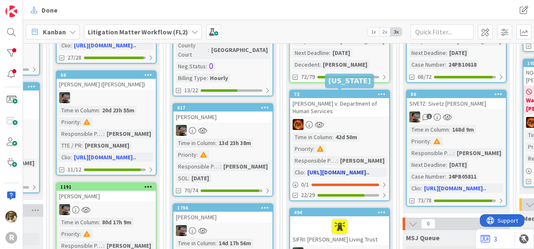
scroll to position [150, 430]
click at [348, 93] on div "73" at bounding box center [341, 94] width 95 height 6
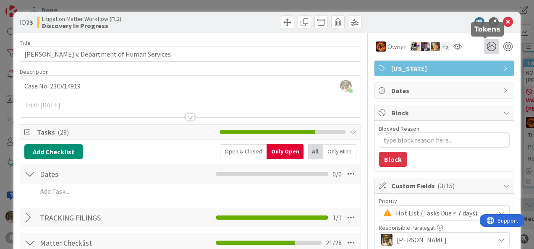
click at [484, 45] on icon at bounding box center [491, 46] width 15 height 15
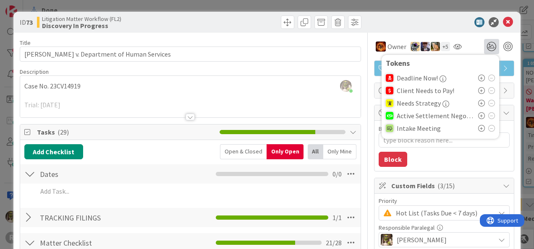
click at [478, 102] on icon at bounding box center [481, 103] width 7 height 7
click at [427, 23] on div at bounding box center [439, 22] width 148 height 10
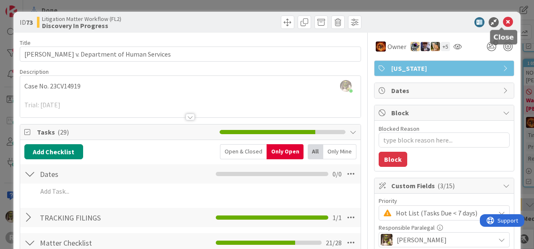
click at [502, 22] on icon at bounding box center [507, 22] width 10 height 10
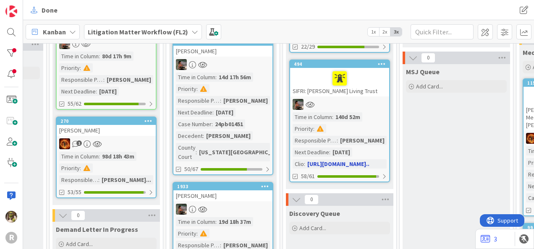
scroll to position [317, 430]
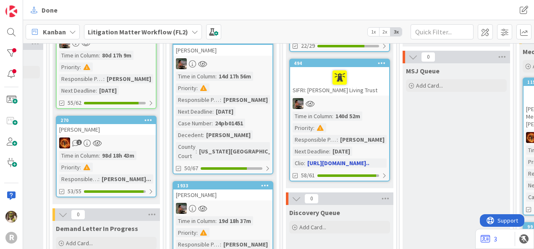
click at [368, 80] on div at bounding box center [339, 78] width 94 height 18
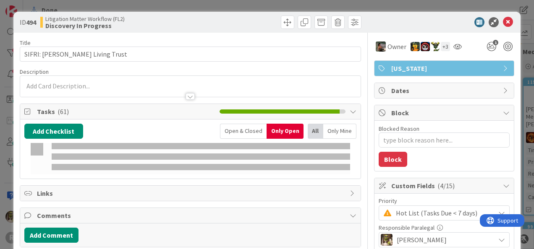
type textarea "x"
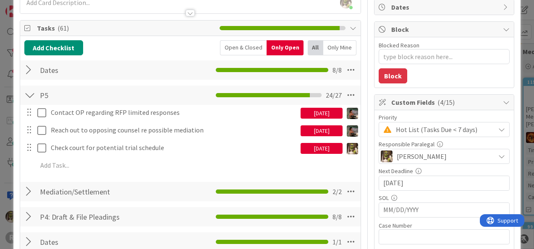
scroll to position [84, 0]
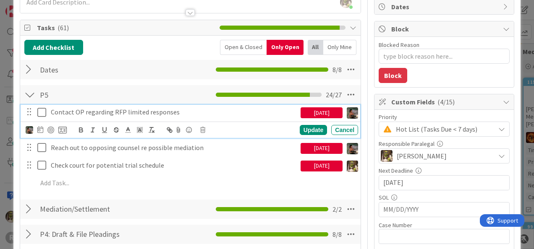
click at [214, 114] on p "Contact OP regarding RFP limited responses" at bounding box center [174, 112] width 246 height 10
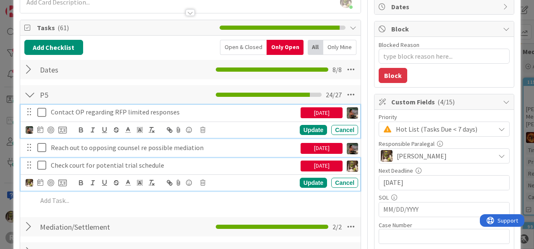
click at [172, 165] on p "Check court for potential trial schedule" at bounding box center [174, 166] width 246 height 10
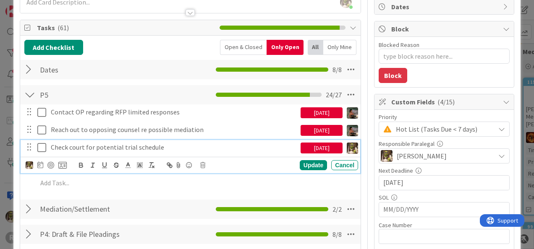
scroll to position [66, 0]
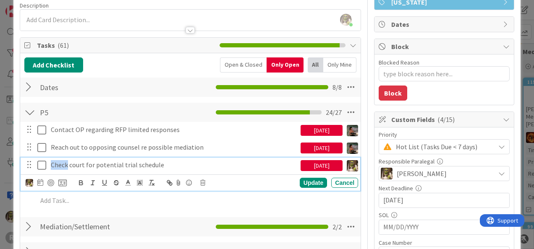
drag, startPoint x: 68, startPoint y: 165, endPoint x: 47, endPoint y: 169, distance: 21.9
click at [47, 169] on div "Check court for potential trial schedule" at bounding box center [173, 165] width 253 height 15
click at [318, 183] on div "Update" at bounding box center [312, 183] width 27 height 10
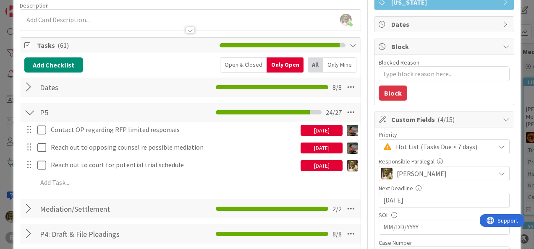
type textarea "x"
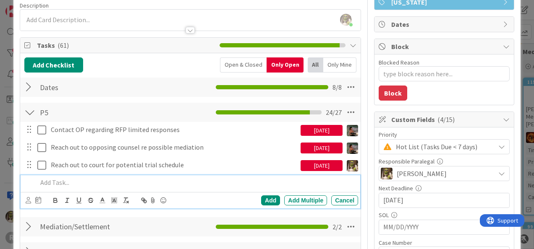
drag, startPoint x: 44, startPoint y: 176, endPoint x: 45, endPoint y: 186, distance: 9.7
click at [44, 180] on div at bounding box center [196, 182] width 324 height 15
click at [29, 202] on icon at bounding box center [28, 200] width 5 height 6
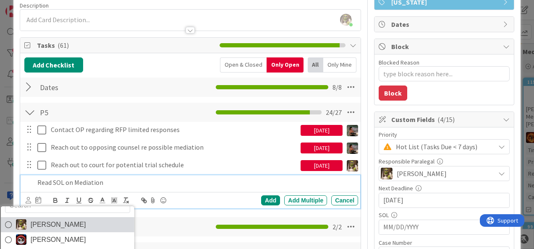
scroll to position [13, 0]
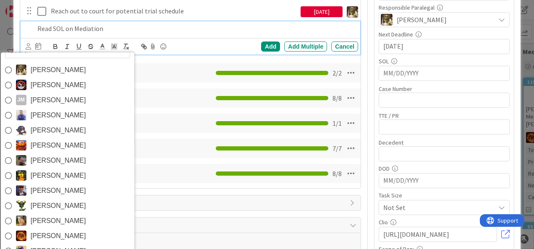
click at [59, 157] on span "[PERSON_NAME]" at bounding box center [57, 160] width 55 height 13
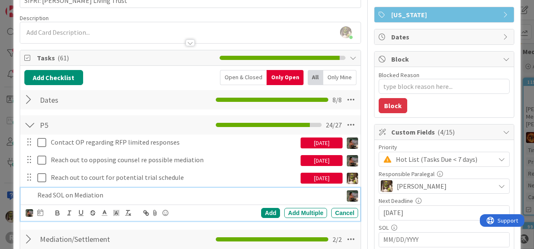
scroll to position [53, 0]
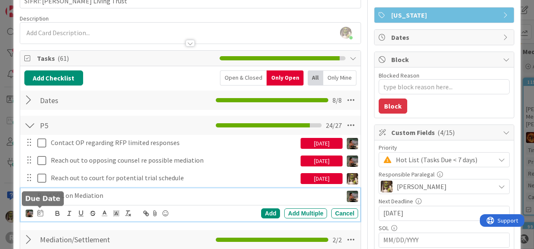
click at [42, 210] on icon at bounding box center [40, 213] width 6 height 7
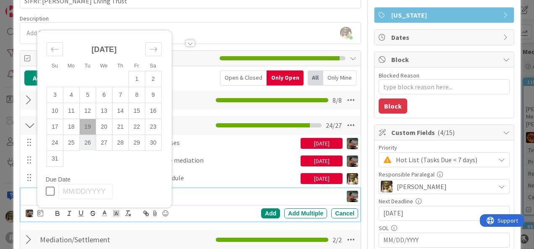
click at [91, 145] on td "26" at bounding box center [87, 143] width 16 height 16
click at [266, 212] on div "Add" at bounding box center [270, 213] width 19 height 10
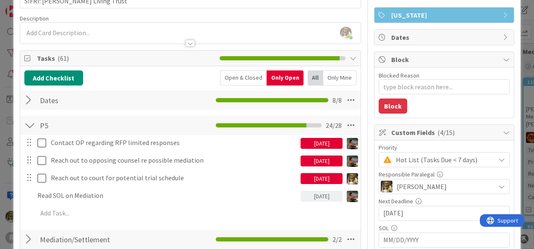
type textarea "x"
click at [310, 158] on div "[DATE]" at bounding box center [321, 161] width 42 height 11
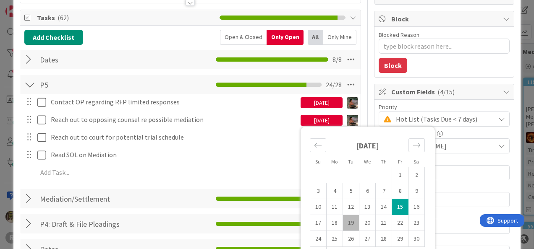
scroll to position [94, 0]
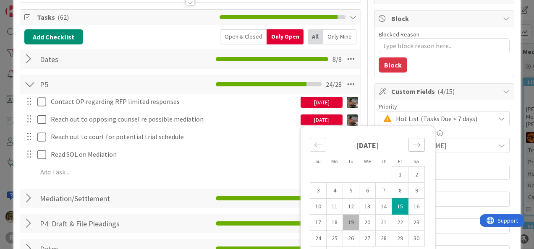
click at [412, 144] on icon "Move forward to switch to the next month." at bounding box center [416, 145] width 8 height 8
click at [330, 168] on td "1" at bounding box center [334, 175] width 16 height 16
type input "[DATE]"
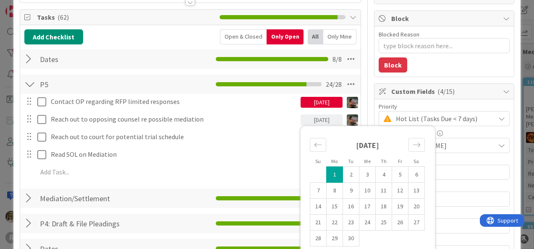
type textarea "x"
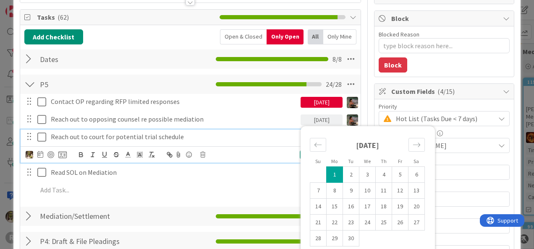
click at [205, 130] on div "Reach out to court for potential trial schedule" at bounding box center [173, 137] width 253 height 15
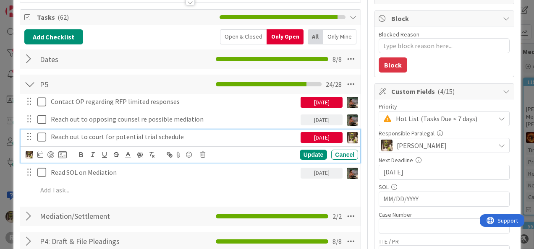
click at [311, 138] on div "[DATE]" at bounding box center [321, 137] width 42 height 11
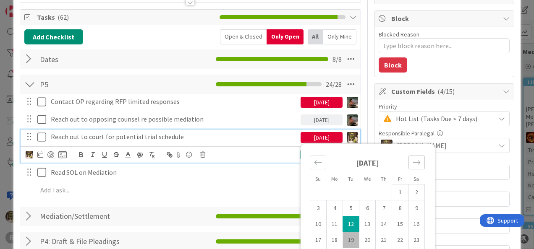
click at [415, 161] on div "Move forward to switch to the next month." at bounding box center [416, 163] width 16 height 14
click at [332, 190] on td "1" at bounding box center [334, 193] width 16 height 16
type input "[DATE]"
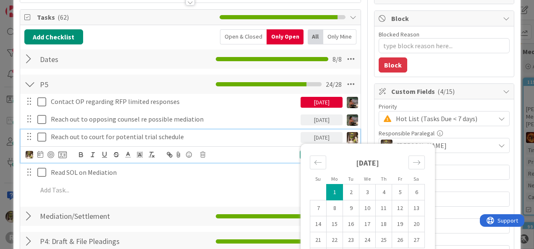
type textarea "x"
click at [251, 181] on div "Contact OP regarding RFP limited responses 08/15/2025 Update Cancel Reach out t…" at bounding box center [190, 147] width 332 height 107
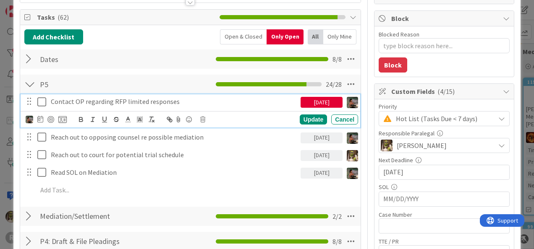
click at [219, 103] on p "Contact OP regarding RFP limited responses" at bounding box center [174, 102] width 246 height 10
click at [319, 101] on div "[DATE]" at bounding box center [321, 102] width 42 height 11
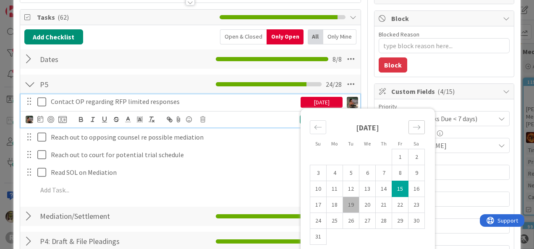
click at [412, 125] on icon "Move forward to switch to the next month." at bounding box center [416, 127] width 8 height 8
click at [331, 155] on td "1" at bounding box center [334, 157] width 16 height 16
type input "[DATE]"
type textarea "x"
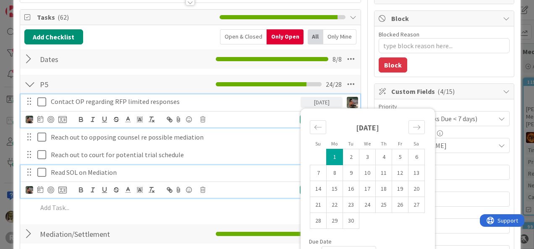
click at [242, 168] on p "Read SOL on Mediation" at bounding box center [174, 173] width 246 height 10
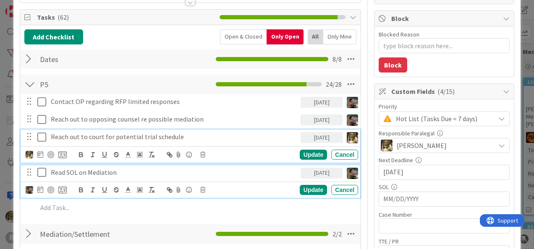
click at [207, 153] on div "Reach out to court for potential trial schedule 09/01/2025 Su Mo Tu We Th Fr Sa…" at bounding box center [190, 146] width 339 height 33
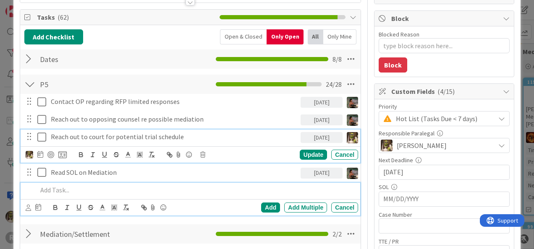
click at [260, 186] on p at bounding box center [195, 190] width 317 height 10
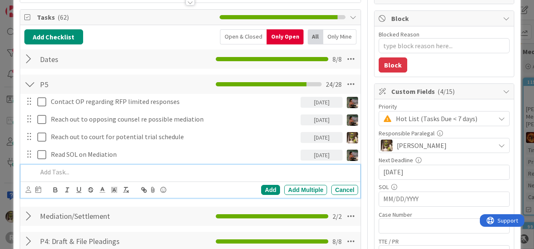
scroll to position [77, 0]
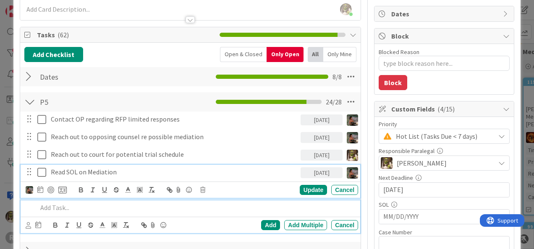
click at [114, 171] on div "Read SOL on Mediation 08/26/2025 Update Cancel" at bounding box center [190, 181] width 339 height 33
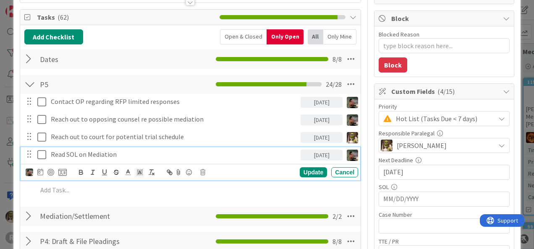
click at [77, 155] on p "Read SOL on Mediation" at bounding box center [174, 155] width 246 height 10
click at [305, 174] on div "Update" at bounding box center [312, 172] width 27 height 10
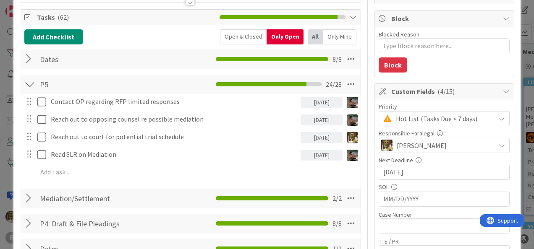
type textarea "x"
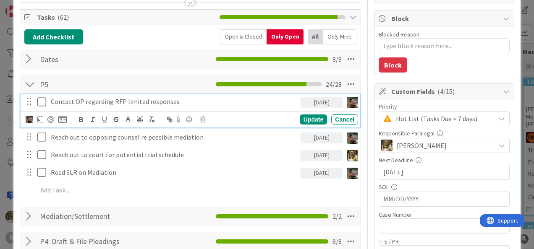
click at [169, 98] on p "Contact OP regarding RFP limited responses" at bounding box center [174, 102] width 246 height 10
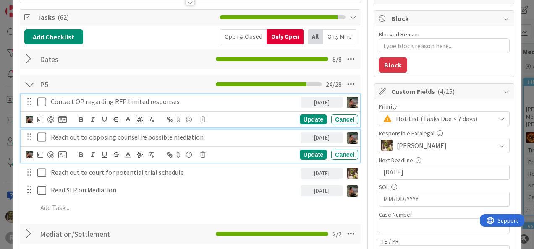
click at [65, 134] on p "Reach out to opposing counsel re possible mediation" at bounding box center [174, 138] width 246 height 10
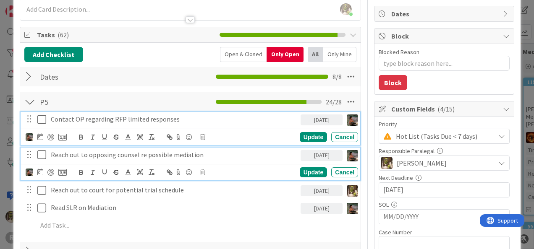
click at [115, 112] on div "Contact OP regarding RFP limited responses 09/01/2025 Su Mo Tu We Th Fr Sa Augu…" at bounding box center [190, 128] width 339 height 33
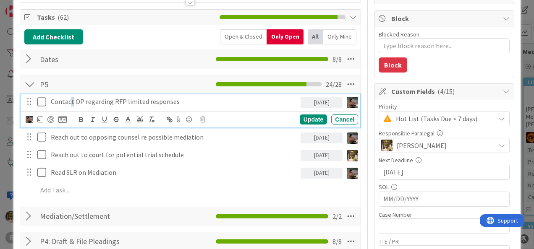
click at [72, 101] on p "Contact OP regarding RFP limited responses" at bounding box center [174, 102] width 246 height 10
click at [307, 115] on div "Update" at bounding box center [312, 120] width 27 height 10
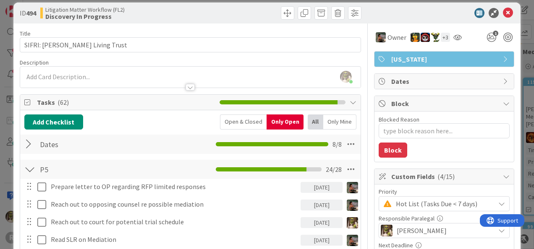
scroll to position [0, 0]
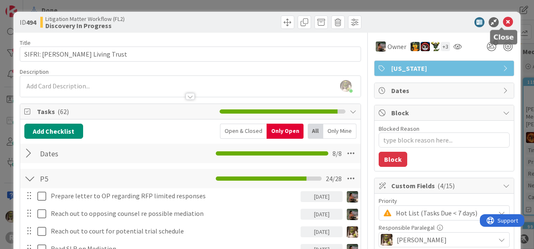
click at [502, 26] on icon at bounding box center [507, 22] width 10 height 10
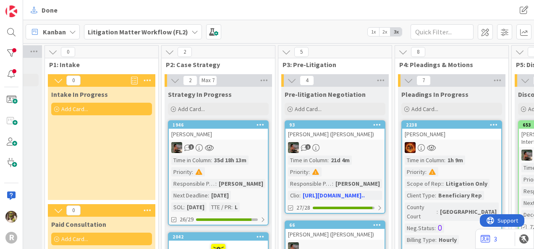
scroll to position [0, 219]
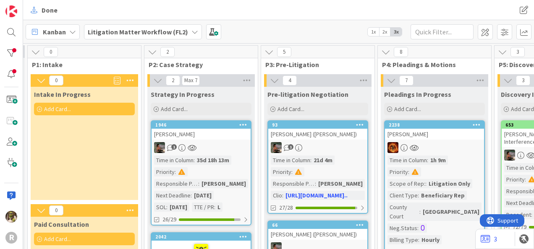
click at [439, 138] on div "[PERSON_NAME]" at bounding box center [434, 134] width 99 height 11
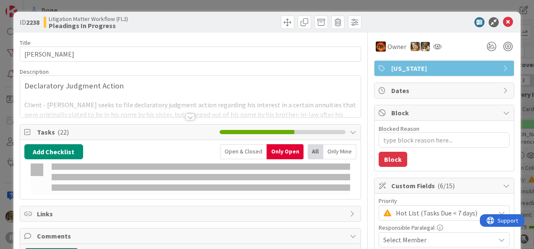
type textarea "x"
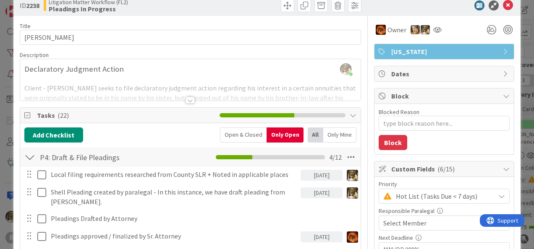
scroll to position [26, 0]
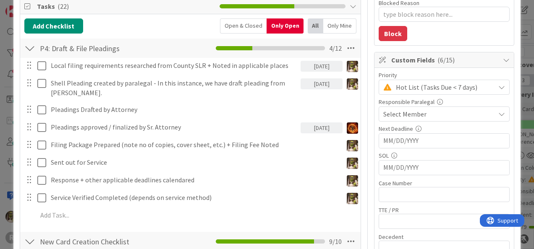
scroll to position [125, 0]
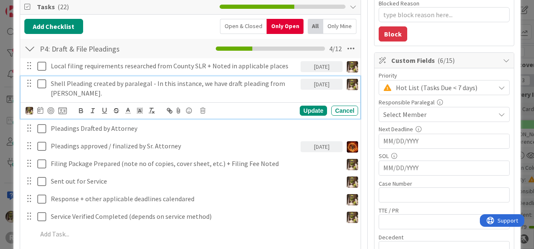
click at [186, 87] on p "Shell Pleading created by paralegal - In this instance, we have draft pleading …" at bounding box center [174, 88] width 246 height 19
click at [307, 109] on div "Update" at bounding box center [312, 111] width 27 height 10
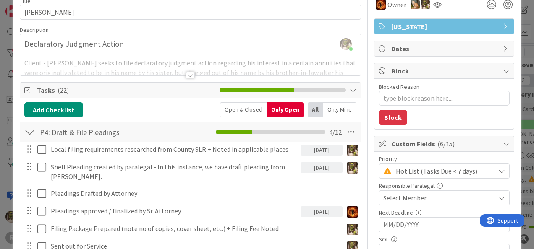
scroll to position [42, 0]
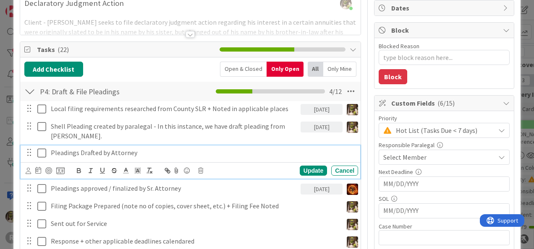
click at [110, 148] on p "Pleadings Drafted by Attorney" at bounding box center [203, 153] width 304 height 10
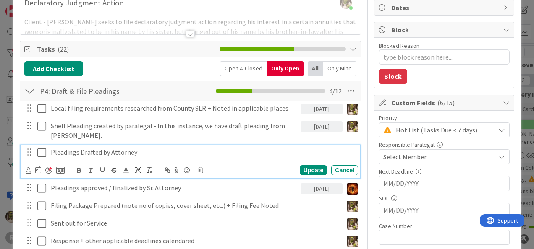
scroll to position [83, 0]
click at [36, 169] on icon at bounding box center [38, 170] width 6 height 7
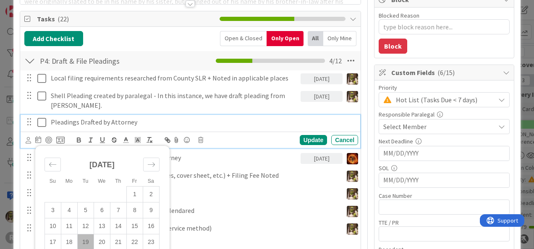
click at [27, 135] on div "Su Mo Tu We Th Fr Sa [DATE] 1 2 3 4 5 6 7 8 9 10 11 12 13 14 15 16 17 18 19 20 …" at bounding box center [190, 140] width 339 height 16
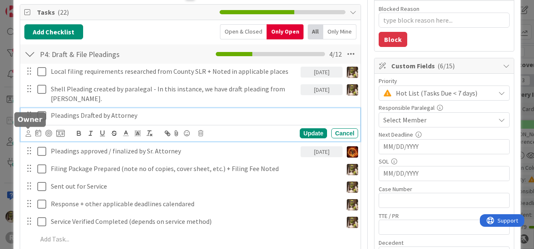
click at [27, 135] on icon at bounding box center [28, 133] width 5 height 6
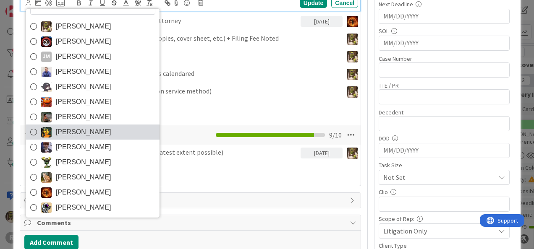
scroll to position [13, 0]
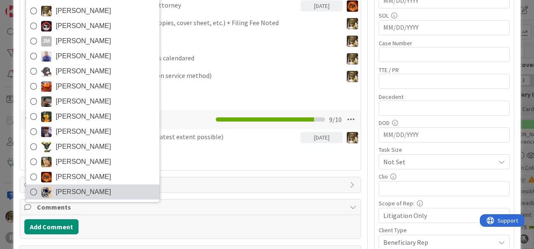
click at [74, 187] on span "[PERSON_NAME]" at bounding box center [83, 192] width 55 height 13
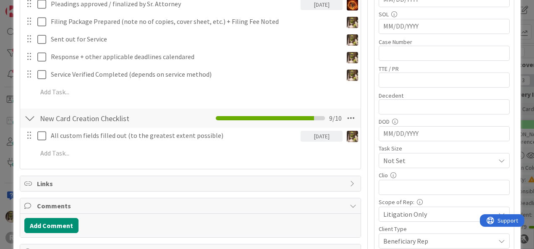
type textarea "x"
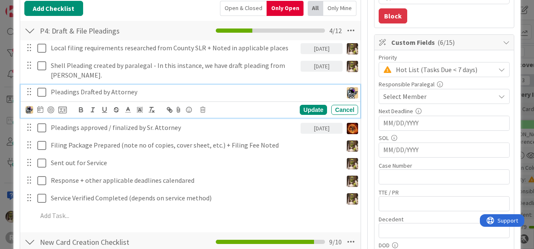
scroll to position [143, 0]
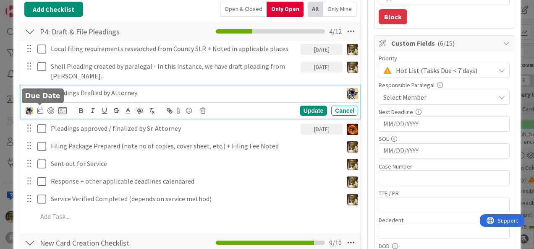
click at [40, 107] on icon at bounding box center [40, 110] width 6 height 7
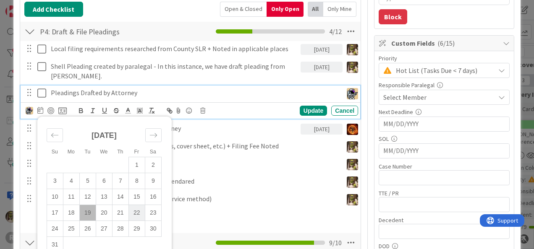
click at [134, 212] on td "22" at bounding box center [136, 213] width 16 height 16
type input "[DATE]"
click at [302, 106] on div "Update" at bounding box center [312, 111] width 27 height 10
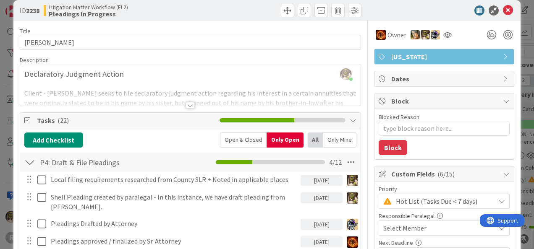
scroll to position [0, 0]
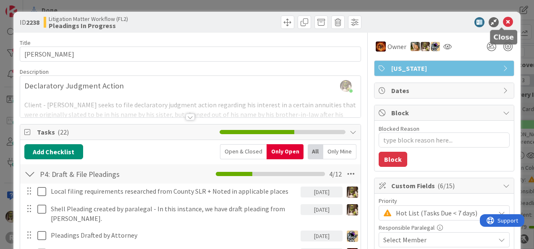
click at [502, 22] on icon at bounding box center [507, 22] width 10 height 10
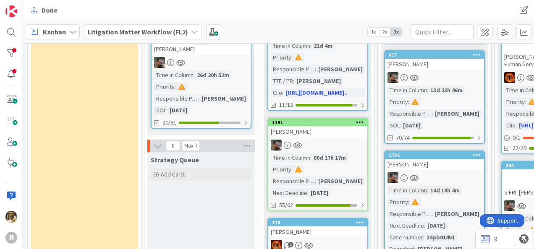
click at [433, 60] on link "617 [PERSON_NAME][DEMOGRAPHIC_DATA] Time in [GEOGRAPHIC_DATA] : 13d 23h 46m Pri…" at bounding box center [434, 97] width 101 height 94
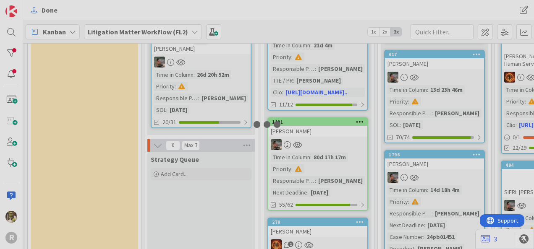
scroll to position [216, 219]
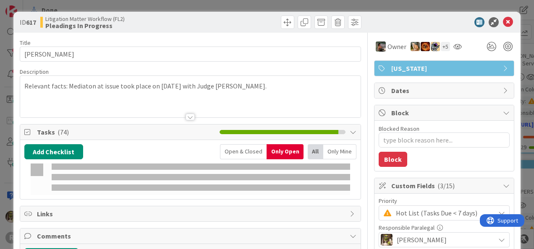
type textarea "x"
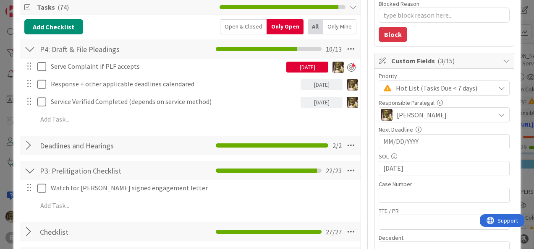
scroll to position [125, 0]
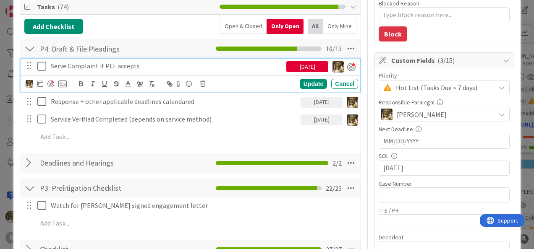
click at [159, 66] on p "Serve Complaint if PLF accepts" at bounding box center [167, 66] width 232 height 10
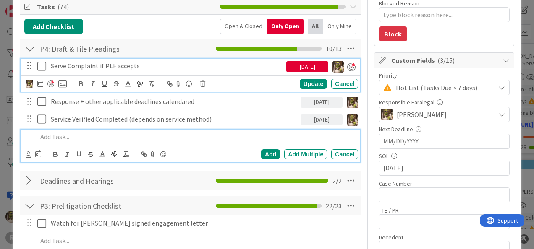
click at [128, 135] on p at bounding box center [195, 137] width 317 height 10
click at [156, 86] on div "Serve Complaint if PLF accepts [DATE] Update Cancel" at bounding box center [190, 75] width 339 height 33
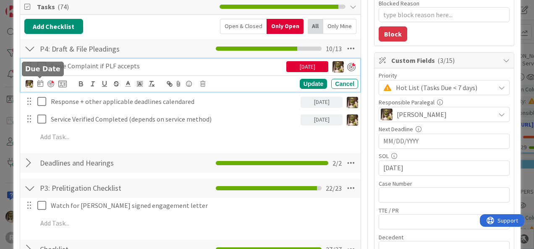
click at [36, 83] on div at bounding box center [46, 84] width 41 height 10
click at [40, 81] on icon at bounding box center [40, 83] width 6 height 7
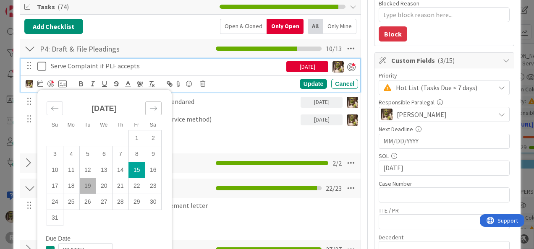
click at [156, 105] on icon "Move forward to switch to the next month." at bounding box center [153, 108] width 8 height 8
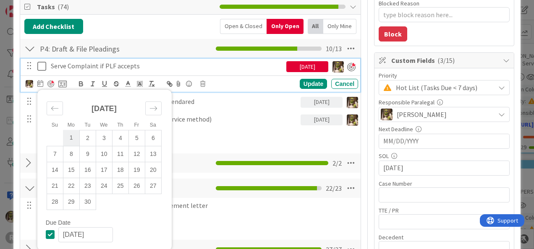
click at [73, 138] on td "1" at bounding box center [71, 138] width 16 height 16
type input "[DATE]"
type textarea "x"
click at [59, 104] on div "Move backward to switch to the previous month." at bounding box center [55, 109] width 16 height 14
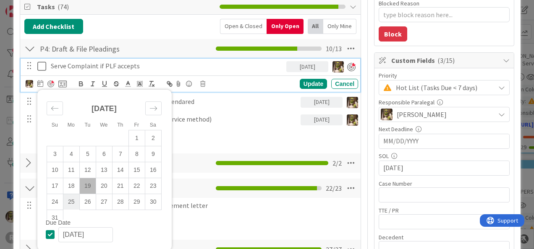
click at [70, 205] on td "25" at bounding box center [71, 202] width 16 height 16
type input "[DATE]"
type textarea "x"
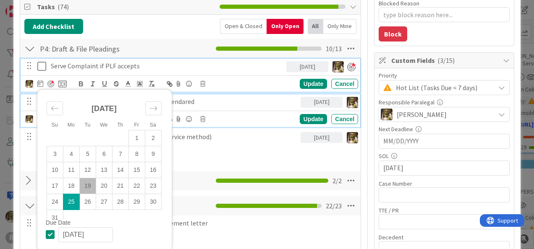
click at [238, 97] on p "Response + other applicable deadlines calendared" at bounding box center [174, 102] width 246 height 10
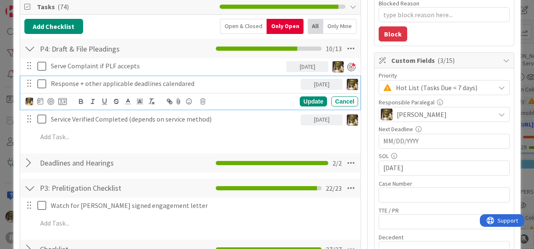
scroll to position [107, 0]
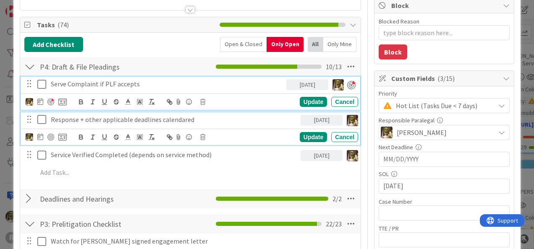
click at [107, 81] on div "Serve Complaint if PLF accepts [DATE] Su Mo Tu We Th Fr Sa [DATE] 1 2 3 4 5 6 7…" at bounding box center [190, 93] width 339 height 33
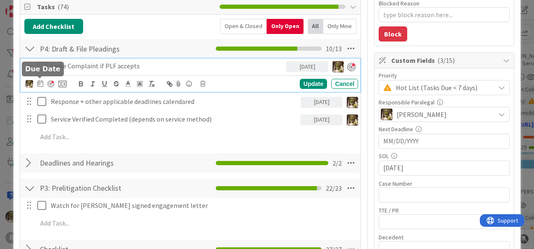
click at [37, 81] on icon at bounding box center [40, 83] width 6 height 7
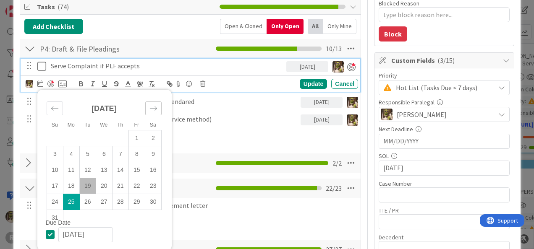
click at [156, 104] on icon "Move forward to switch to the next month." at bounding box center [153, 108] width 8 height 8
click at [70, 140] on td "1" at bounding box center [71, 138] width 16 height 16
type input "[DATE]"
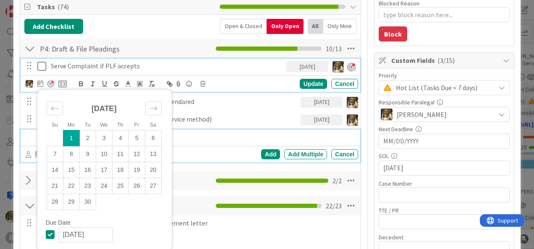
click at [224, 139] on p at bounding box center [195, 137] width 317 height 10
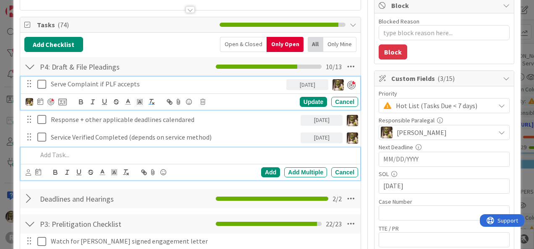
click at [153, 86] on div "Serve Complaint if PLF accepts [DATE] Su Mo Tu We Th Fr Sa [DATE] 1 2 3 4 5 6 7…" at bounding box center [190, 93] width 339 height 33
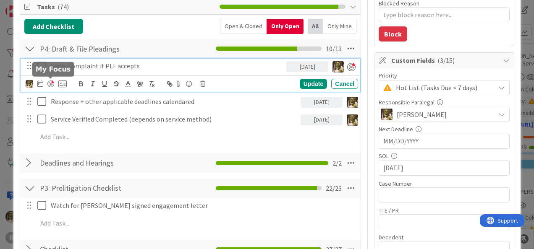
click at [50, 83] on div at bounding box center [50, 84] width 7 height 7
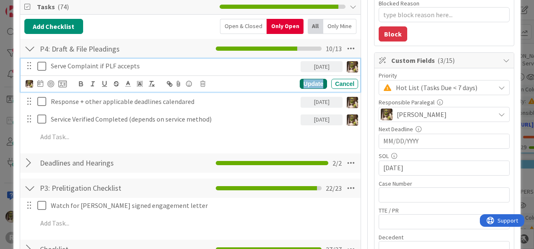
click at [300, 84] on div "Update" at bounding box center [312, 84] width 27 height 10
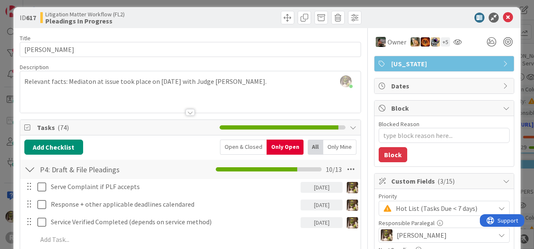
scroll to position [0, 0]
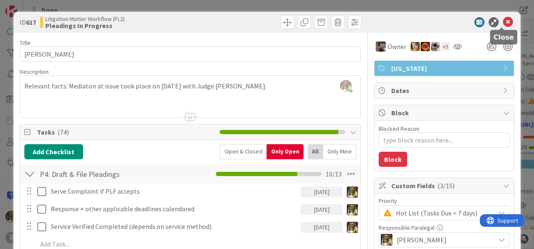
click at [502, 23] on icon at bounding box center [507, 22] width 10 height 10
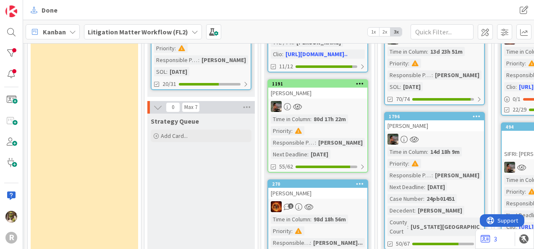
scroll to position [254, 219]
click at [459, 120] on div "[PERSON_NAME]" at bounding box center [434, 125] width 99 height 11
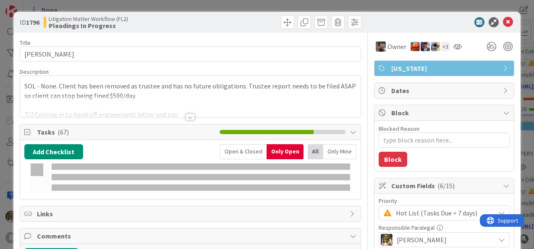
type textarea "x"
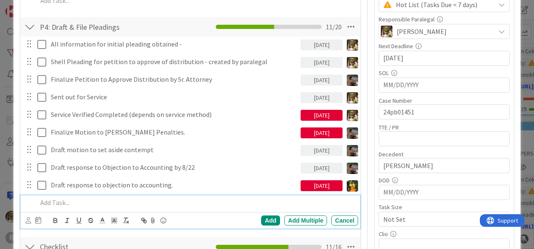
click at [70, 201] on p at bounding box center [195, 203] width 317 height 10
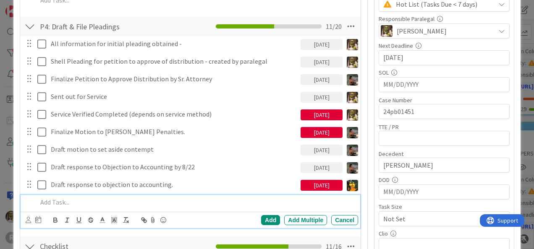
scroll to position [209, 0]
click at [27, 217] on icon at bounding box center [28, 220] width 5 height 6
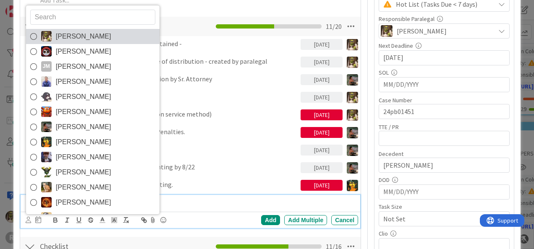
click at [72, 31] on span "[PERSON_NAME]" at bounding box center [83, 36] width 55 height 13
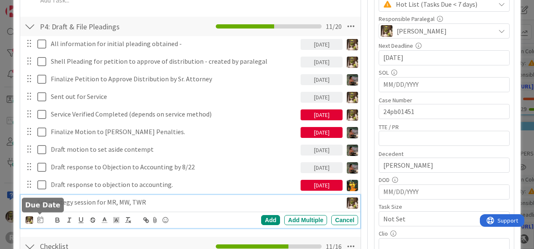
click at [42, 221] on icon at bounding box center [40, 219] width 6 height 7
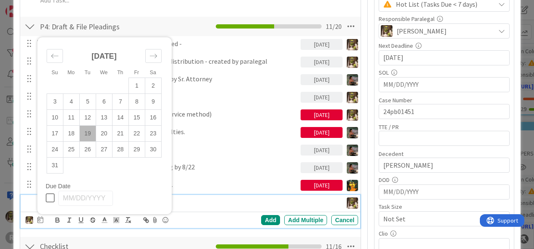
click at [86, 129] on td "19" at bounding box center [87, 133] width 16 height 16
click at [261, 219] on div "Add" at bounding box center [270, 220] width 19 height 10
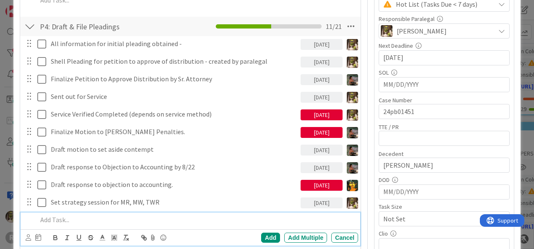
click at [154, 223] on p at bounding box center [195, 220] width 317 height 10
click at [29, 235] on icon at bounding box center [28, 237] width 5 height 6
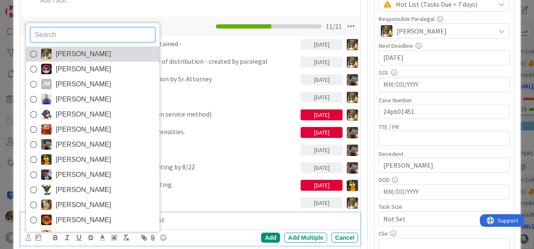
click at [94, 49] on span "[PERSON_NAME]" at bounding box center [83, 54] width 55 height 13
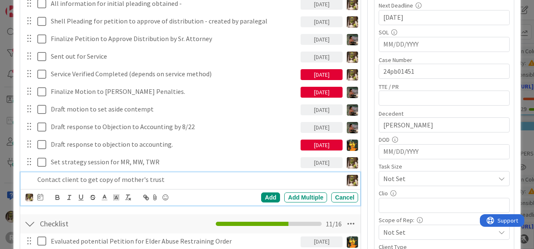
scroll to position [250, 0]
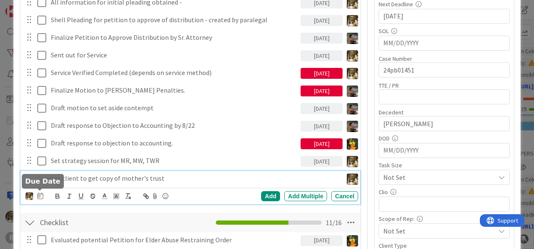
click at [38, 197] on icon at bounding box center [40, 196] width 6 height 7
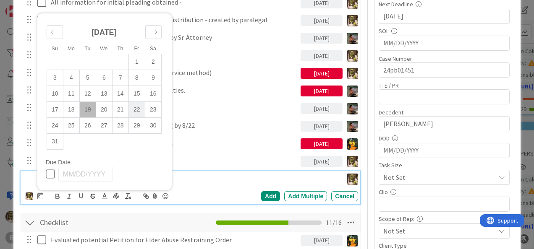
click at [136, 110] on td "22" at bounding box center [136, 110] width 16 height 16
click at [265, 195] on div "Add" at bounding box center [270, 196] width 19 height 10
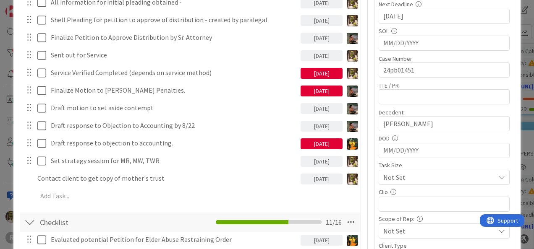
type textarea "x"
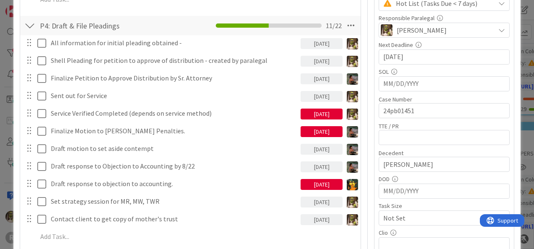
scroll to position [209, 0]
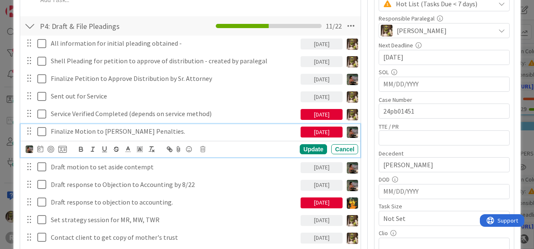
click at [166, 130] on p "Finalize Motion to [PERSON_NAME] Penalties." at bounding box center [174, 132] width 246 height 10
click at [38, 146] on icon at bounding box center [40, 149] width 6 height 7
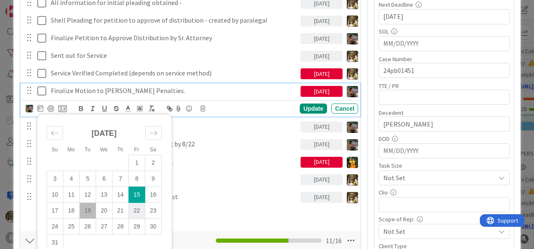
scroll to position [250, 0]
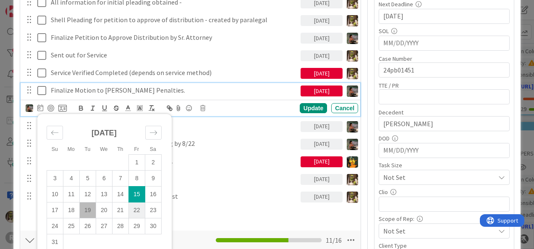
click at [136, 210] on td "22" at bounding box center [136, 210] width 16 height 16
type input "[DATE]"
type textarea "x"
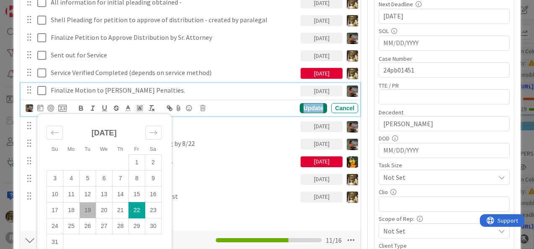
click at [300, 104] on div "Update" at bounding box center [312, 108] width 27 height 10
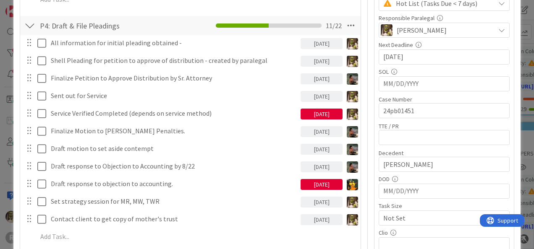
scroll to position [209, 0]
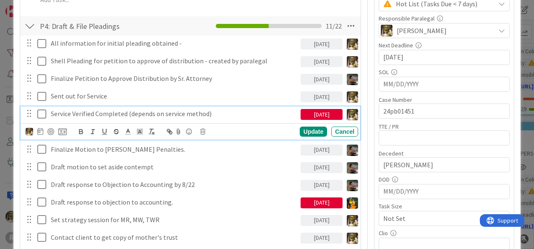
click at [151, 111] on p "Service Verified Completed (depends on service method)" at bounding box center [174, 114] width 246 height 10
drag, startPoint x: 42, startPoint y: 130, endPoint x: 63, endPoint y: 129, distance: 21.4
click at [43, 129] on icon at bounding box center [40, 131] width 6 height 7
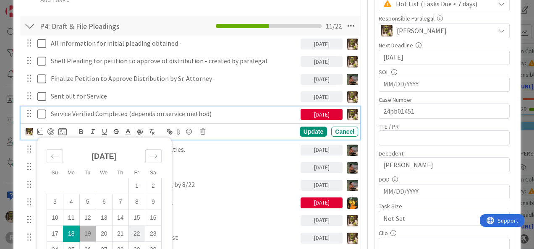
click at [136, 231] on td "22" at bounding box center [136, 234] width 16 height 16
type input "[DATE]"
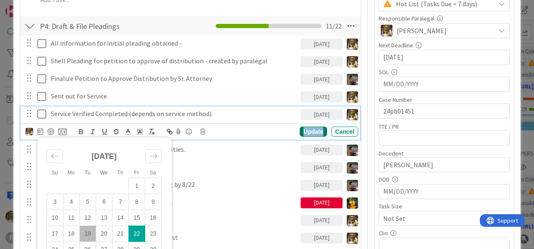
click at [299, 129] on div "Update" at bounding box center [312, 132] width 27 height 10
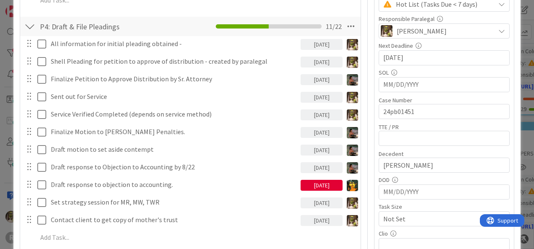
scroll to position [209, 0]
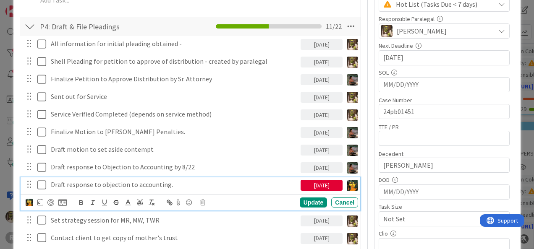
click at [41, 184] on icon at bounding box center [43, 185] width 13 height 10
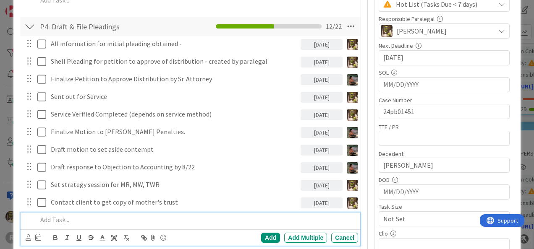
click at [97, 216] on p at bounding box center [195, 220] width 317 height 10
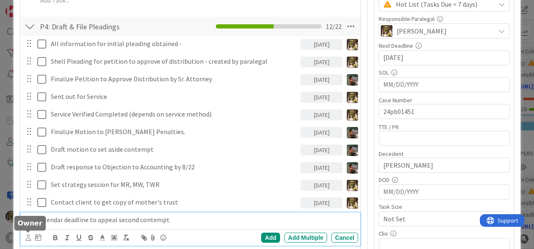
click at [26, 235] on icon at bounding box center [28, 237] width 5 height 6
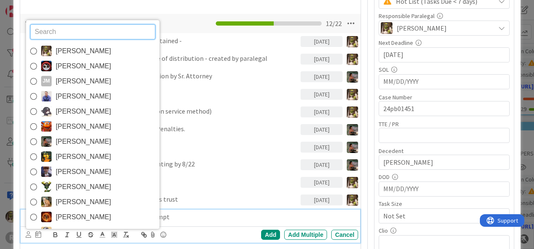
drag, startPoint x: 109, startPoint y: 55, endPoint x: 81, endPoint y: 73, distance: 33.7
click at [109, 55] on link "[PERSON_NAME]" at bounding box center [92, 51] width 133 height 15
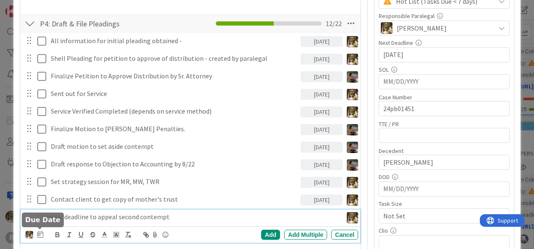
click at [41, 235] on icon at bounding box center [40, 234] width 6 height 7
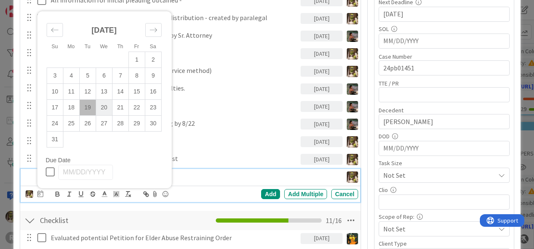
scroll to position [253, 0]
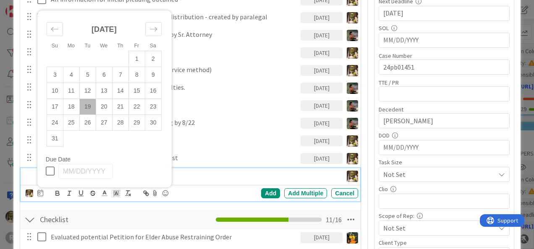
click at [90, 105] on td "19" at bounding box center [87, 107] width 16 height 16
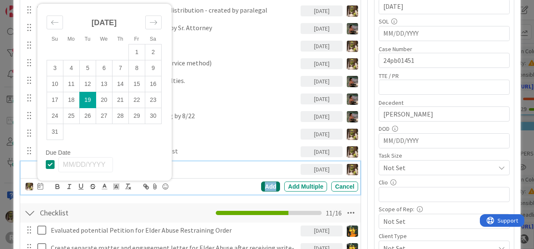
click at [266, 185] on div "Add" at bounding box center [270, 187] width 19 height 10
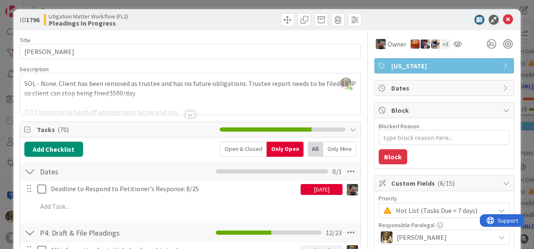
scroll to position [0, 0]
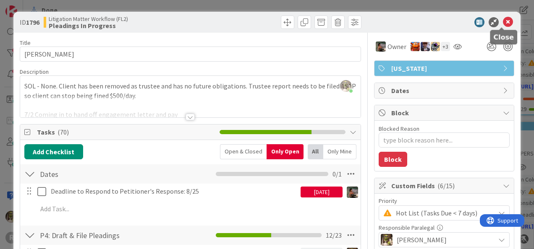
click at [502, 23] on icon at bounding box center [507, 22] width 10 height 10
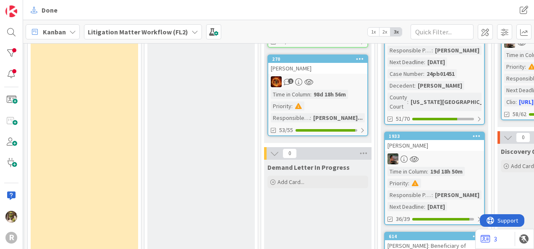
click at [452, 140] on div "[PERSON_NAME]" at bounding box center [434, 145] width 99 height 11
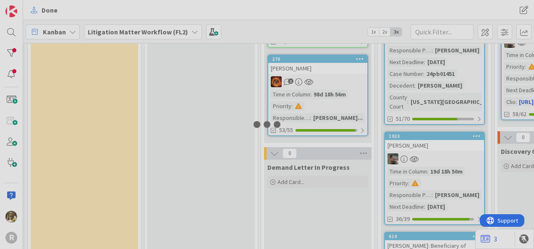
scroll to position [379, 219]
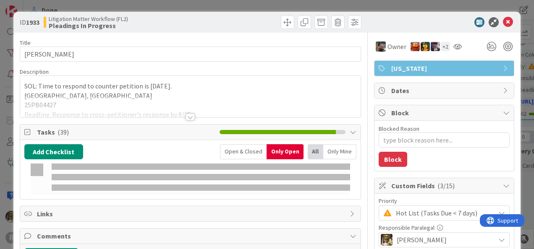
type textarea "x"
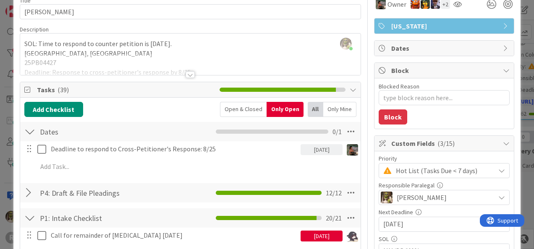
scroll to position [42, 0]
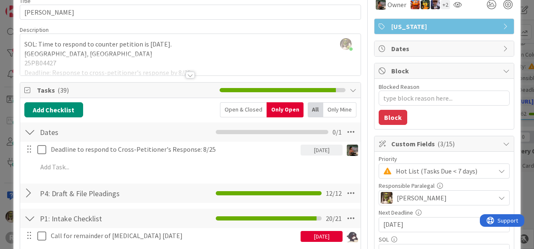
click at [198, 70] on div at bounding box center [190, 64] width 340 height 21
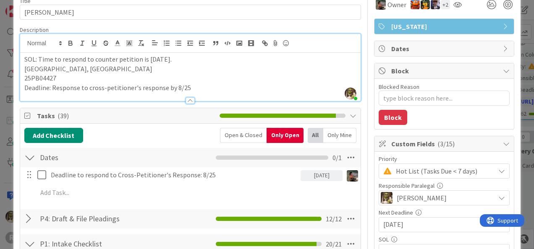
click at [188, 85] on p "Deadline: Response to cross-petitioner's response by 8/25" at bounding box center [190, 88] width 332 height 10
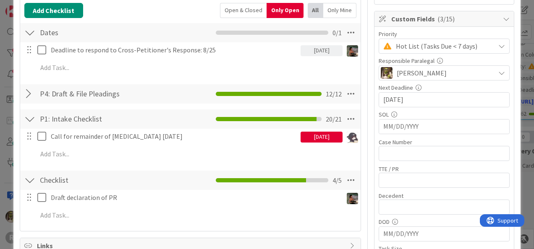
click at [86, 160] on div "Call for remainder of [MEDICAL_DATA] [DATE][DATE] Update Cancel Add Add Multipl…" at bounding box center [190, 147] width 332 height 36
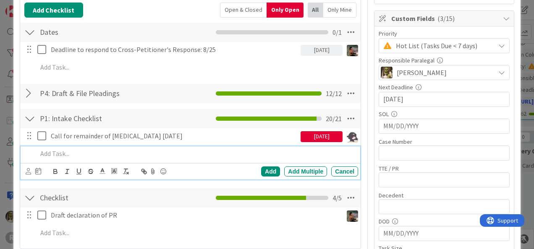
click at [88, 151] on p at bounding box center [195, 154] width 317 height 10
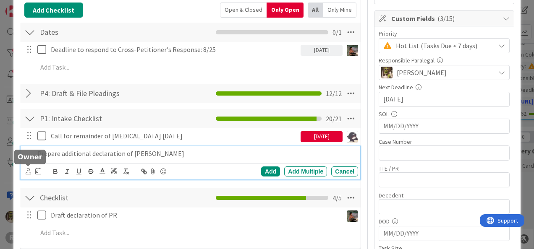
click at [27, 168] on icon at bounding box center [28, 171] width 5 height 6
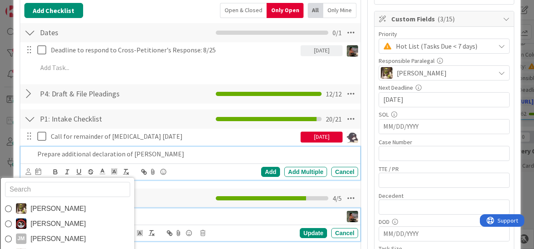
click at [186, 208] on div "Draft declaration of PR" at bounding box center [194, 215] width 295 height 15
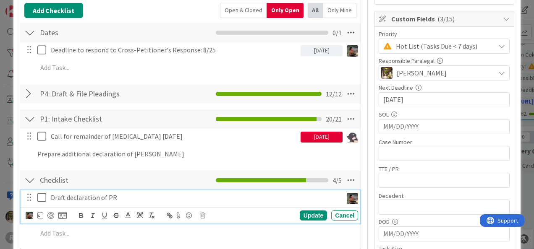
scroll to position [149, 0]
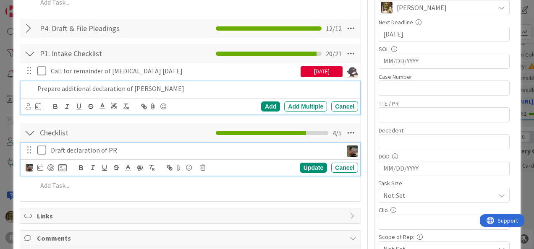
click at [145, 89] on p "Prepare additional declaration of [PERSON_NAME]" at bounding box center [195, 89] width 317 height 10
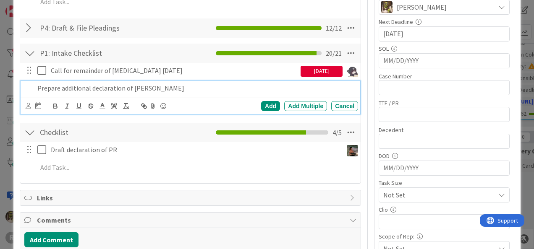
scroll to position [233, 0]
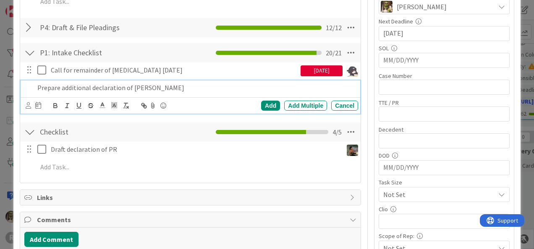
click at [180, 90] on p "Prepare additional declaration of [PERSON_NAME]" at bounding box center [195, 88] width 317 height 10
drag, startPoint x: 90, startPoint y: 88, endPoint x: 73, endPoint y: 86, distance: 17.3
click at [65, 88] on p "Prepare additional declaration of [PERSON_NAME]" at bounding box center [195, 88] width 317 height 10
click at [337, 104] on div "Cancel" at bounding box center [344, 106] width 27 height 10
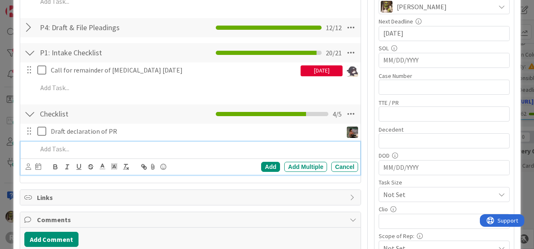
click at [114, 152] on p at bounding box center [195, 149] width 317 height 10
click at [96, 149] on p "Draft declaration of realator" at bounding box center [195, 149] width 317 height 10
click at [149, 152] on p "Draft declaration of relator" at bounding box center [195, 149] width 317 height 10
click at [30, 169] on div at bounding box center [28, 166] width 5 height 9
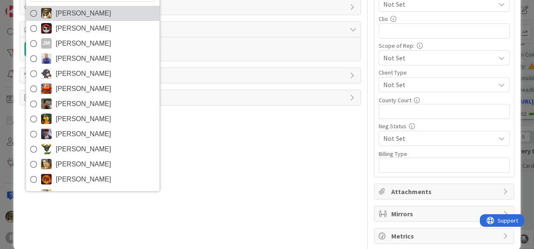
scroll to position [423, 0]
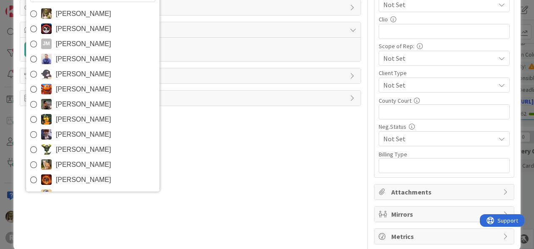
click at [77, 102] on span "[PERSON_NAME]" at bounding box center [83, 104] width 55 height 13
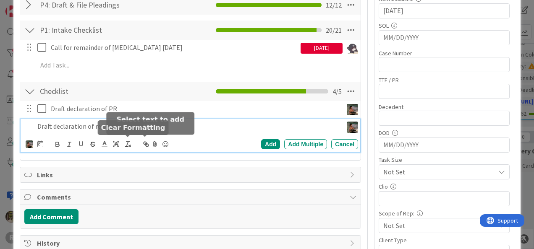
scroll to position [256, 0]
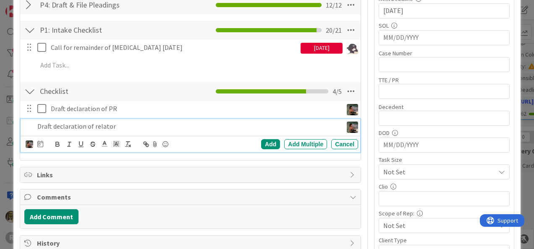
click at [60, 152] on div "Draft declaration of PR Update Cancel Draft declaration of relator [PERSON_NAME…" at bounding box center [190, 128] width 332 height 54
click at [78, 126] on p "Draft declaration of relator" at bounding box center [188, 127] width 302 height 10
click at [41, 143] on icon at bounding box center [40, 144] width 6 height 7
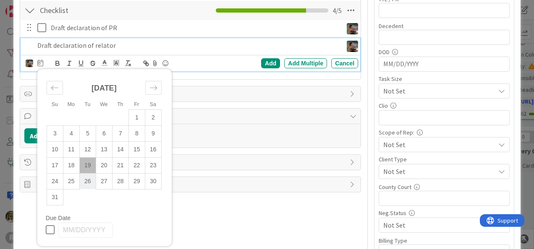
click at [88, 183] on td "26" at bounding box center [87, 181] width 16 height 16
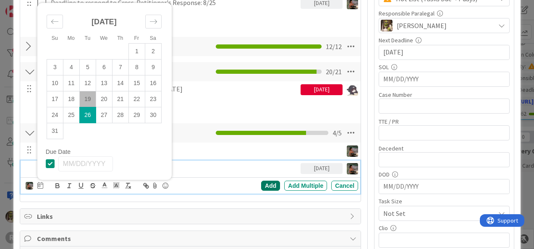
scroll to position [214, 0]
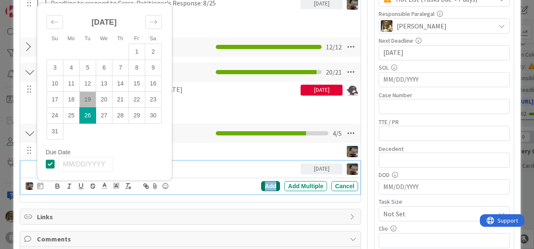
click at [262, 185] on div "Add" at bounding box center [270, 186] width 19 height 10
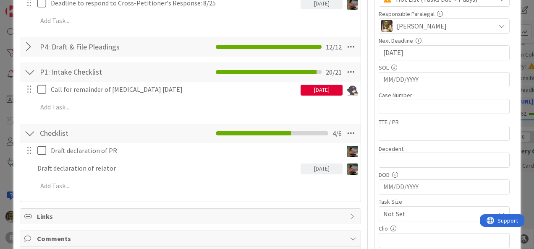
type textarea "x"
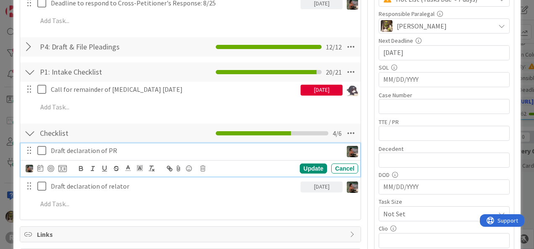
click at [91, 147] on p "Draft declaration of PR" at bounding box center [195, 151] width 288 height 10
click at [41, 165] on icon at bounding box center [40, 168] width 6 height 7
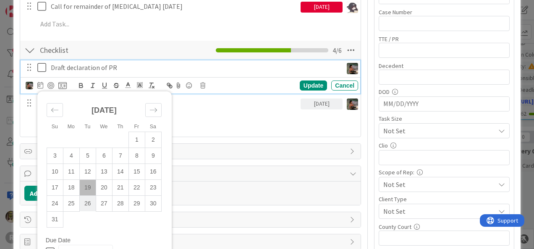
scroll to position [297, 0]
click at [86, 204] on td "26" at bounding box center [87, 203] width 16 height 16
type input "[DATE]"
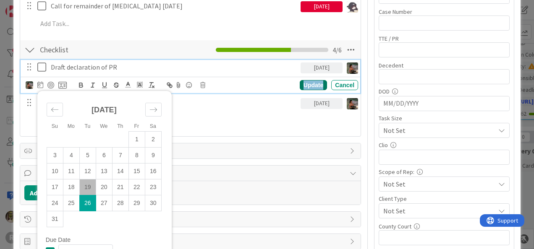
click at [299, 84] on div "Update" at bounding box center [312, 85] width 27 height 10
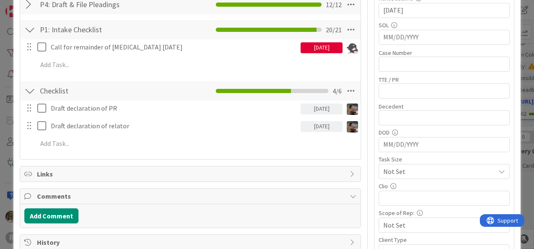
scroll to position [256, 0]
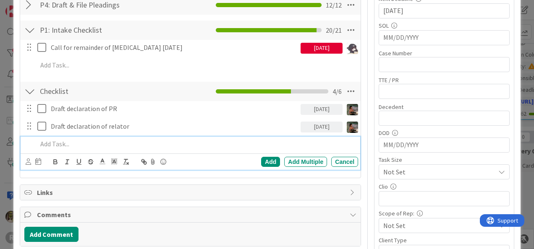
click at [68, 147] on p at bounding box center [195, 144] width 317 height 10
click at [28, 162] on icon at bounding box center [28, 162] width 5 height 6
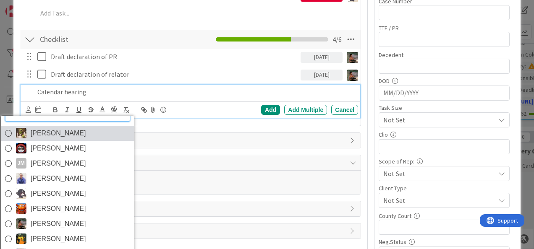
scroll to position [309, 0]
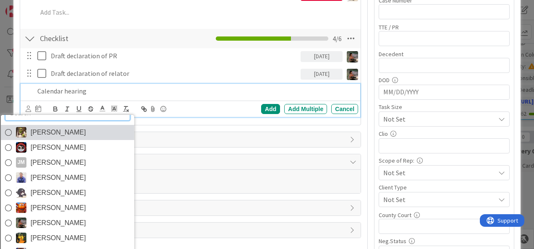
click at [47, 132] on span "[PERSON_NAME]" at bounding box center [57, 132] width 55 height 13
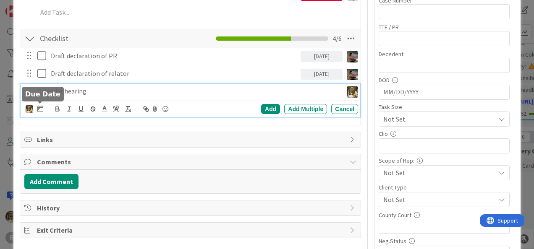
click at [37, 107] on icon at bounding box center [40, 108] width 6 height 7
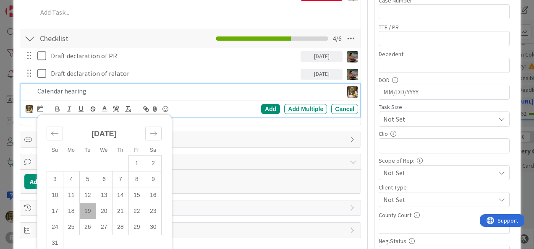
click at [88, 213] on td "19" at bounding box center [87, 211] width 16 height 16
click at [269, 106] on div "Add" at bounding box center [270, 109] width 19 height 10
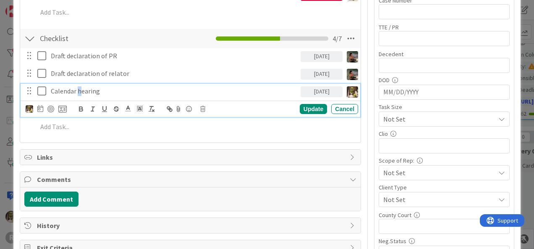
click at [80, 85] on div "Calendar hearing" at bounding box center [173, 91] width 253 height 15
click at [52, 110] on div at bounding box center [50, 109] width 7 height 7
type textarea "x"
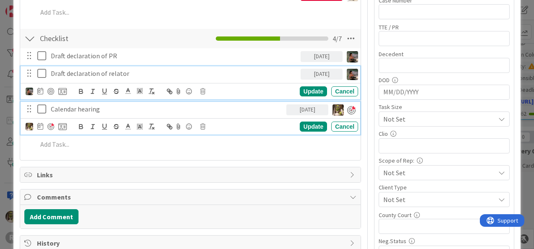
click at [86, 68] on div "Draft declaration of relator [DATE] Update Cancel" at bounding box center [190, 82] width 339 height 33
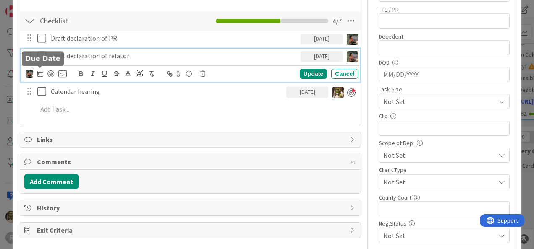
click at [39, 70] on icon at bounding box center [40, 73] width 6 height 7
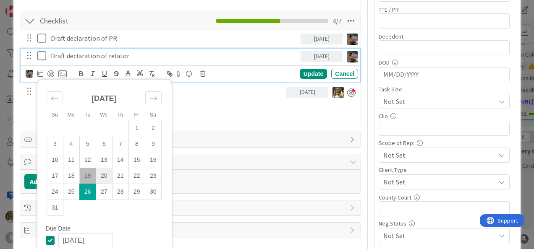
click at [101, 173] on td "20" at bounding box center [104, 176] width 16 height 16
type input "[DATE]"
type textarea "x"
click at [302, 73] on div "Update" at bounding box center [312, 74] width 27 height 10
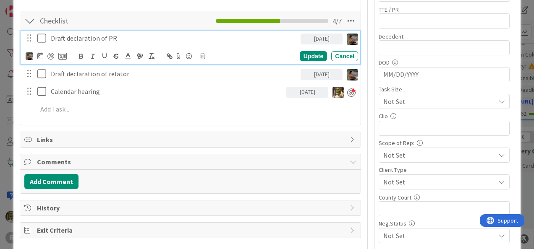
click at [92, 34] on p "Draft declaration of PR" at bounding box center [174, 39] width 246 height 10
click at [39, 55] on icon at bounding box center [40, 55] width 6 height 7
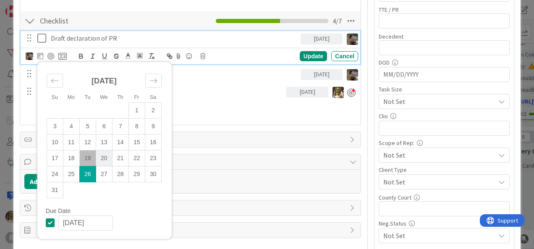
click at [97, 159] on td "20" at bounding box center [104, 158] width 16 height 16
type input "[DATE]"
type textarea "x"
click at [305, 56] on div "Update" at bounding box center [312, 56] width 27 height 10
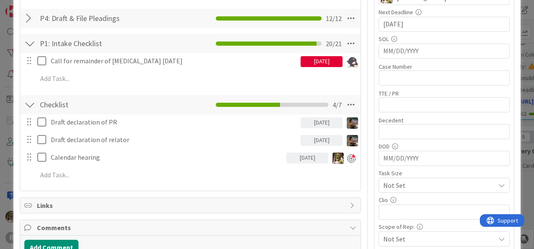
scroll to position [243, 0]
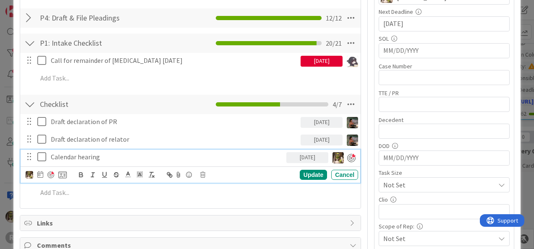
click at [109, 152] on p "Calendar hearing" at bounding box center [167, 157] width 232 height 10
click at [302, 172] on div "Update" at bounding box center [312, 175] width 27 height 10
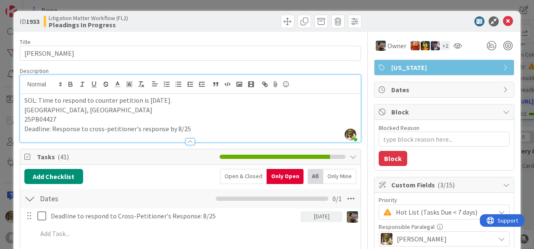
scroll to position [0, 0]
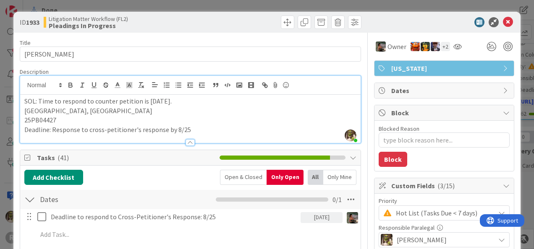
click at [502, 25] on icon at bounding box center [507, 22] width 10 height 10
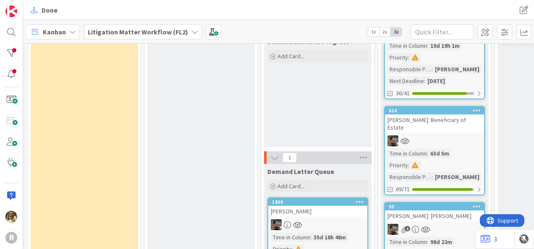
scroll to position [504, 219]
click at [425, 115] on div "[PERSON_NAME]: Beneficiary of Estate" at bounding box center [434, 124] width 99 height 18
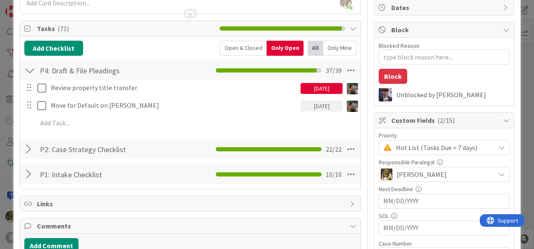
scroll to position [83, 0]
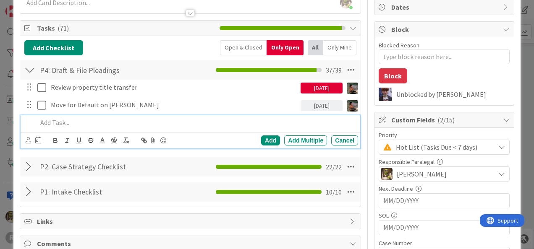
click at [81, 123] on p at bounding box center [195, 123] width 317 height 10
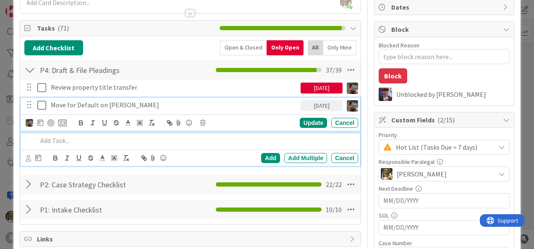
click at [141, 104] on p "Move for Default on [PERSON_NAME]" at bounding box center [174, 105] width 246 height 10
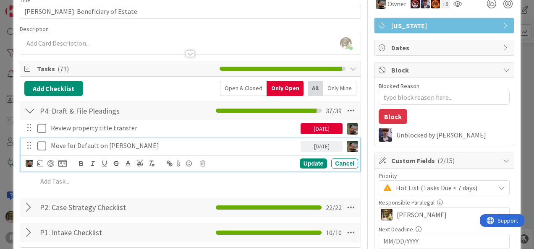
scroll to position [42, 0]
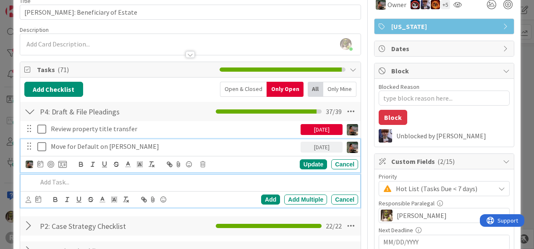
click at [94, 186] on div at bounding box center [196, 182] width 324 height 15
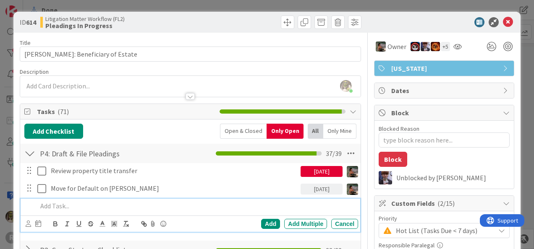
scroll to position [0, 0]
click at [502, 19] on icon at bounding box center [507, 22] width 10 height 10
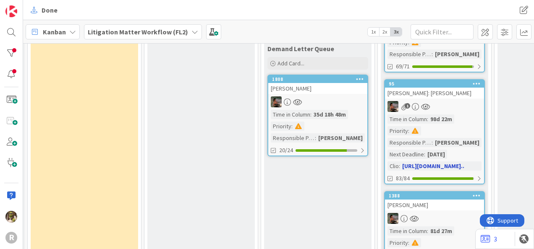
scroll to position [628, 219]
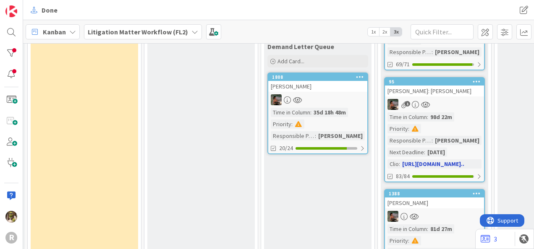
click at [462, 99] on div "1" at bounding box center [434, 104] width 99 height 11
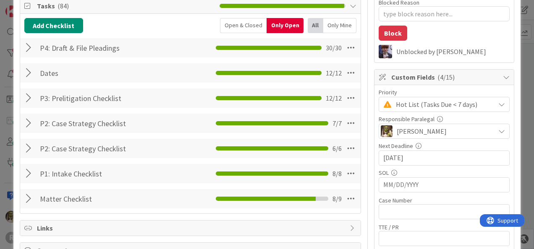
click at [31, 200] on div at bounding box center [29, 198] width 11 height 15
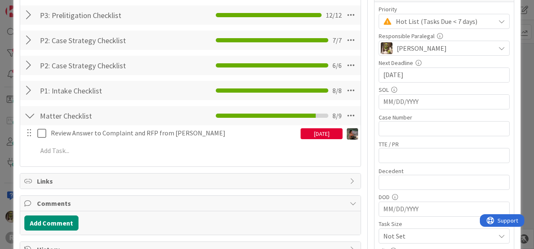
scroll to position [210, 0]
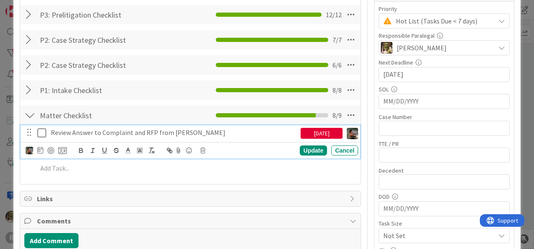
click at [226, 132] on p "Review Answer to Complaint and RFP from [PERSON_NAME]" at bounding box center [174, 133] width 246 height 10
drag, startPoint x: 41, startPoint y: 133, endPoint x: 40, endPoint y: 137, distance: 4.3
click at [40, 136] on icon at bounding box center [43, 133] width 13 height 10
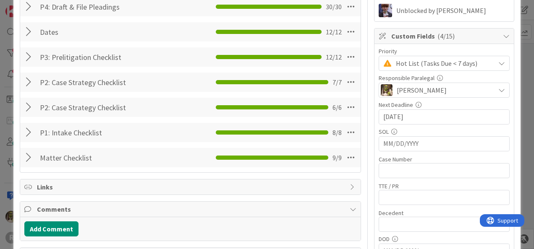
scroll to position [168, 0]
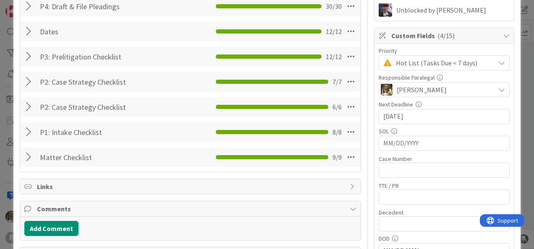
click at [29, 156] on div at bounding box center [29, 157] width 11 height 15
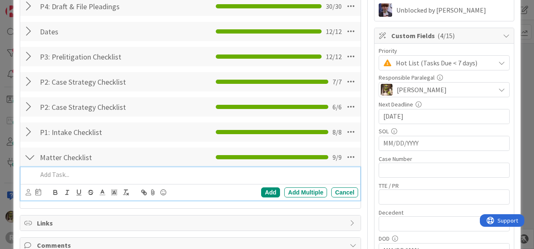
click at [146, 174] on p at bounding box center [195, 175] width 317 height 10
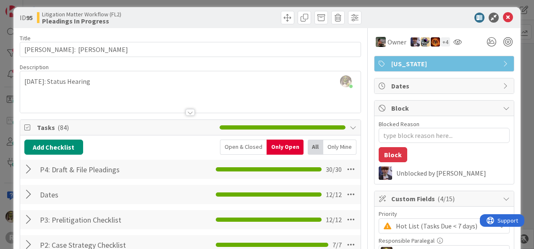
scroll to position [0, 0]
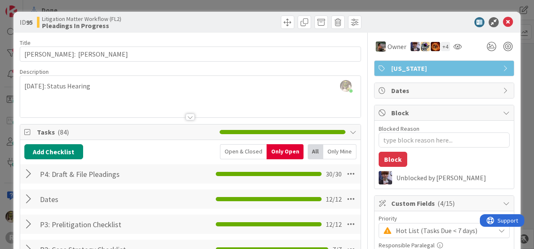
click at [96, 29] on b "Pleadings In Progress" at bounding box center [81, 25] width 79 height 7
drag, startPoint x: 148, startPoint y: 23, endPoint x: 159, endPoint y: 20, distance: 10.5
click at [148, 23] on div "Litigation Matter Workflow (FL2) Pleadings In Progress" at bounding box center [112, 22] width 151 height 13
click at [285, 18] on span at bounding box center [287, 22] width 13 height 13
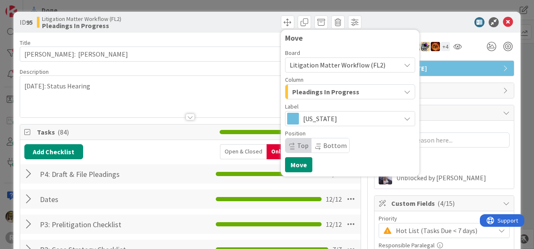
click at [398, 87] on button "Pleadings In Progress" at bounding box center [350, 91] width 130 height 15
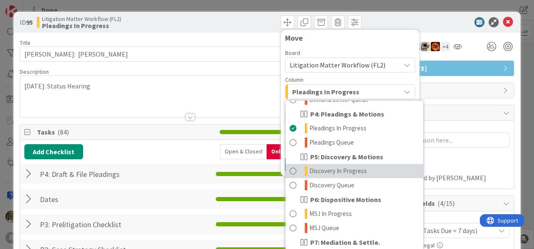
scroll to position [168, 0]
click at [289, 172] on span at bounding box center [292, 172] width 7 height 10
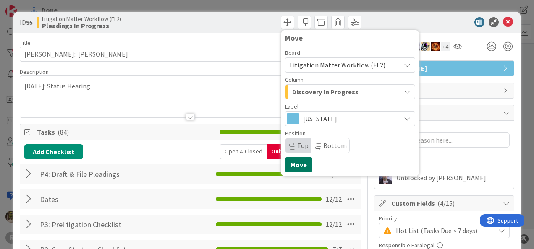
click at [294, 167] on button "Move" at bounding box center [298, 164] width 27 height 15
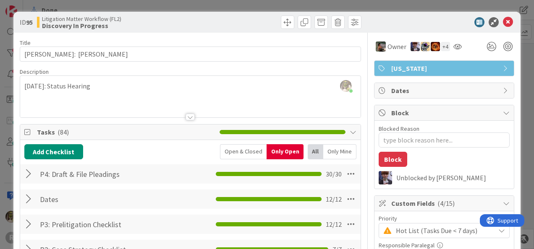
type textarea "x"
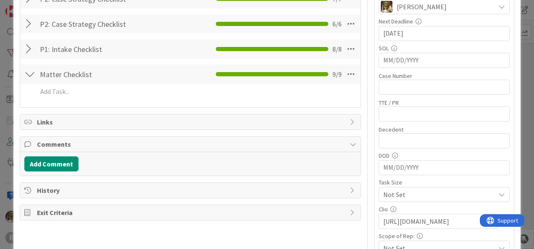
scroll to position [251, 0]
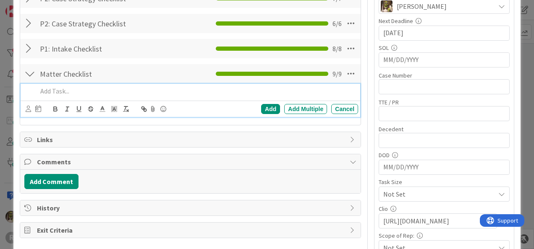
click at [108, 89] on p at bounding box center [195, 91] width 317 height 10
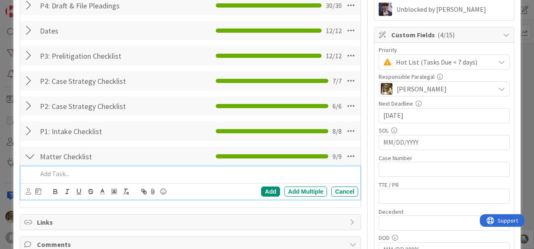
scroll to position [169, 0]
click at [30, 190] on icon at bounding box center [28, 191] width 5 height 6
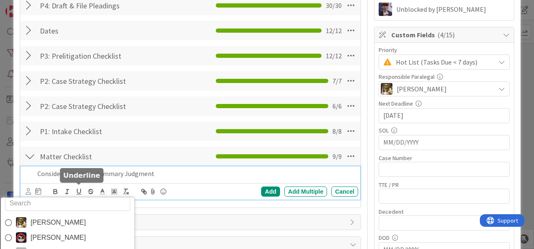
scroll to position [13, 0]
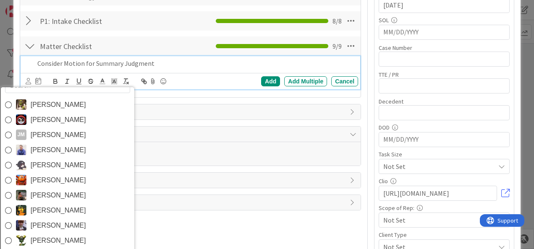
click at [52, 199] on span "[PERSON_NAME]" at bounding box center [57, 195] width 55 height 13
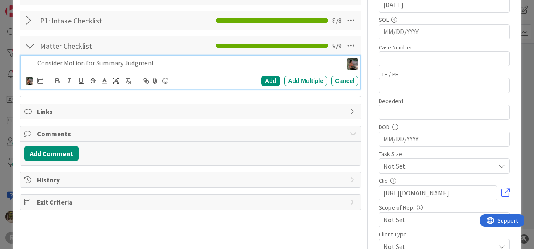
scroll to position [280, 0]
click at [44, 84] on div "[PERSON_NAME] [PERSON_NAME] [PERSON_NAME] [PERSON_NAME] [PERSON_NAME] [PERSON_N…" at bounding box center [192, 81] width 332 height 12
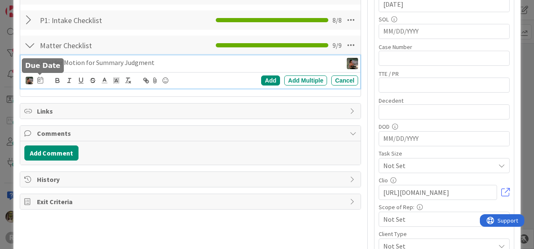
click at [42, 80] on icon at bounding box center [40, 80] width 6 height 7
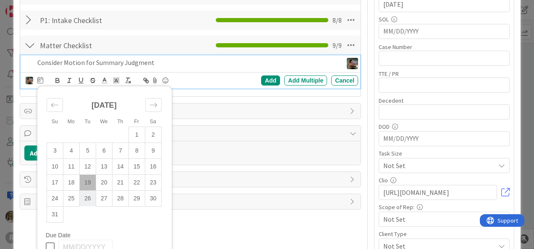
click at [87, 200] on td "26" at bounding box center [87, 198] width 16 height 16
click at [263, 82] on div "Add" at bounding box center [270, 80] width 19 height 10
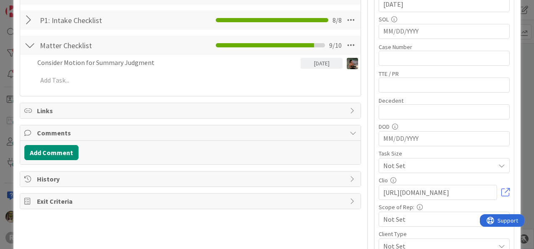
type textarea "x"
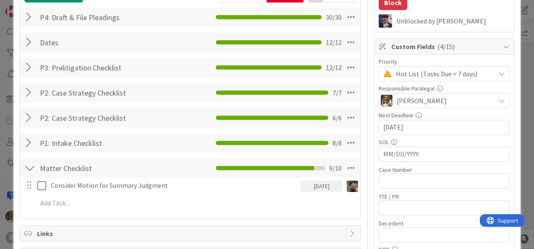
scroll to position [156, 0]
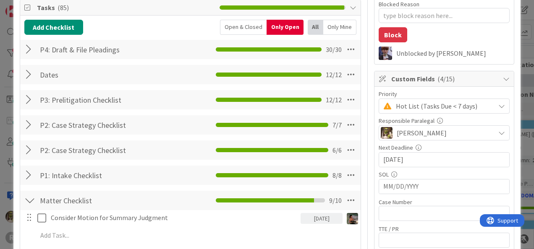
scroll to position [155, 0]
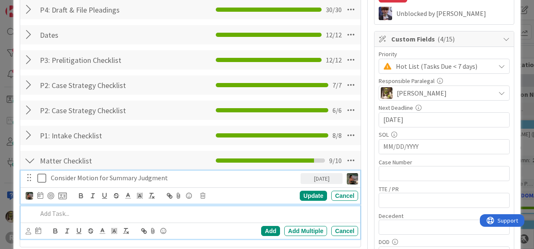
click at [154, 213] on p at bounding box center [195, 214] width 317 height 10
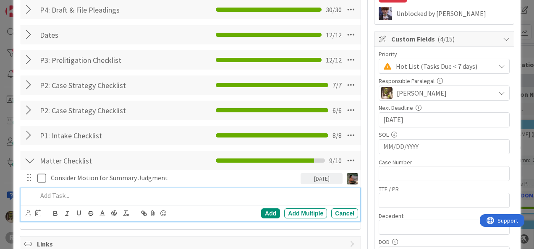
scroll to position [147, 0]
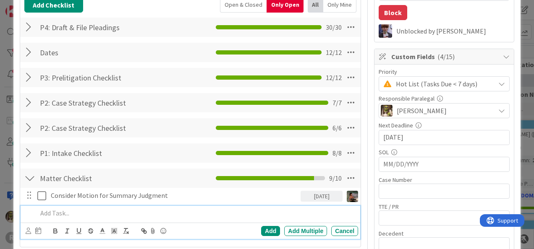
click at [31, 53] on div at bounding box center [29, 52] width 11 height 15
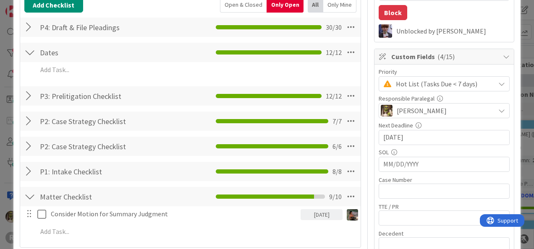
click at [243, 2] on div "Tasks ( 85 ) Add Checklist Open & Closed Only Open All Only Mine P4: Draft & Fi…" at bounding box center [190, 112] width 341 height 271
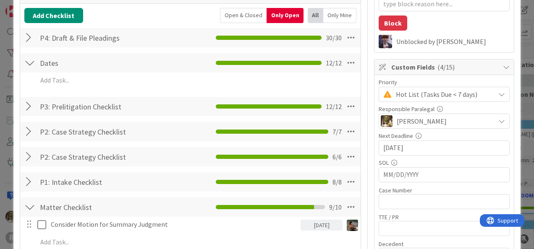
click at [239, 12] on div "Open & Closed" at bounding box center [243, 15] width 47 height 15
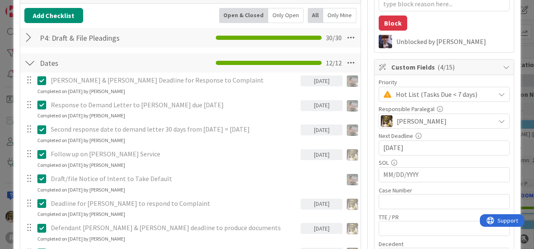
type textarea "x"
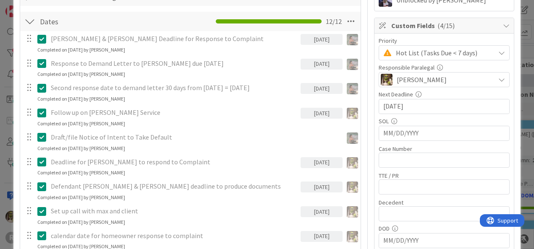
scroll to position [178, 0]
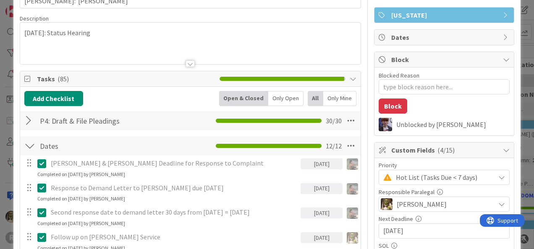
click at [242, 93] on div "Open & Closed" at bounding box center [243, 98] width 49 height 15
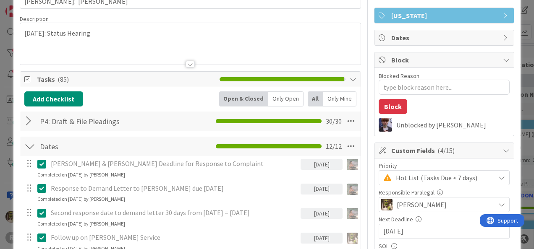
click at [268, 95] on div "Only Open" at bounding box center [285, 98] width 35 height 15
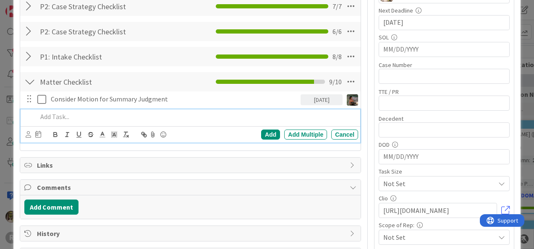
click at [101, 114] on p at bounding box center [195, 117] width 317 height 10
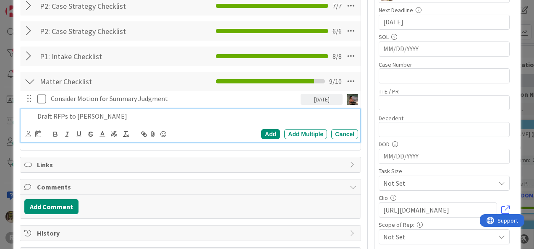
click at [52, 116] on p "Draft RFPs to Rosa Perez" at bounding box center [195, 117] width 317 height 10
click at [28, 132] on icon at bounding box center [28, 134] width 5 height 6
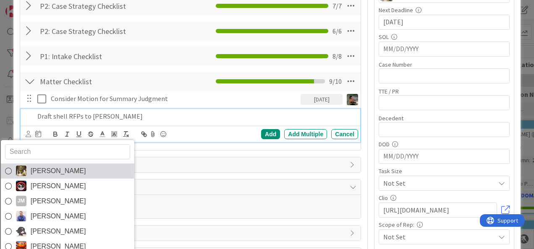
click at [77, 174] on link "[PERSON_NAME]" at bounding box center [66, 171] width 133 height 15
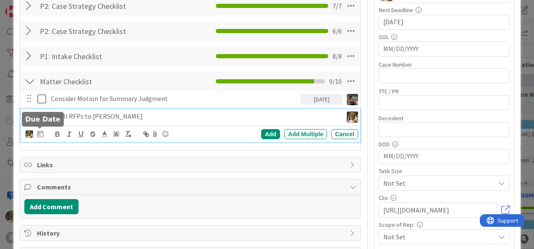
click at [40, 131] on icon at bounding box center [40, 133] width 6 height 7
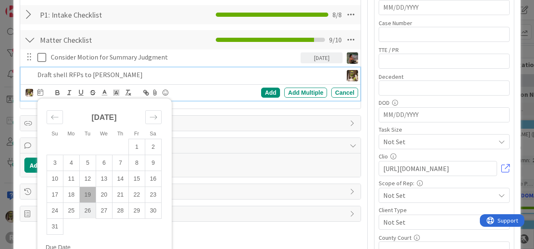
scroll to position [304, 0]
click at [93, 209] on td "26" at bounding box center [87, 211] width 16 height 16
click at [267, 90] on div "Add" at bounding box center [270, 93] width 19 height 10
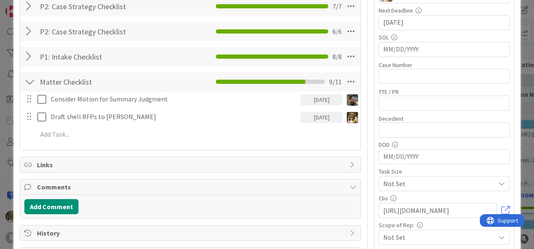
scroll to position [262, 0]
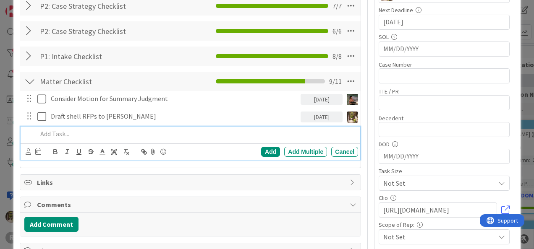
click at [124, 132] on p at bounding box center [195, 134] width 317 height 10
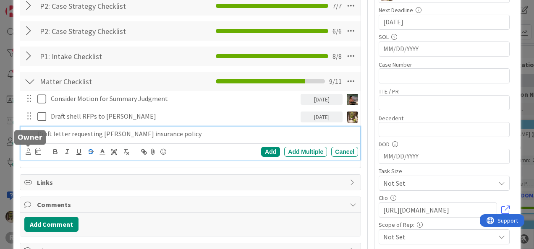
drag, startPoint x: 29, startPoint y: 151, endPoint x: 90, endPoint y: 153, distance: 61.3
click at [29, 151] on icon at bounding box center [28, 151] width 5 height 6
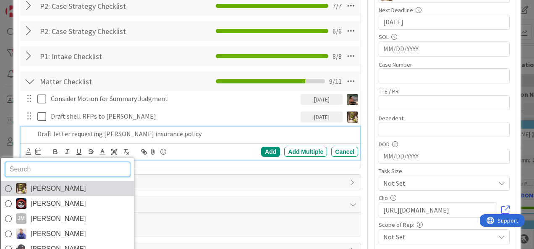
click at [52, 182] on span "[PERSON_NAME]" at bounding box center [57, 188] width 55 height 13
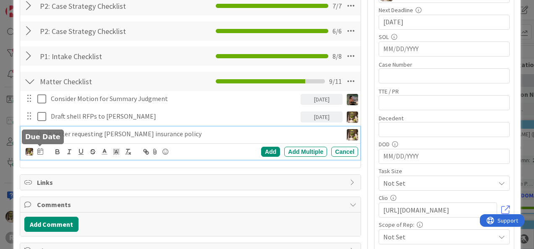
click at [41, 149] on icon at bounding box center [40, 151] width 6 height 7
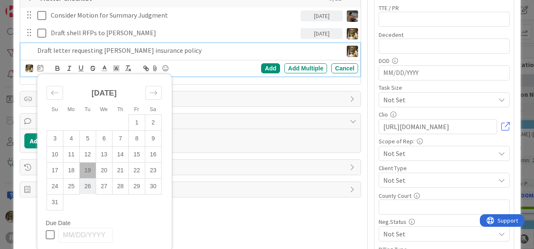
scroll to position [346, 0]
click at [90, 183] on td "26" at bounding box center [87, 186] width 16 height 16
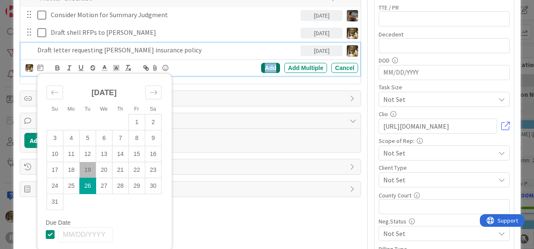
click at [263, 68] on div "Add" at bounding box center [270, 68] width 19 height 10
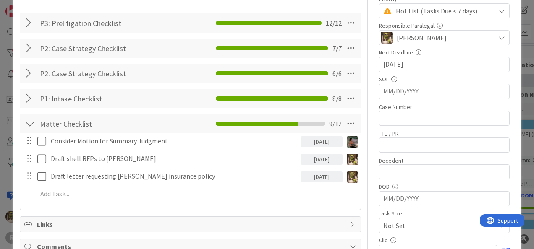
scroll to position [220, 0]
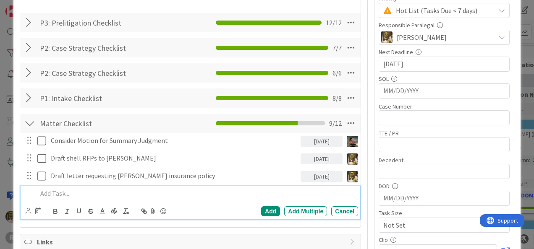
drag, startPoint x: 55, startPoint y: 192, endPoint x: 154, endPoint y: 165, distance: 101.8
click at [57, 192] on p at bounding box center [195, 194] width 317 height 10
click at [28, 210] on icon at bounding box center [28, 211] width 5 height 6
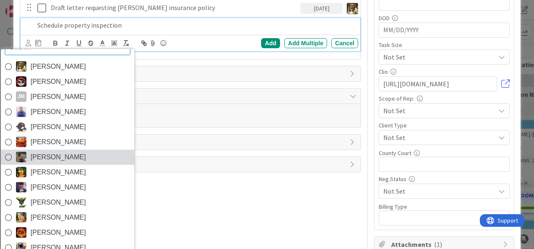
scroll to position [389, 0]
click at [51, 154] on span "[PERSON_NAME]" at bounding box center [57, 157] width 55 height 13
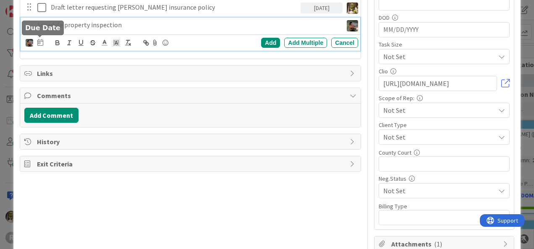
click at [38, 42] on icon at bounding box center [40, 42] width 6 height 7
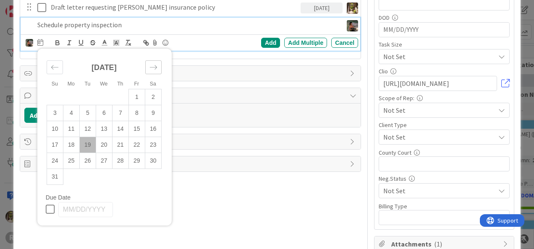
click at [156, 66] on icon "Move forward to switch to the next month." at bounding box center [153, 67] width 8 height 8
click at [138, 147] on td "26" at bounding box center [136, 145] width 16 height 16
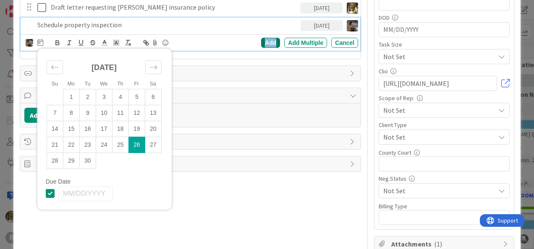
click at [263, 40] on div "Add" at bounding box center [270, 43] width 19 height 10
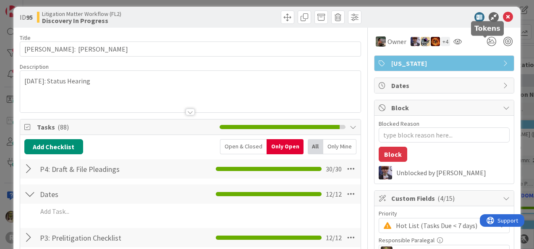
scroll to position [0, 0]
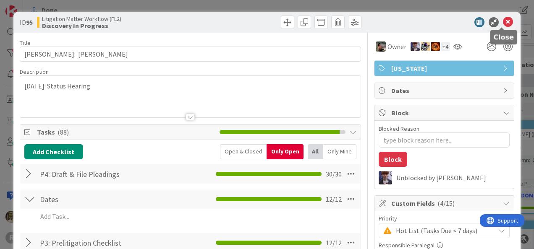
click at [502, 23] on icon at bounding box center [507, 22] width 10 height 10
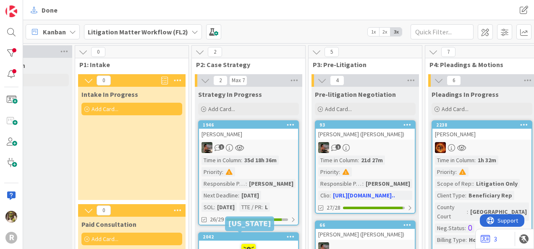
scroll to position [0, 181]
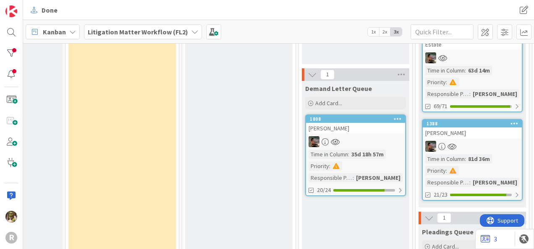
click at [465, 141] on div at bounding box center [471, 146] width 99 height 11
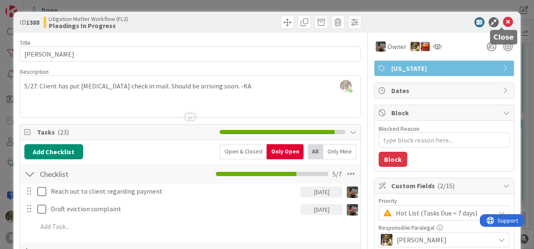
click at [502, 21] on icon at bounding box center [507, 22] width 10 height 10
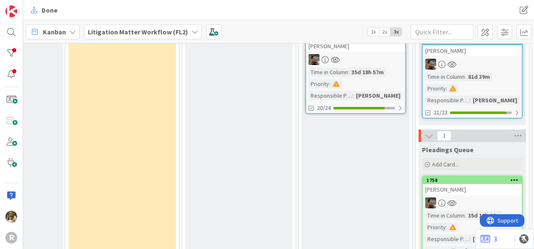
click at [467, 184] on div "[PERSON_NAME]" at bounding box center [471, 189] width 99 height 11
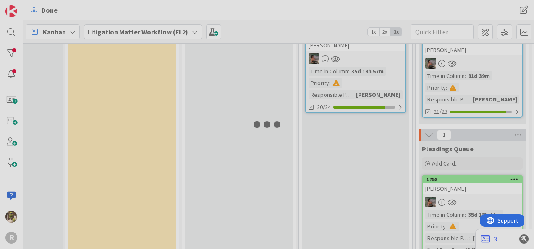
scroll to position [670, 181]
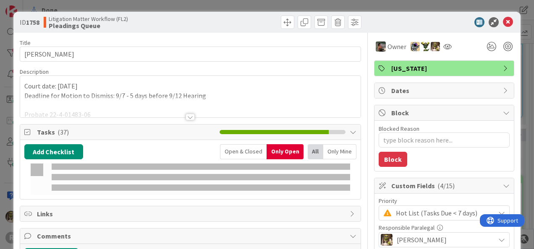
type textarea "x"
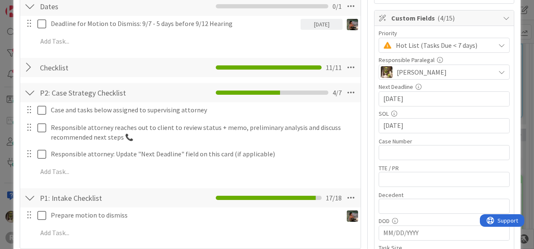
scroll to position [168, 0]
click at [25, 67] on div at bounding box center [29, 67] width 11 height 15
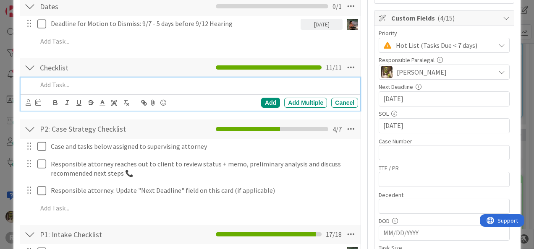
click at [80, 86] on p at bounding box center [195, 85] width 317 height 10
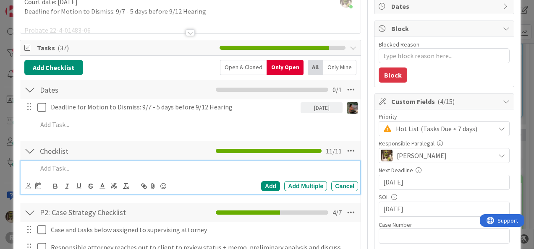
scroll to position [84, 0]
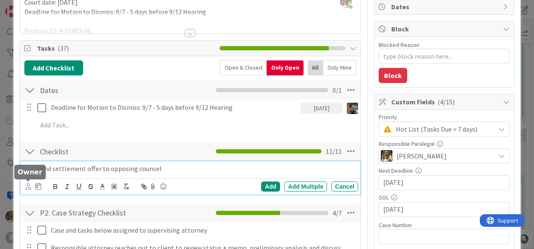
click at [28, 185] on icon at bounding box center [28, 186] width 5 height 6
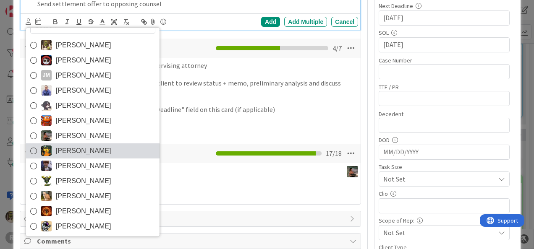
scroll to position [249, 0]
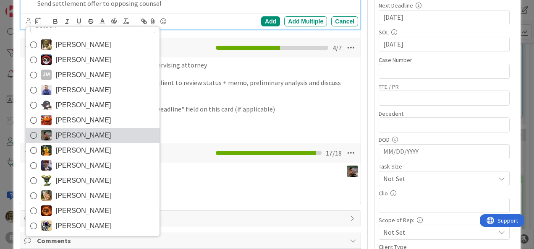
click at [67, 129] on span "[PERSON_NAME]" at bounding box center [83, 135] width 55 height 13
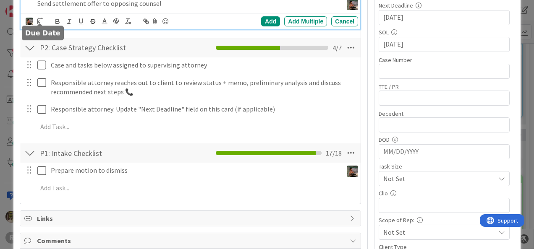
click at [40, 18] on icon at bounding box center [40, 21] width 6 height 7
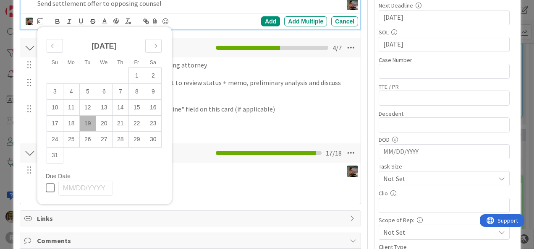
click at [88, 123] on td "19" at bounding box center [87, 123] width 16 height 16
click at [261, 24] on div "Add" at bounding box center [270, 21] width 19 height 10
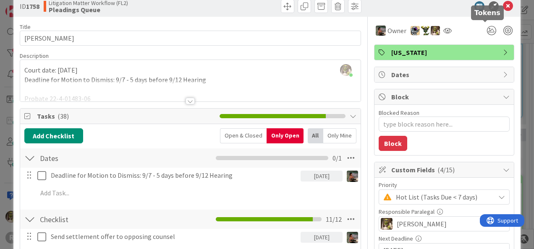
scroll to position [16, 0]
drag, startPoint x: 504, startPoint y: 10, endPoint x: 501, endPoint y: 17, distance: 7.3
click at [504, 10] on icon at bounding box center [507, 6] width 10 height 10
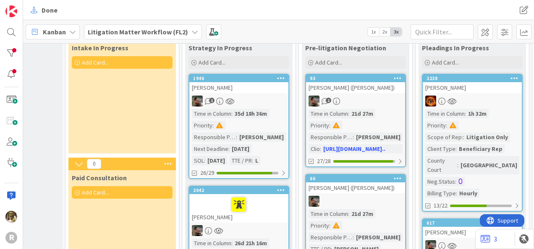
scroll to position [0, 181]
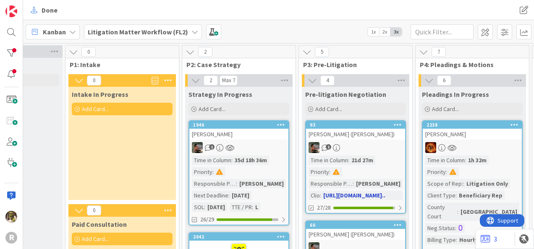
click at [372, 133] on div "[PERSON_NAME] ([PERSON_NAME])" at bounding box center [355, 134] width 99 height 11
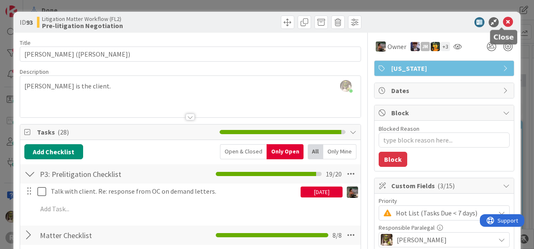
click at [502, 22] on icon at bounding box center [507, 22] width 10 height 10
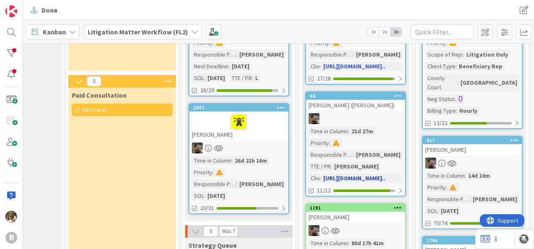
scroll to position [155, 181]
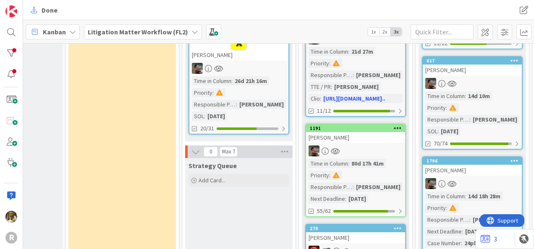
click at [355, 136] on div "[PERSON_NAME]" at bounding box center [355, 137] width 99 height 11
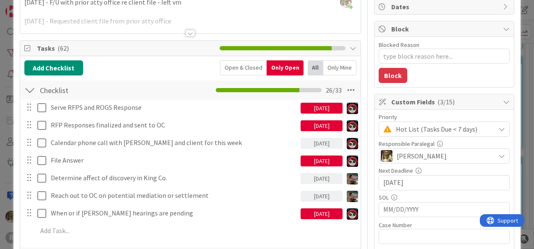
scroll to position [84, 0]
click at [487, 152] on div "[PERSON_NAME]" at bounding box center [443, 155] width 131 height 15
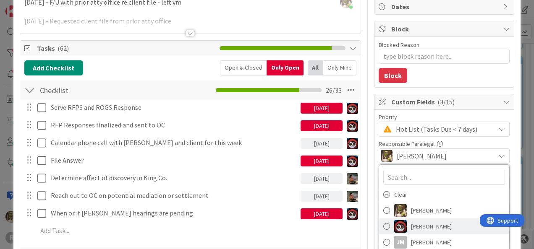
click at [383, 224] on span at bounding box center [386, 226] width 7 height 13
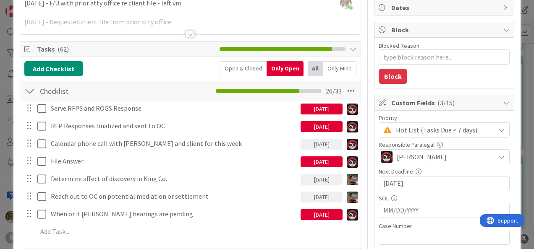
scroll to position [83, 0]
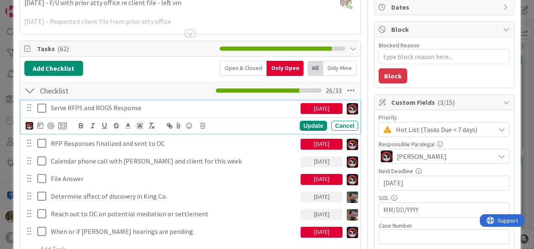
click at [153, 111] on p "Serve RFPS and ROGS Response" at bounding box center [174, 108] width 246 height 10
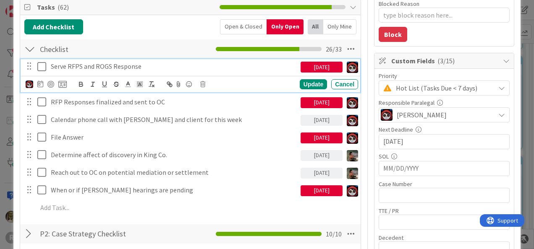
scroll to position [125, 0]
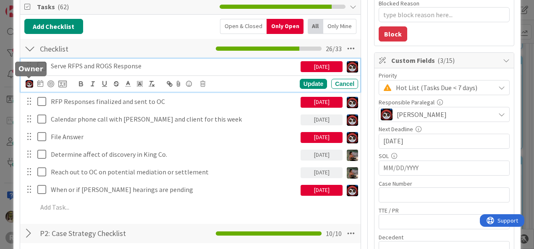
click at [29, 82] on img at bounding box center [30, 84] width 8 height 8
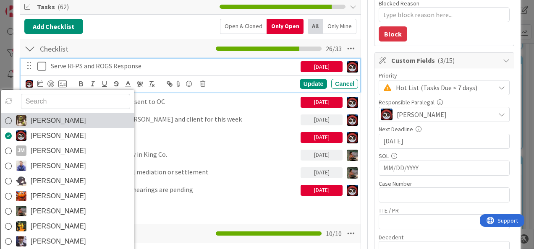
click at [39, 115] on span "[PERSON_NAME]" at bounding box center [58, 121] width 55 height 13
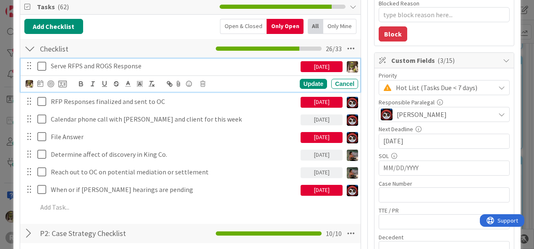
click at [42, 64] on icon at bounding box center [43, 66] width 13 height 10
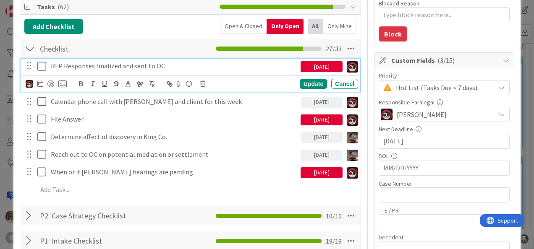
click at [44, 67] on icon at bounding box center [43, 66] width 13 height 10
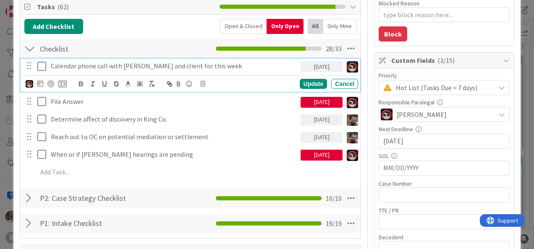
click at [92, 65] on p "Calendar phone call with Max and client for this week" at bounding box center [174, 66] width 246 height 10
click at [31, 82] on img at bounding box center [30, 84] width 8 height 8
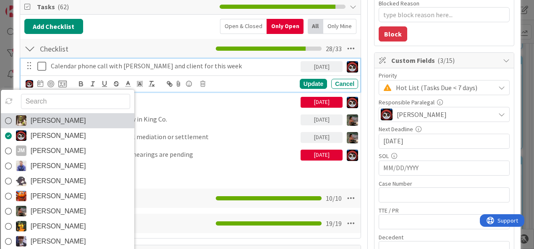
click at [39, 115] on span "[PERSON_NAME]" at bounding box center [58, 121] width 55 height 13
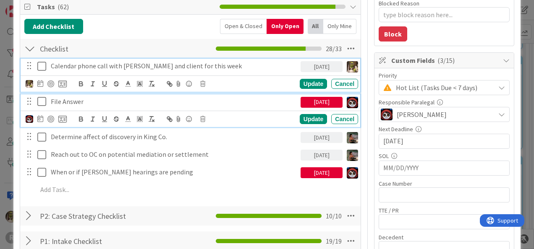
click at [104, 102] on p "File Answer" at bounding box center [174, 102] width 246 height 10
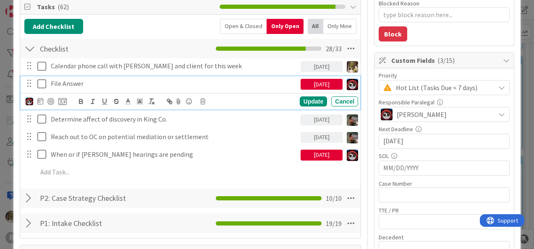
scroll to position [107, 0]
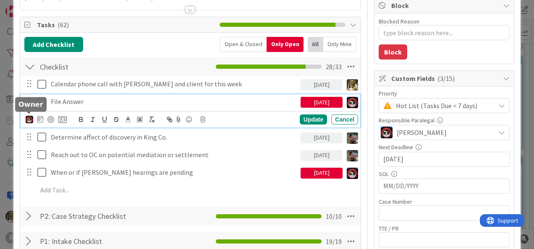
click at [29, 117] on img at bounding box center [30, 120] width 8 height 8
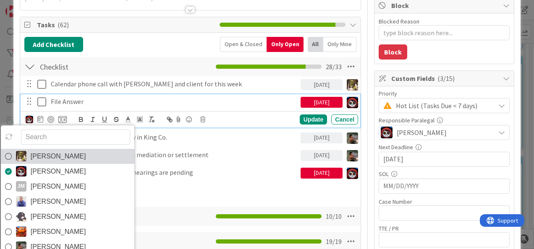
click at [39, 156] on span "[PERSON_NAME]" at bounding box center [58, 156] width 55 height 13
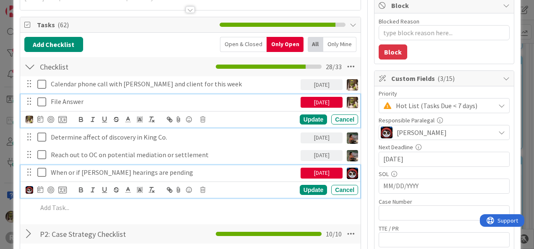
click at [77, 172] on p "When or if TEDRA hearings are pending" at bounding box center [174, 173] width 246 height 10
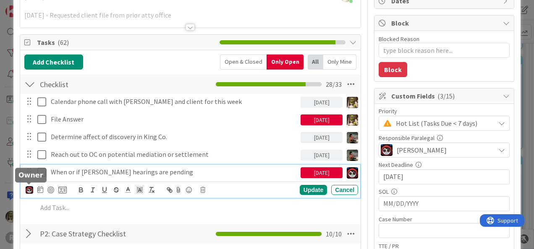
click at [26, 190] on img at bounding box center [30, 190] width 8 height 8
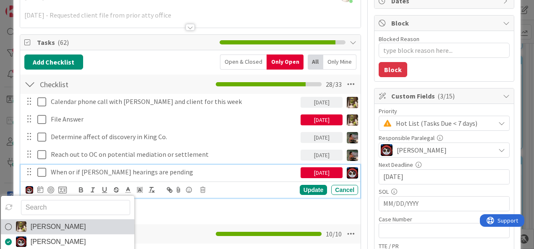
click at [33, 223] on span "[PERSON_NAME]" at bounding box center [58, 227] width 55 height 13
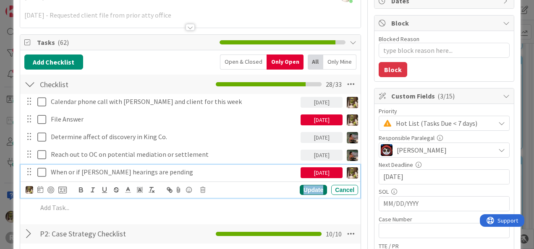
click at [307, 189] on div "Update" at bounding box center [312, 190] width 27 height 10
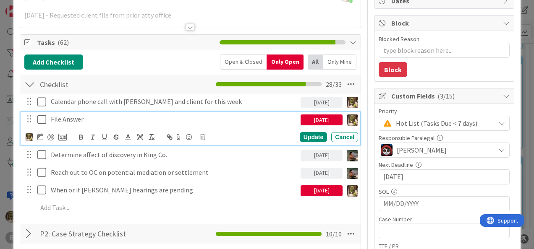
click at [41, 119] on icon at bounding box center [43, 120] width 13 height 10
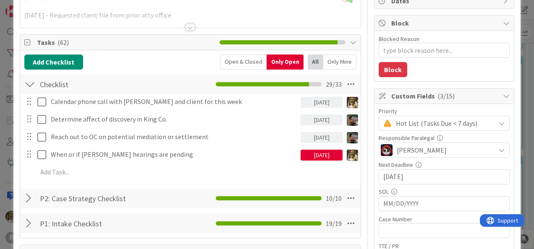
click at [448, 147] on div "[PERSON_NAME]" at bounding box center [437, 150] width 114 height 12
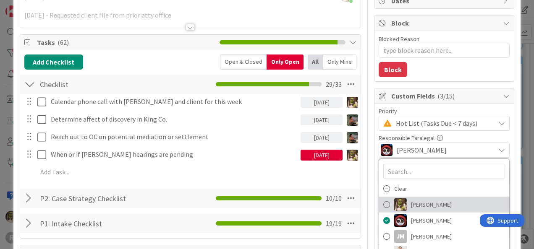
click at [402, 204] on link "[PERSON_NAME]" at bounding box center [444, 205] width 130 height 16
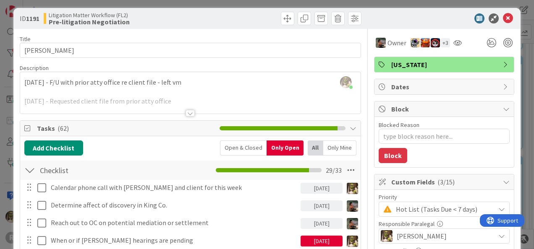
scroll to position [0, 0]
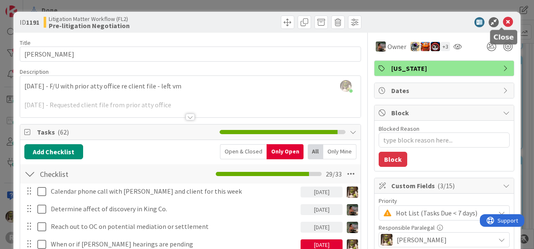
click at [502, 24] on icon at bounding box center [507, 22] width 10 height 10
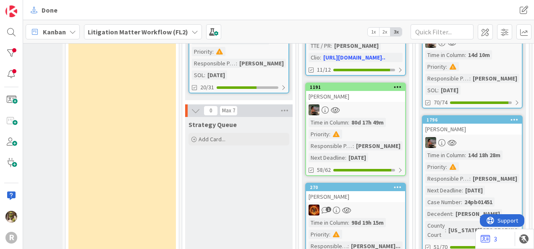
scroll to position [250, 181]
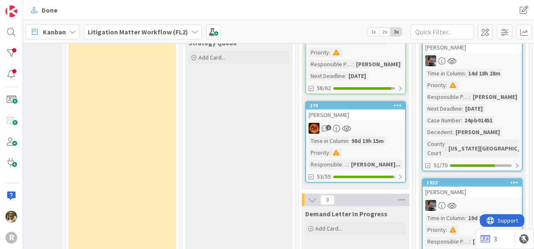
click at [362, 122] on link "270 SHERRIS, Lawrence 1 Time in Column : 98d 19h 15m Priority : Responsible Par…" at bounding box center [355, 142] width 101 height 82
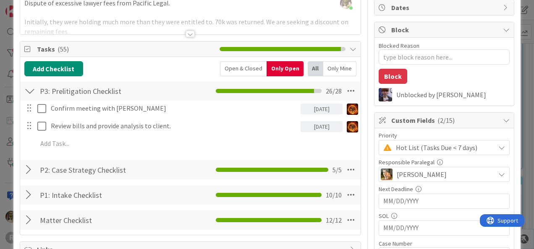
scroll to position [83, 0]
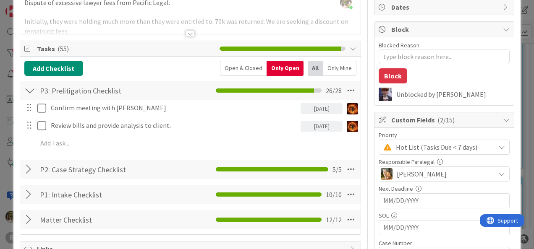
click at [470, 167] on div "[PERSON_NAME]" at bounding box center [443, 174] width 131 height 15
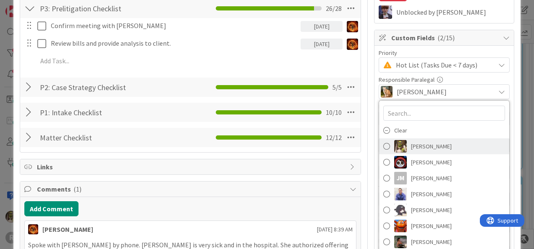
click at [411, 146] on span "[PERSON_NAME]" at bounding box center [431, 146] width 41 height 13
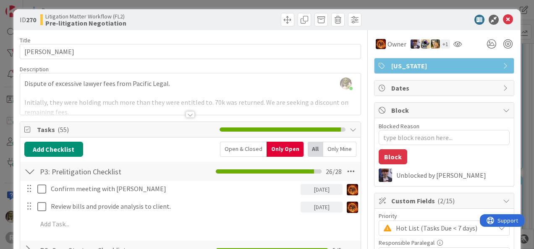
scroll to position [0, 0]
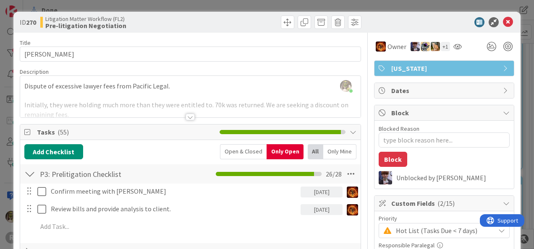
click at [507, 18] on div at bounding box center [439, 22] width 148 height 10
click at [505, 20] on icon at bounding box center [507, 22] width 10 height 10
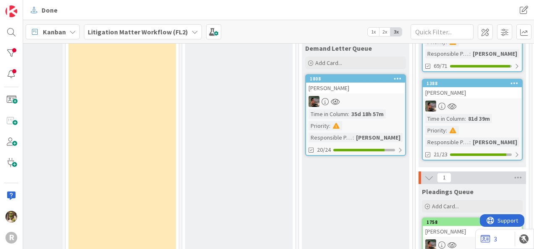
scroll to position [627, 181]
click at [369, 94] on link "1808 ANDREWS, MICHAEL Time in Column : 35d 18h 57m Priority : Responsible Paral…" at bounding box center [355, 115] width 101 height 82
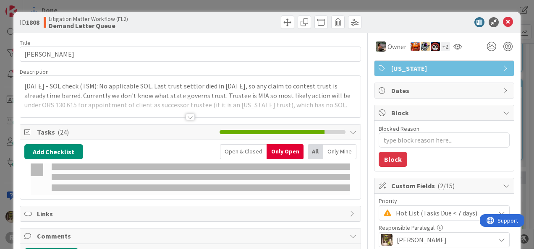
type textarea "x"
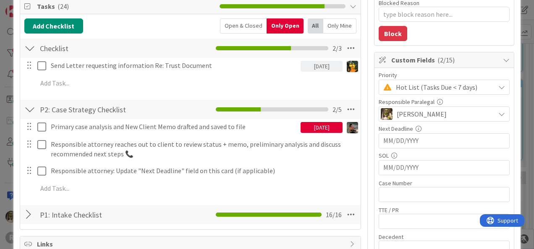
scroll to position [126, 0]
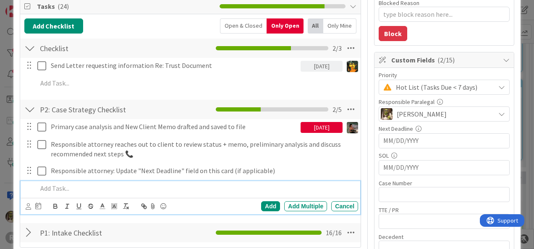
click at [91, 192] on p at bounding box center [195, 189] width 317 height 10
click at [335, 204] on div "Cancel" at bounding box center [344, 206] width 27 height 10
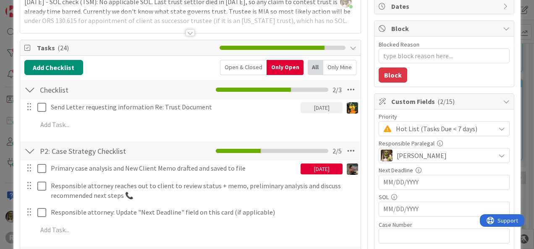
scroll to position [84, 0]
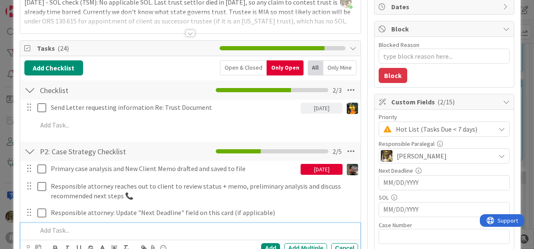
click at [91, 229] on p at bounding box center [195, 231] width 317 height 10
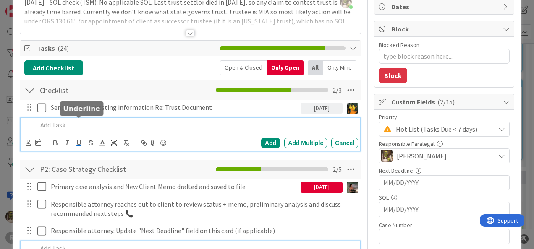
scroll to position [102, 0]
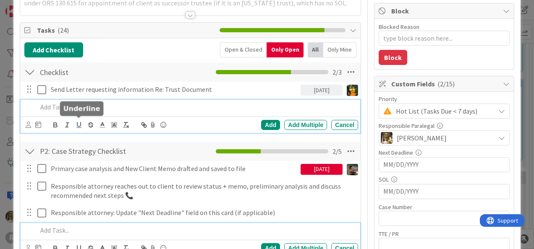
click at [81, 120] on div "Add Add Multiple Cancel" at bounding box center [190, 116] width 339 height 33
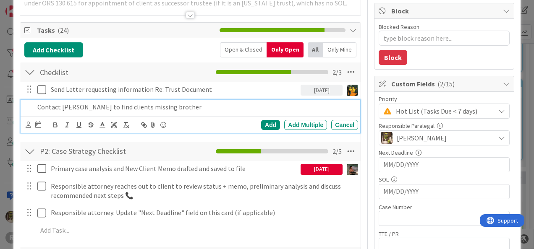
click at [73, 105] on p "Contact Deri to find clients missing brother" at bounding box center [195, 107] width 317 height 10
click at [29, 122] on icon at bounding box center [28, 125] width 5 height 6
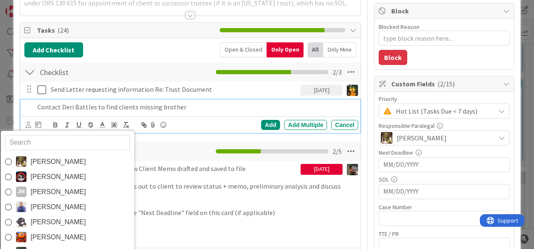
click at [43, 158] on span "[PERSON_NAME]" at bounding box center [57, 162] width 55 height 13
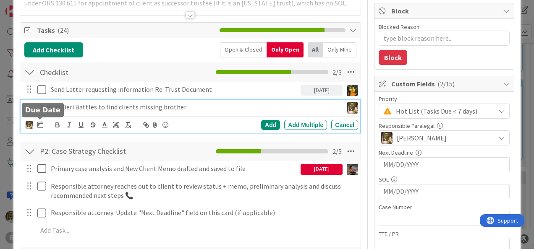
click at [36, 121] on div "Devine Gines Jasmin Sanchez JM Jeff Myers John Grant Kelly Nguyen Kiara Adams M…" at bounding box center [35, 125] width 18 height 10
click at [41, 122] on icon at bounding box center [40, 124] width 6 height 7
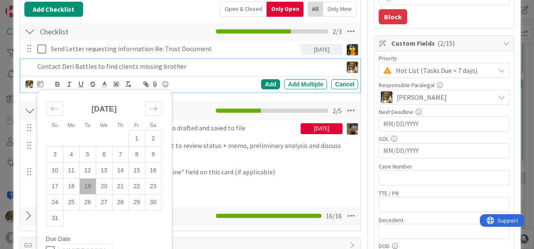
scroll to position [143, 0]
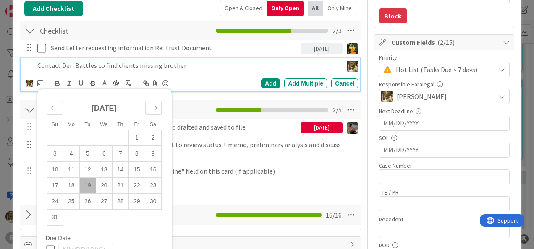
click at [196, 66] on p "Contact Deri Battles to find clients missing brother" at bounding box center [188, 66] width 302 height 10
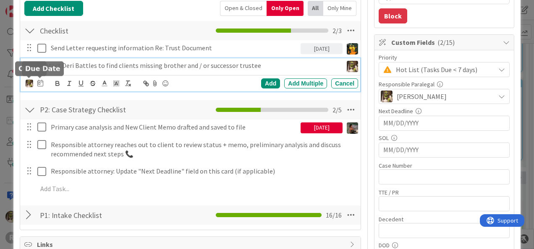
click at [39, 84] on icon at bounding box center [40, 83] width 6 height 7
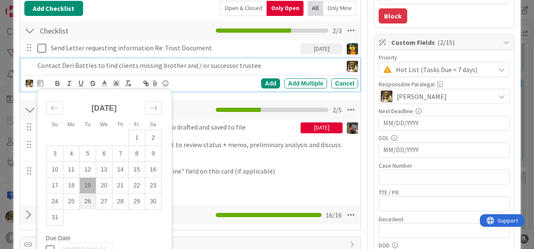
click at [84, 199] on td "26" at bounding box center [87, 201] width 16 height 16
click at [269, 79] on div "Add" at bounding box center [270, 83] width 19 height 10
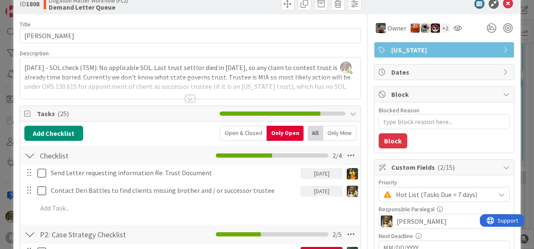
scroll to position [18, 0]
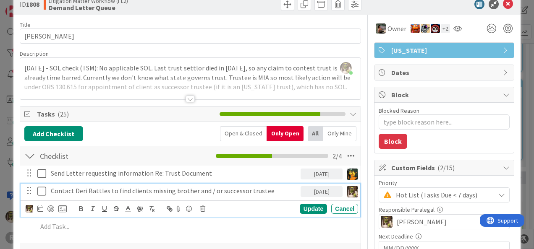
click at [95, 185] on div "Contact Deri Battles to find clients missing brother and / or successor trustee" at bounding box center [173, 191] width 253 height 15
click at [52, 206] on div at bounding box center [50, 209] width 7 height 7
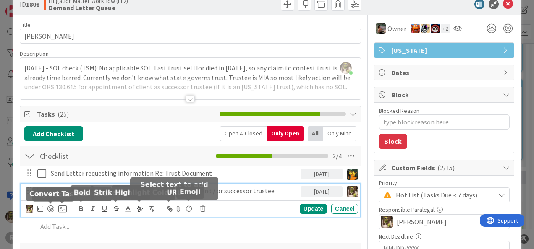
type textarea "x"
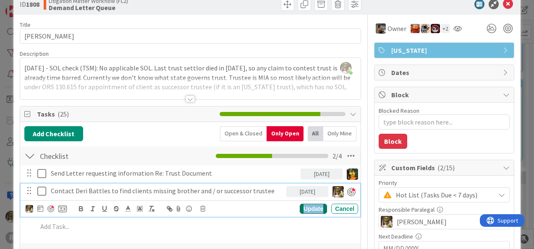
click at [309, 206] on div "Update" at bounding box center [312, 209] width 27 height 10
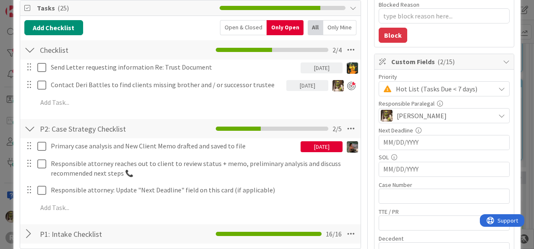
scroll to position [124, 0]
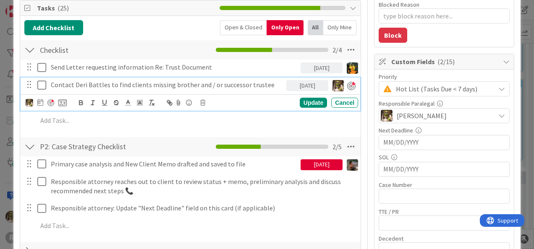
click at [268, 83] on p "Contact Deri Battles to find clients missing brother and / or successor trustee" at bounding box center [167, 85] width 232 height 10
drag, startPoint x: 268, startPoint y: 83, endPoint x: 263, endPoint y: 81, distance: 5.3
click at [263, 81] on p "Contact Deri Battles to find clients missing brother and / or successor trustee" at bounding box center [167, 85] width 232 height 10
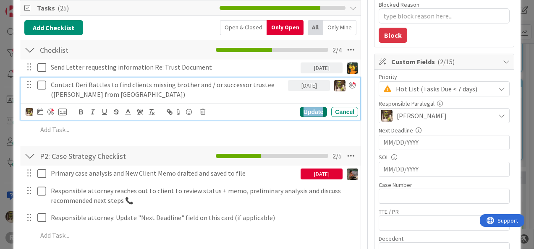
click at [306, 111] on div "Update" at bounding box center [312, 112] width 27 height 10
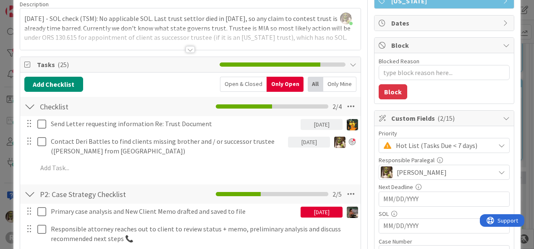
scroll to position [68, 0]
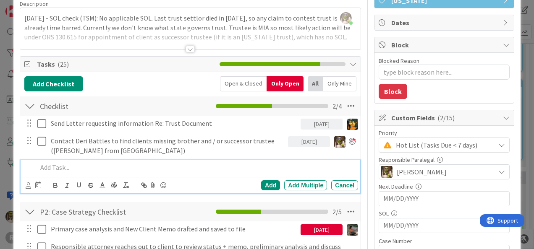
click at [78, 167] on p at bounding box center [195, 168] width 317 height 10
click at [30, 186] on icon at bounding box center [28, 185] width 5 height 6
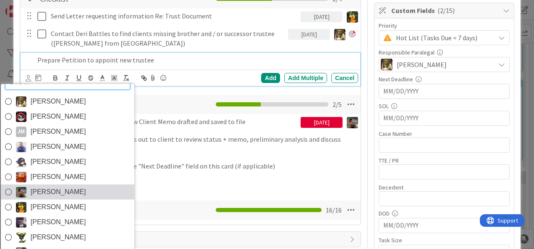
scroll to position [176, 0]
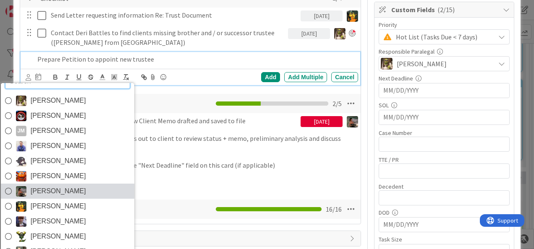
click at [40, 193] on span "[PERSON_NAME]" at bounding box center [57, 191] width 55 height 13
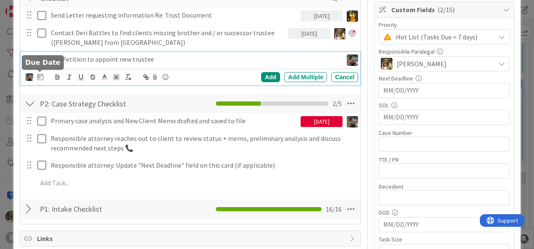
click at [39, 77] on icon at bounding box center [40, 76] width 6 height 7
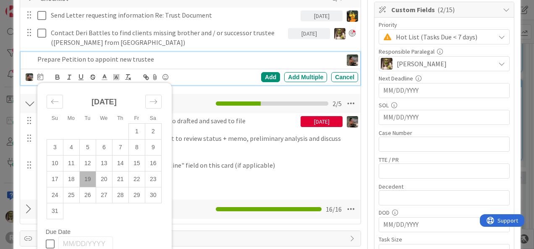
click at [154, 108] on div "[DATE]" at bounding box center [104, 105] width 115 height 36
click at [154, 100] on icon "Move forward to switch to the next month." at bounding box center [153, 102] width 8 height 8
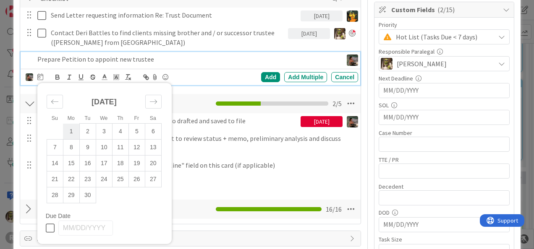
click at [70, 130] on td "1" at bounding box center [71, 132] width 16 height 16
click at [265, 78] on div "Add" at bounding box center [270, 77] width 19 height 10
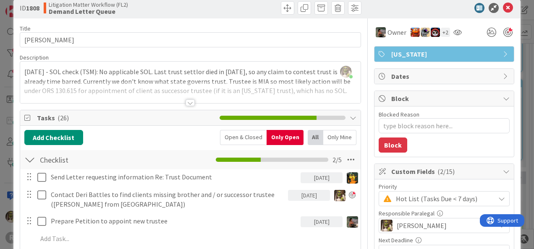
scroll to position [0, 0]
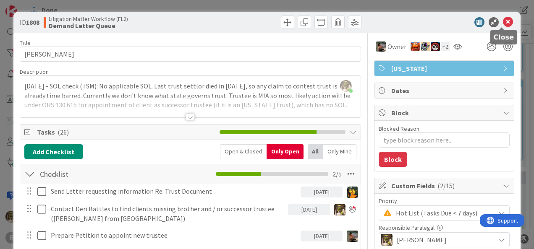
click at [502, 18] on icon at bounding box center [507, 22] width 10 height 10
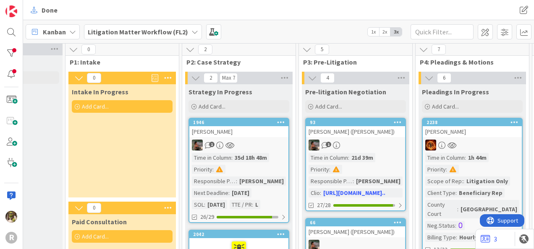
scroll to position [0, 181]
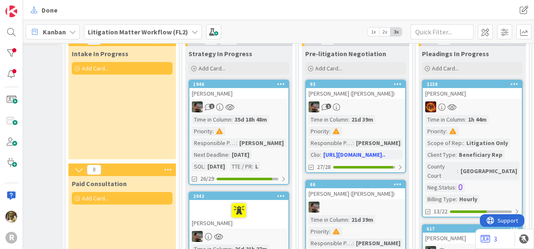
click at [265, 89] on div "[PERSON_NAME]" at bounding box center [238, 93] width 99 height 11
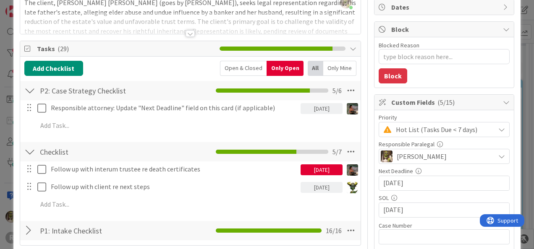
scroll to position [84, 0]
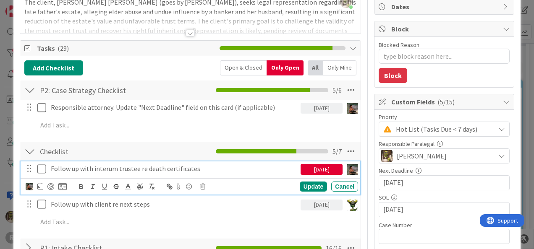
drag, startPoint x: 41, startPoint y: 168, endPoint x: 55, endPoint y: 167, distance: 13.5
click at [42, 167] on icon at bounding box center [43, 169] width 13 height 10
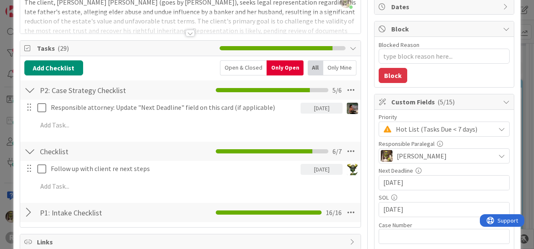
type textarea "x"
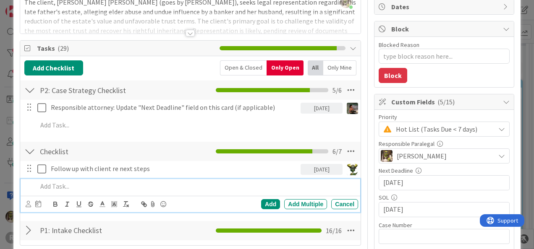
click at [75, 187] on p at bounding box center [195, 187] width 317 height 10
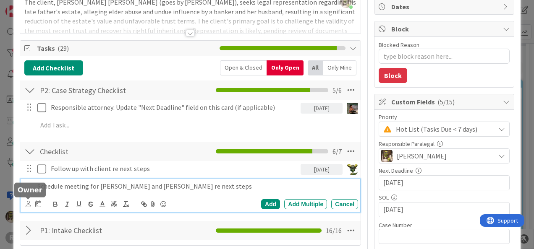
click at [28, 203] on icon at bounding box center [28, 204] width 5 height 6
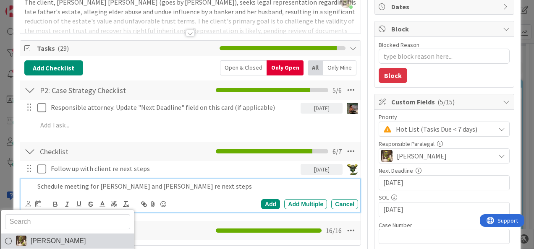
click at [58, 237] on span "[PERSON_NAME]" at bounding box center [57, 241] width 55 height 13
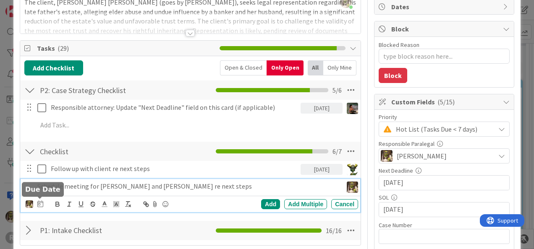
click at [41, 200] on icon at bounding box center [40, 203] width 6 height 7
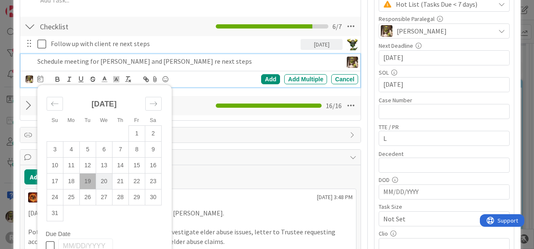
scroll to position [209, 0]
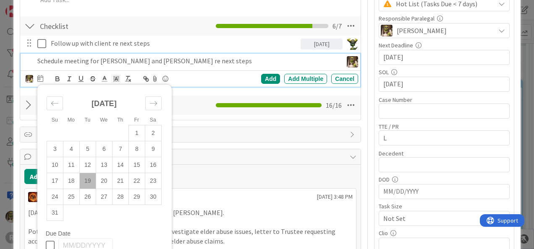
drag, startPoint x: 103, startPoint y: 182, endPoint x: 242, endPoint y: 121, distance: 151.4
click at [105, 180] on td "20" at bounding box center [104, 181] width 16 height 16
click at [263, 79] on div "Add" at bounding box center [270, 79] width 19 height 10
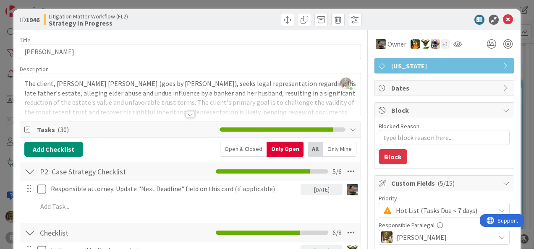
scroll to position [0, 0]
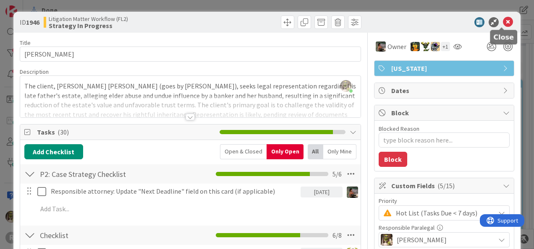
click at [502, 22] on icon at bounding box center [507, 22] width 10 height 10
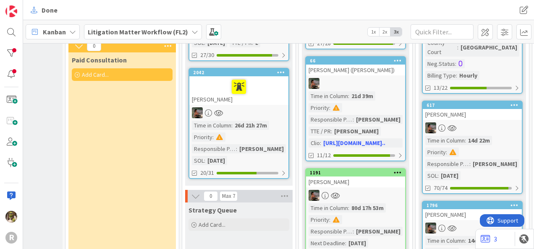
click at [263, 99] on div "[PERSON_NAME]" at bounding box center [238, 90] width 99 height 29
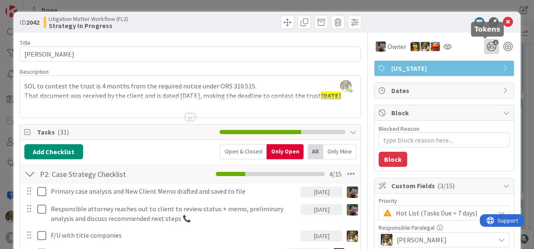
click at [485, 44] on icon "1" at bounding box center [491, 46] width 15 height 15
type textarea "x"
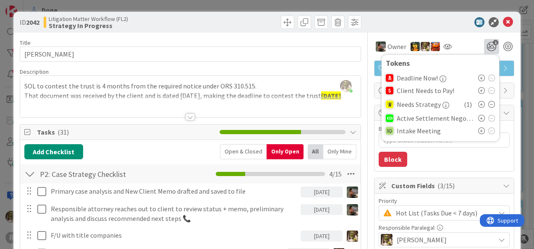
click at [488, 106] on icon at bounding box center [491, 104] width 7 height 7
click at [291, 42] on div "Title 14 / 128" at bounding box center [190, 43] width 341 height 8
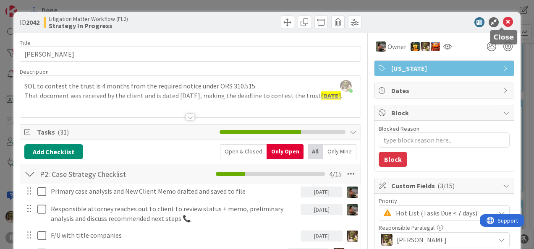
click at [502, 23] on icon at bounding box center [507, 22] width 10 height 10
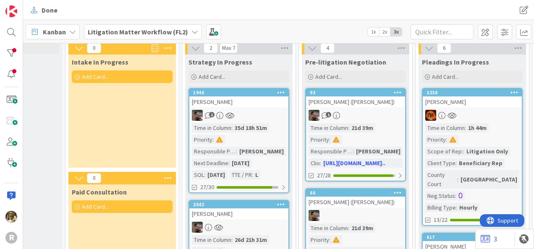
scroll to position [0, 181]
